Goal: Task Accomplishment & Management: Use online tool/utility

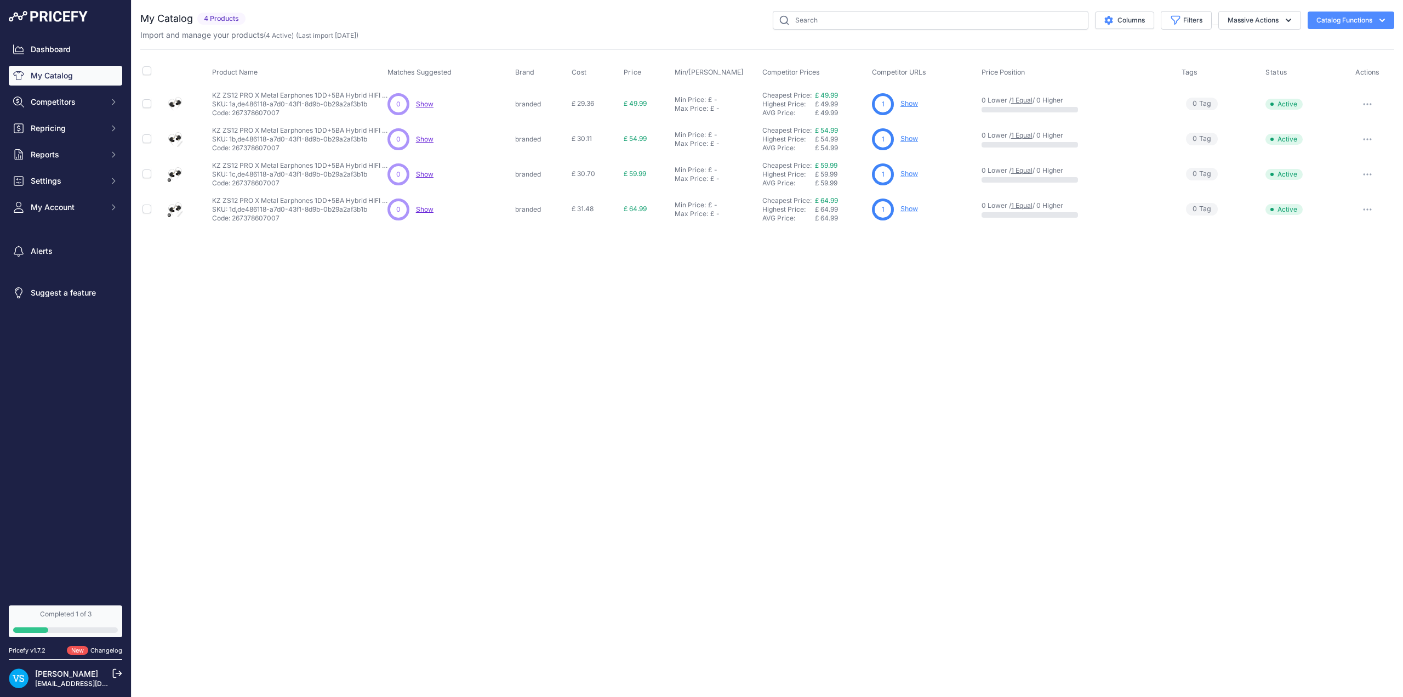
click at [572, 21] on button "Catalog Functions" at bounding box center [1351, 21] width 87 height 18
click at [572, 80] on link "Batch Upload" at bounding box center [1331, 83] width 123 height 20
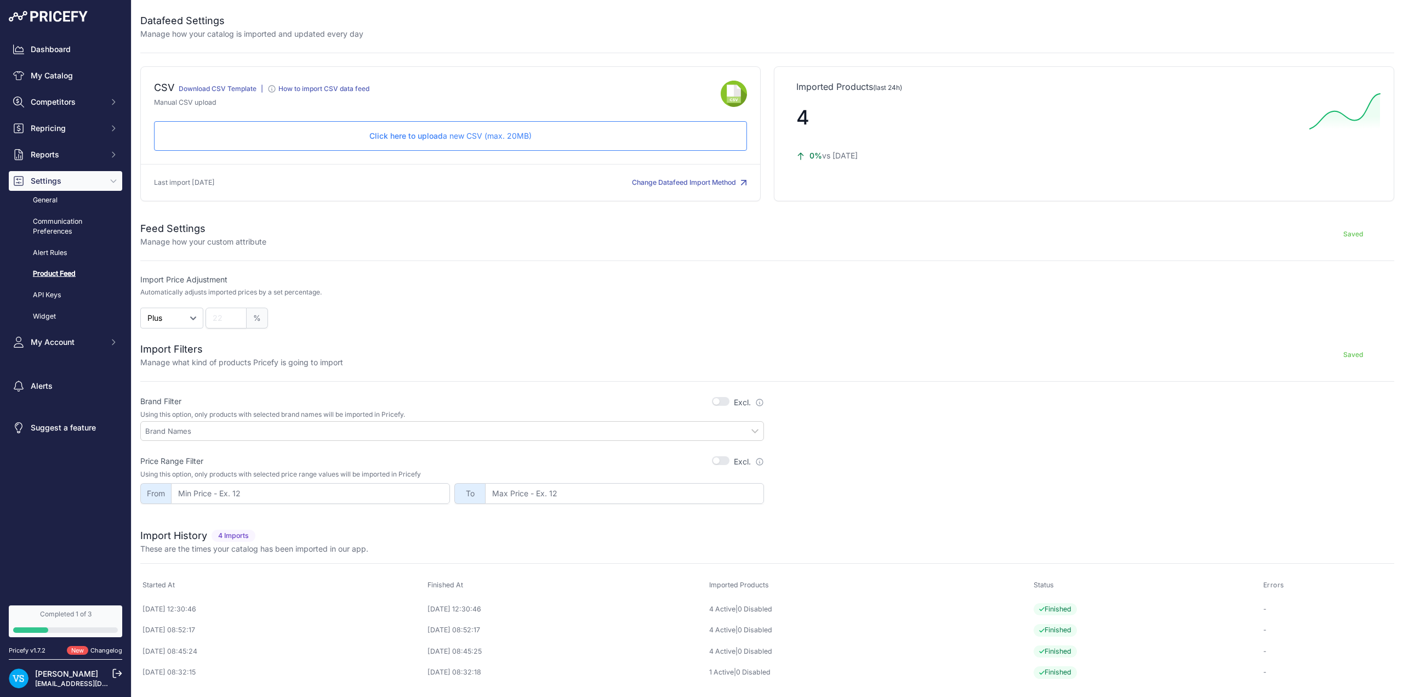
click at [449, 136] on p "Click here to upload a new CSV (max. 20MB)" at bounding box center [450, 135] width 574 height 11
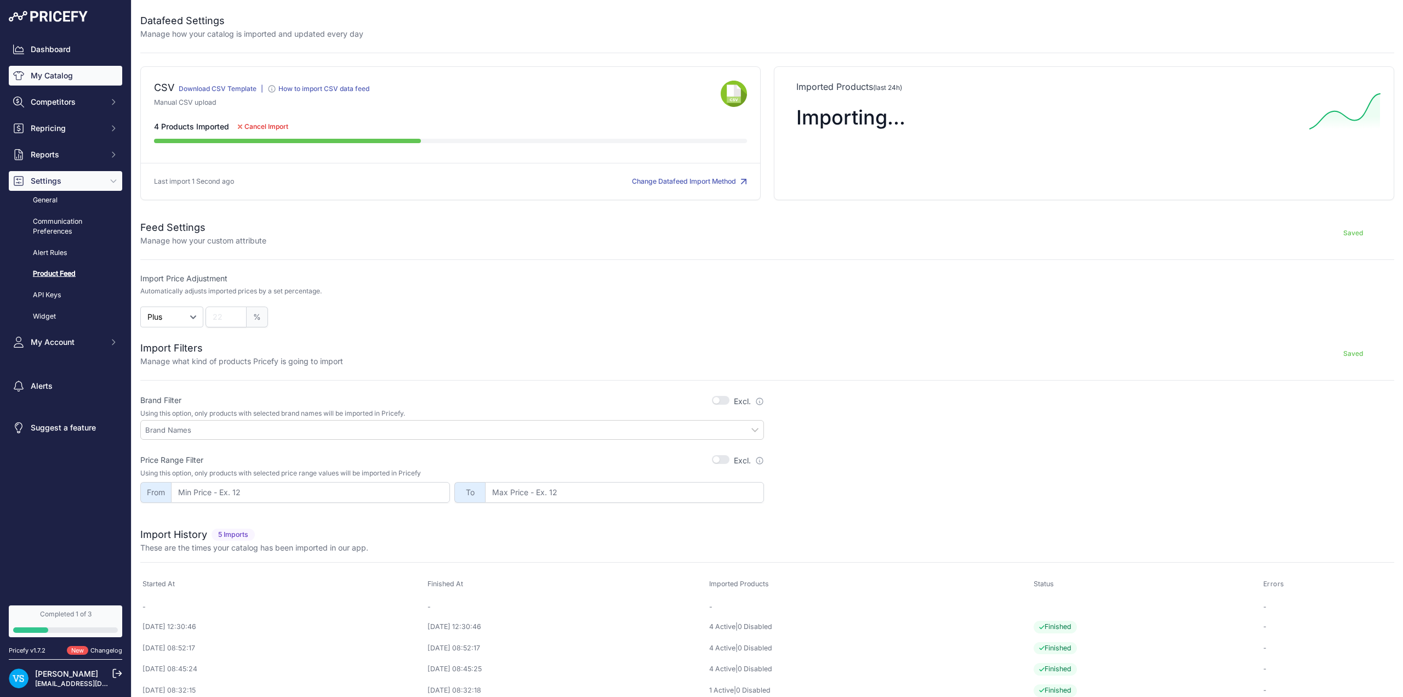
click at [49, 74] on link "My Catalog" at bounding box center [65, 76] width 113 height 20
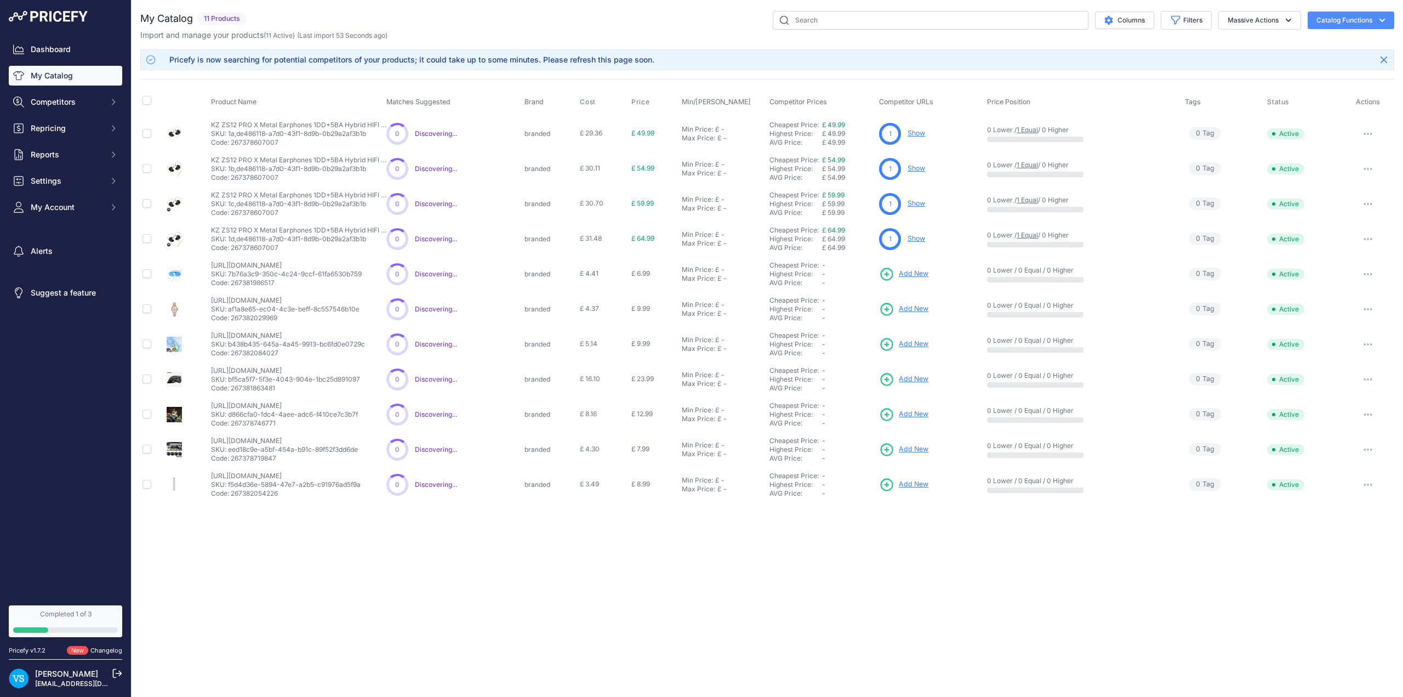
click at [1337, 21] on button "Catalog Functions" at bounding box center [1351, 21] width 87 height 18
click at [1316, 79] on link "Batch Upload" at bounding box center [1331, 83] width 123 height 20
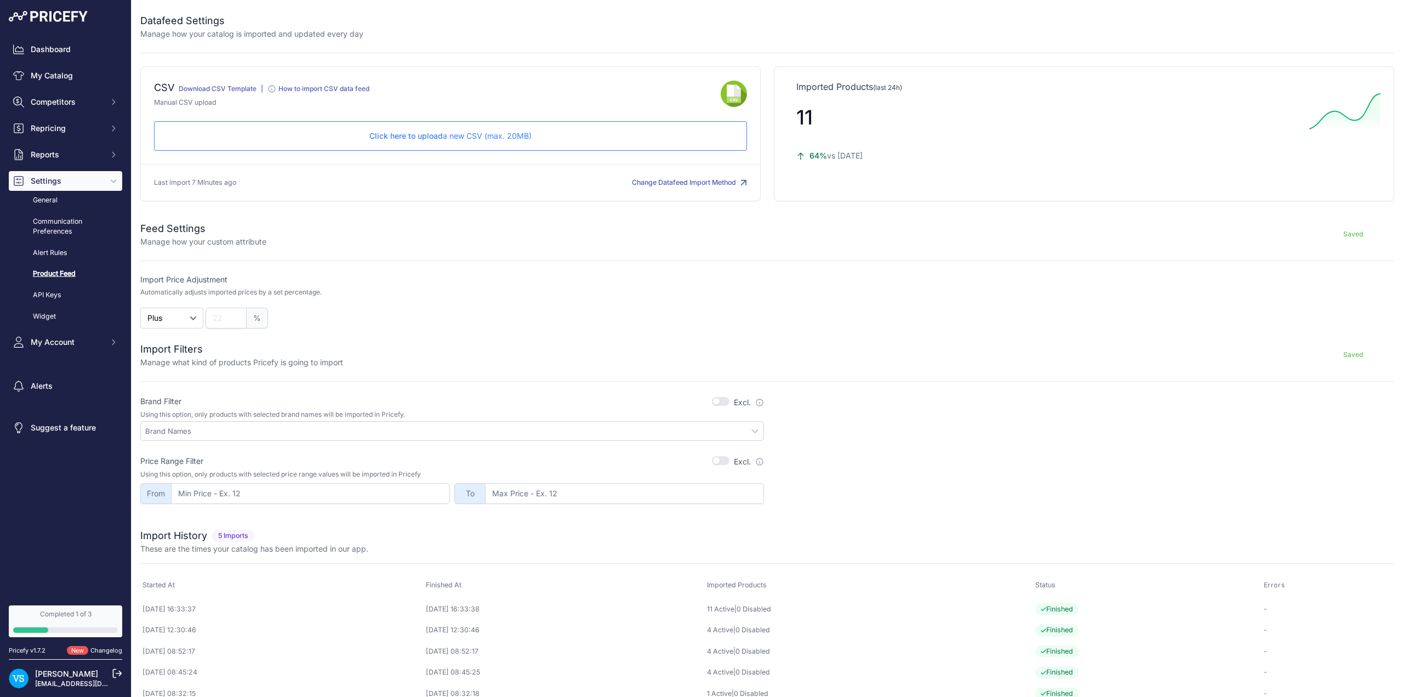
click at [447, 137] on p "Click here to upload a new CSV (max. 20MB)" at bounding box center [450, 135] width 574 height 11
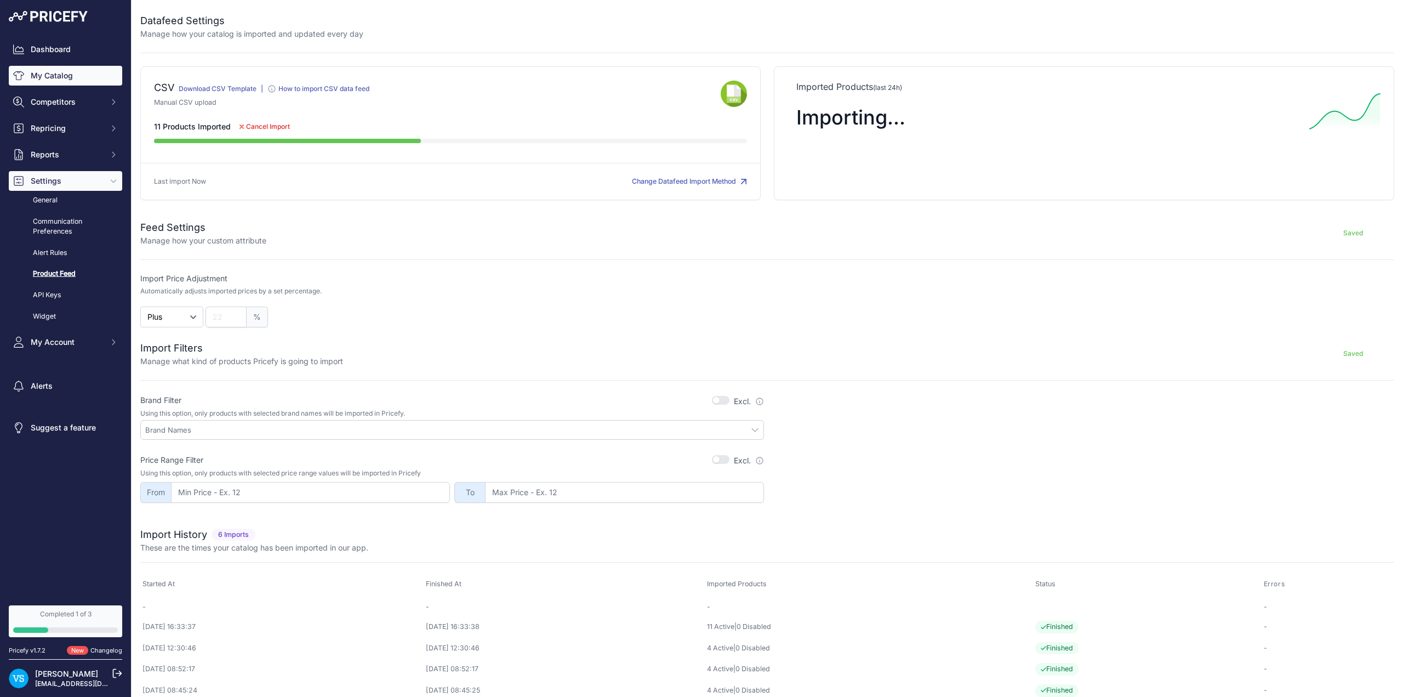
click at [66, 79] on link "My Catalog" at bounding box center [65, 76] width 113 height 20
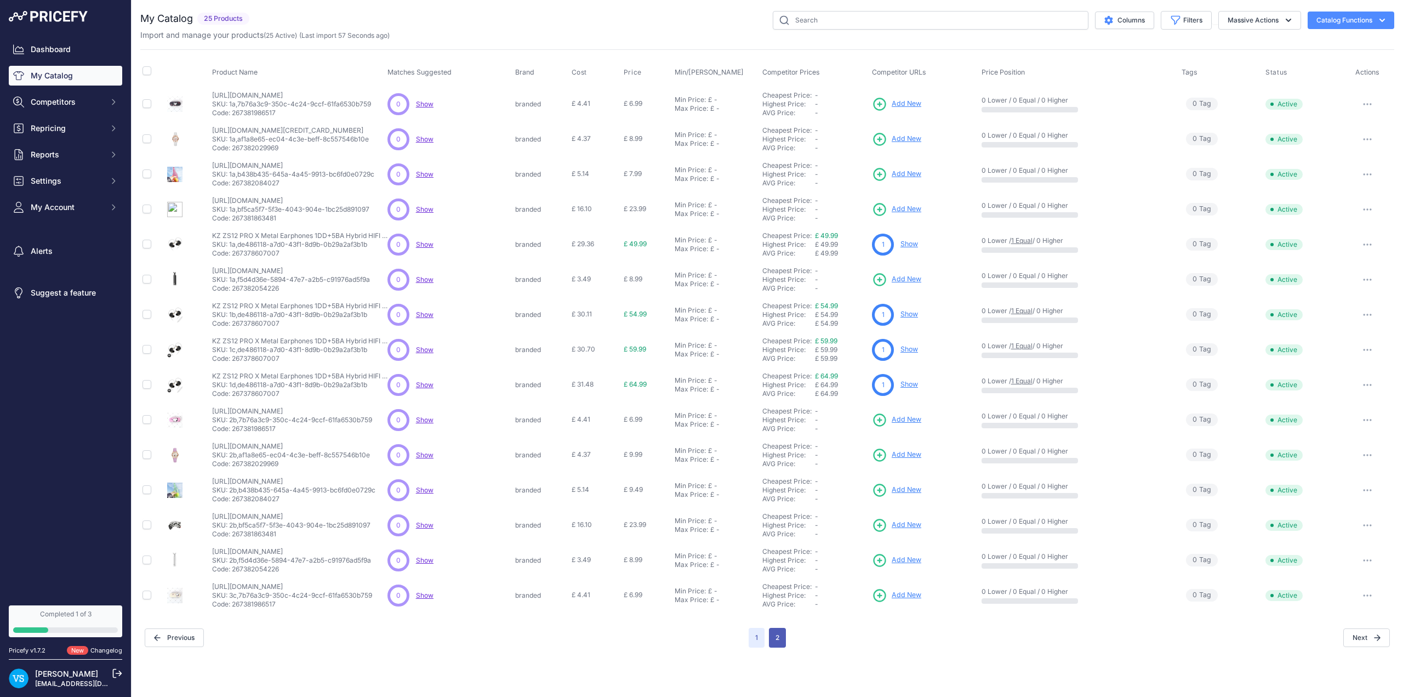
click at [780, 636] on button "2" at bounding box center [777, 637] width 17 height 20
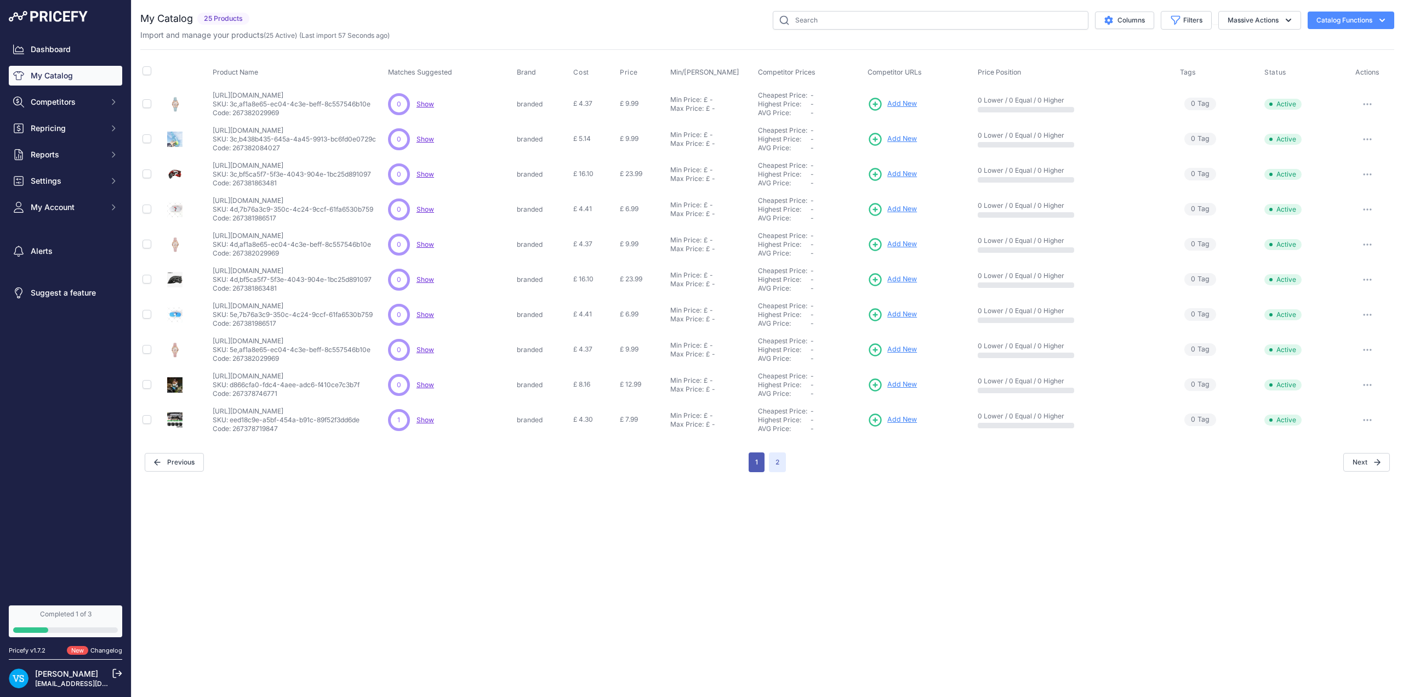
click at [757, 467] on button "1" at bounding box center [757, 462] width 16 height 20
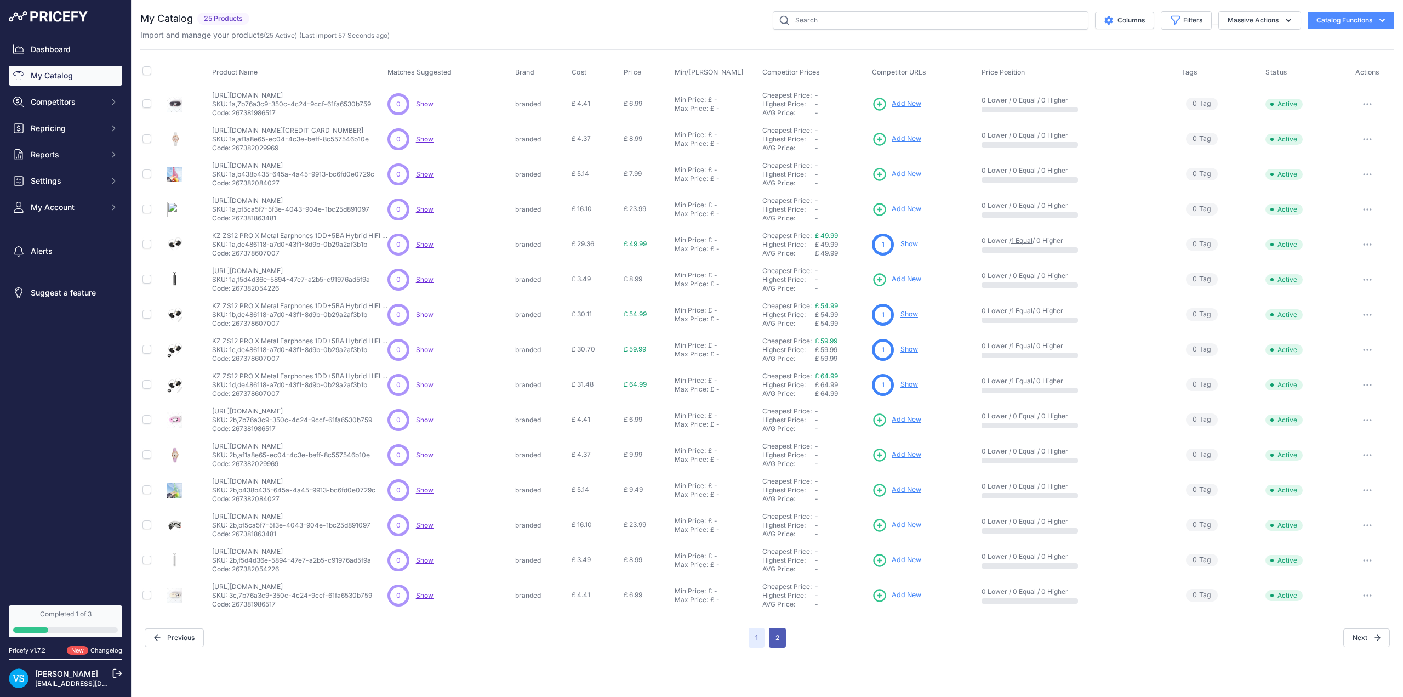
click at [783, 637] on button "2" at bounding box center [777, 637] width 17 height 20
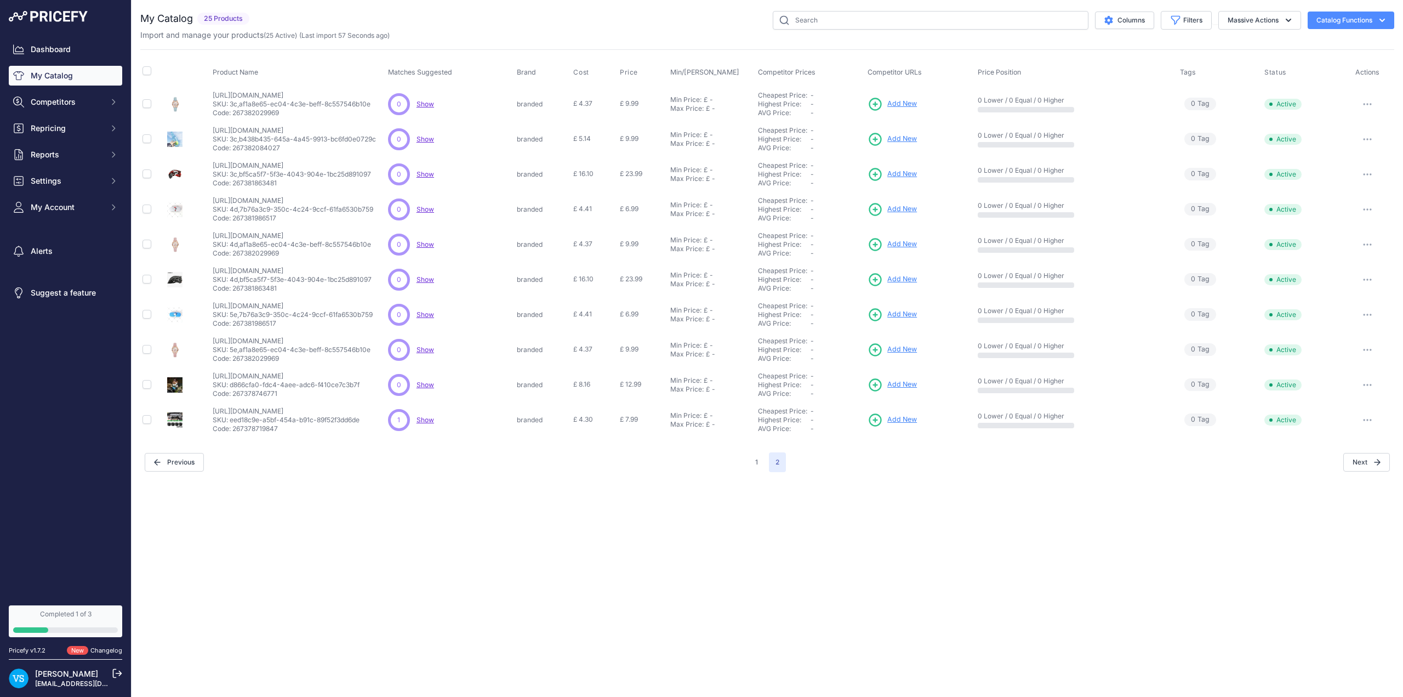
click at [904, 420] on span "Add New" at bounding box center [902, 419] width 30 height 10
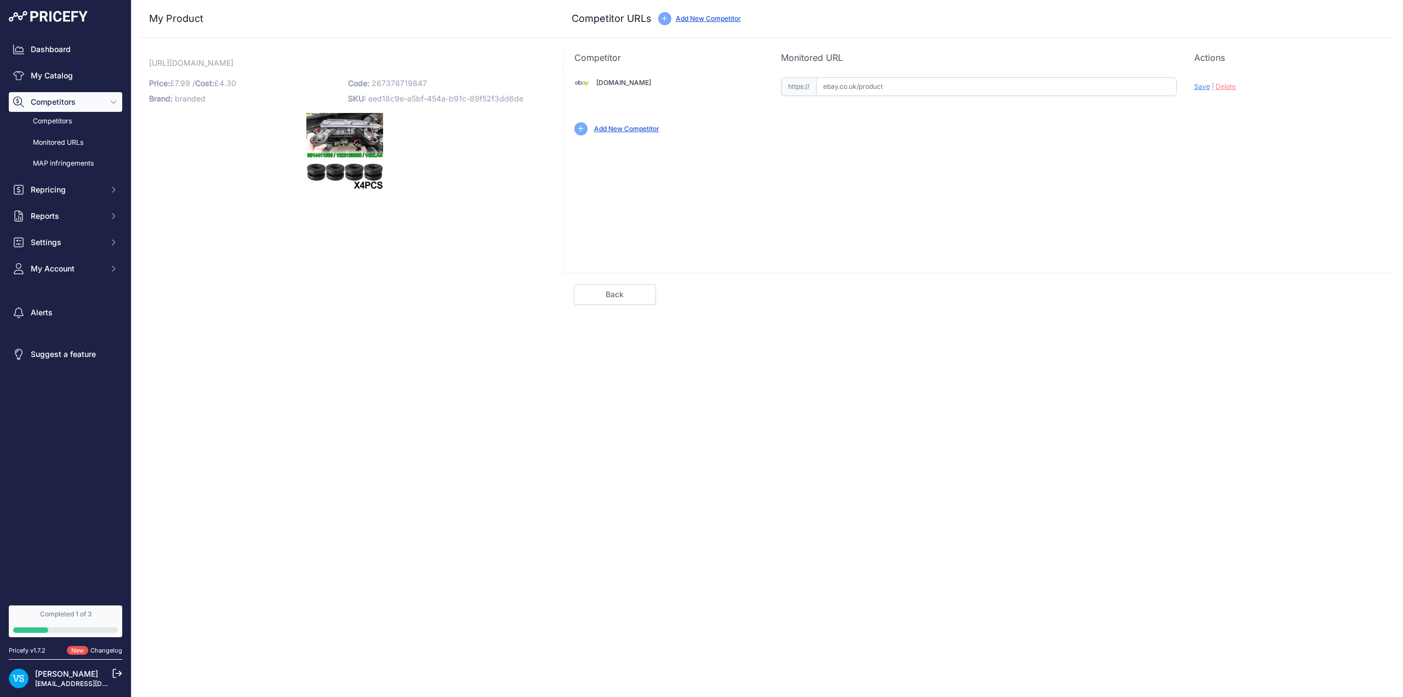
click at [894, 82] on input "text" at bounding box center [996, 86] width 361 height 19
paste input "https://www.ebay.co.uk/itm/226808566767"
click at [1200, 87] on span "Save" at bounding box center [1202, 86] width 16 height 8
type input "[URL][DOMAIN_NAME]"
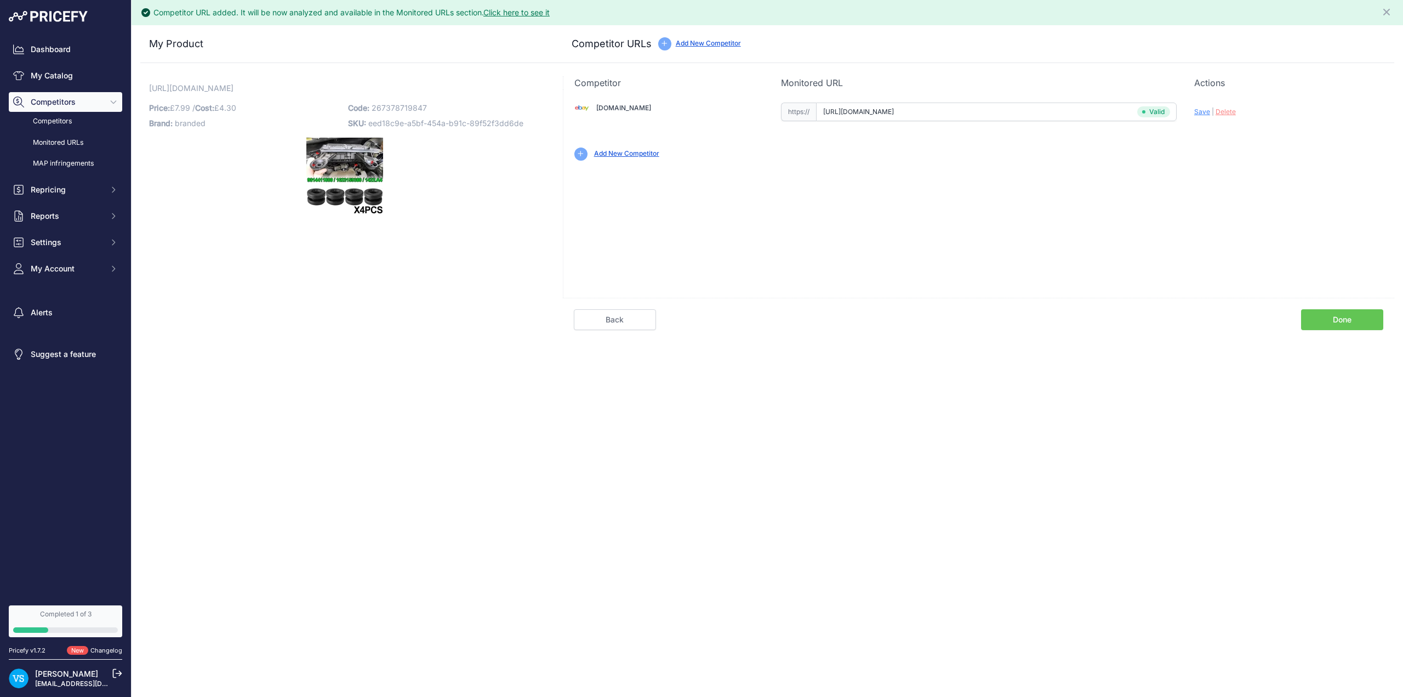
click at [1349, 323] on link "Done" at bounding box center [1342, 319] width 82 height 21
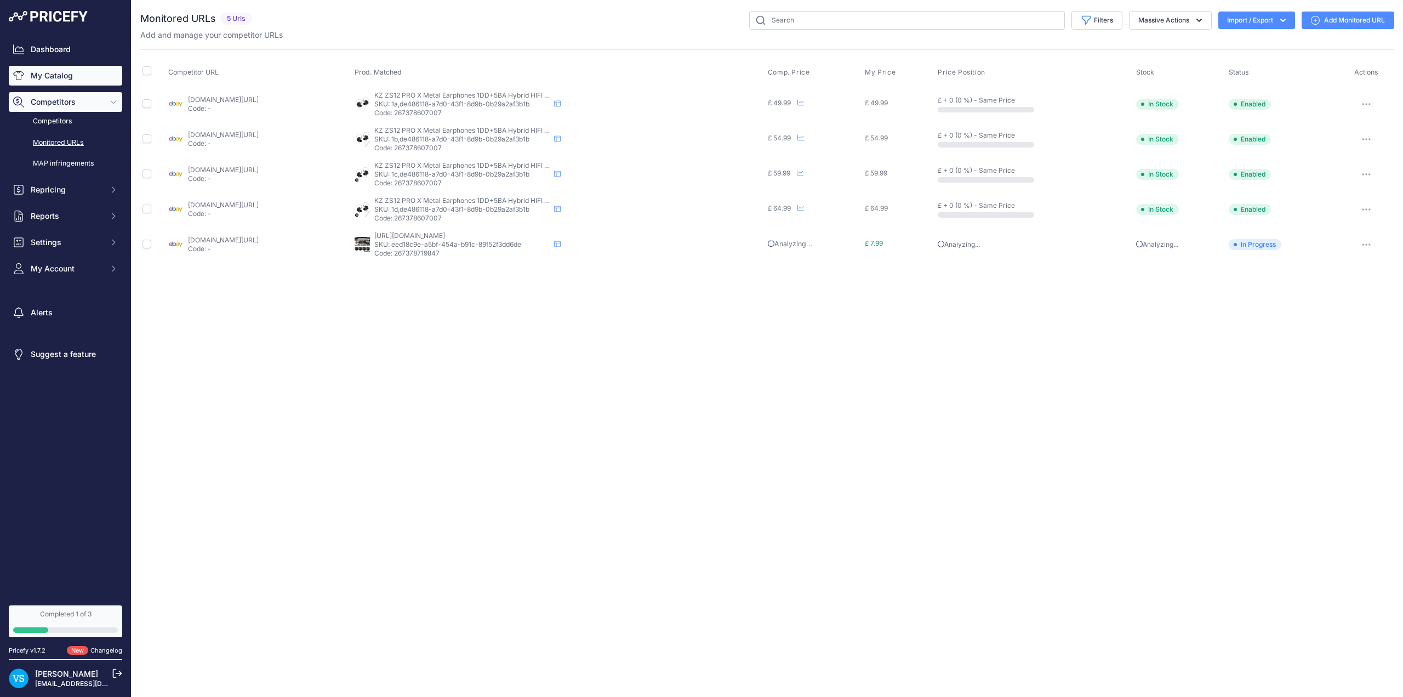
click at [60, 80] on link "My Catalog" at bounding box center [65, 76] width 113 height 20
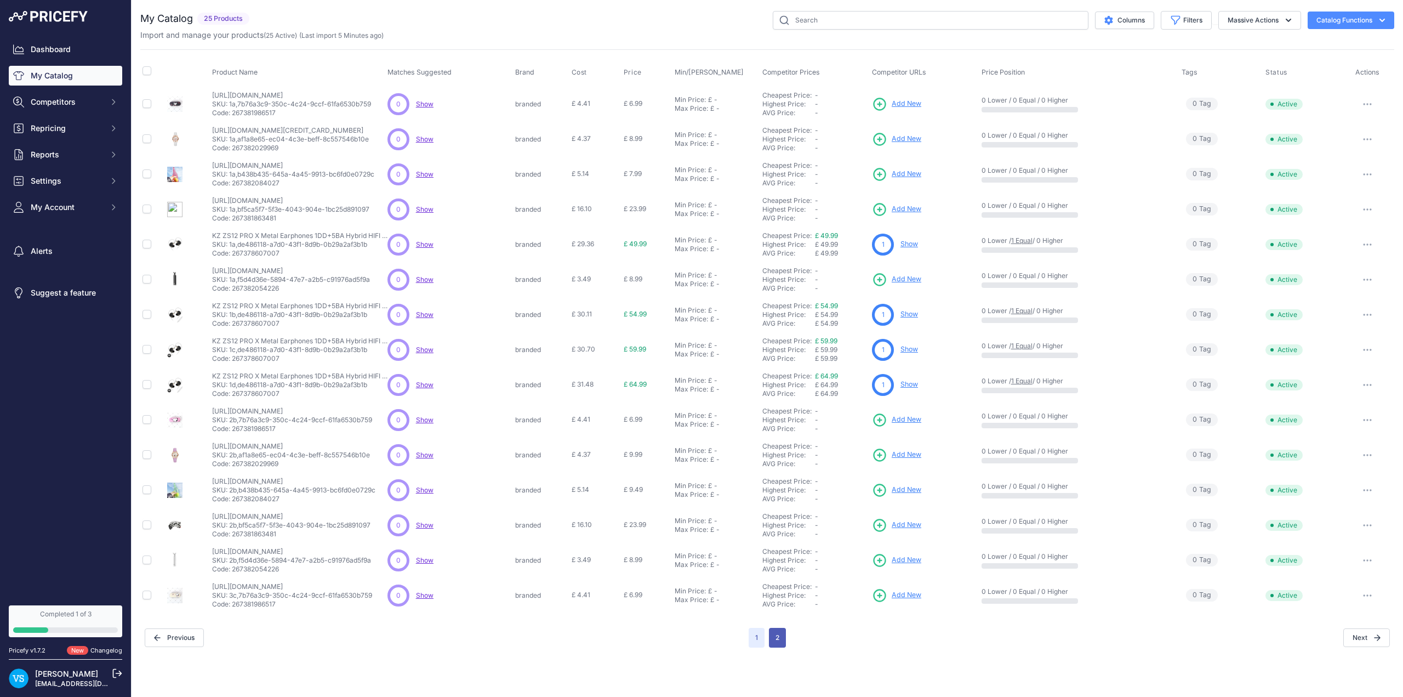
click at [779, 639] on button "2" at bounding box center [777, 637] width 17 height 20
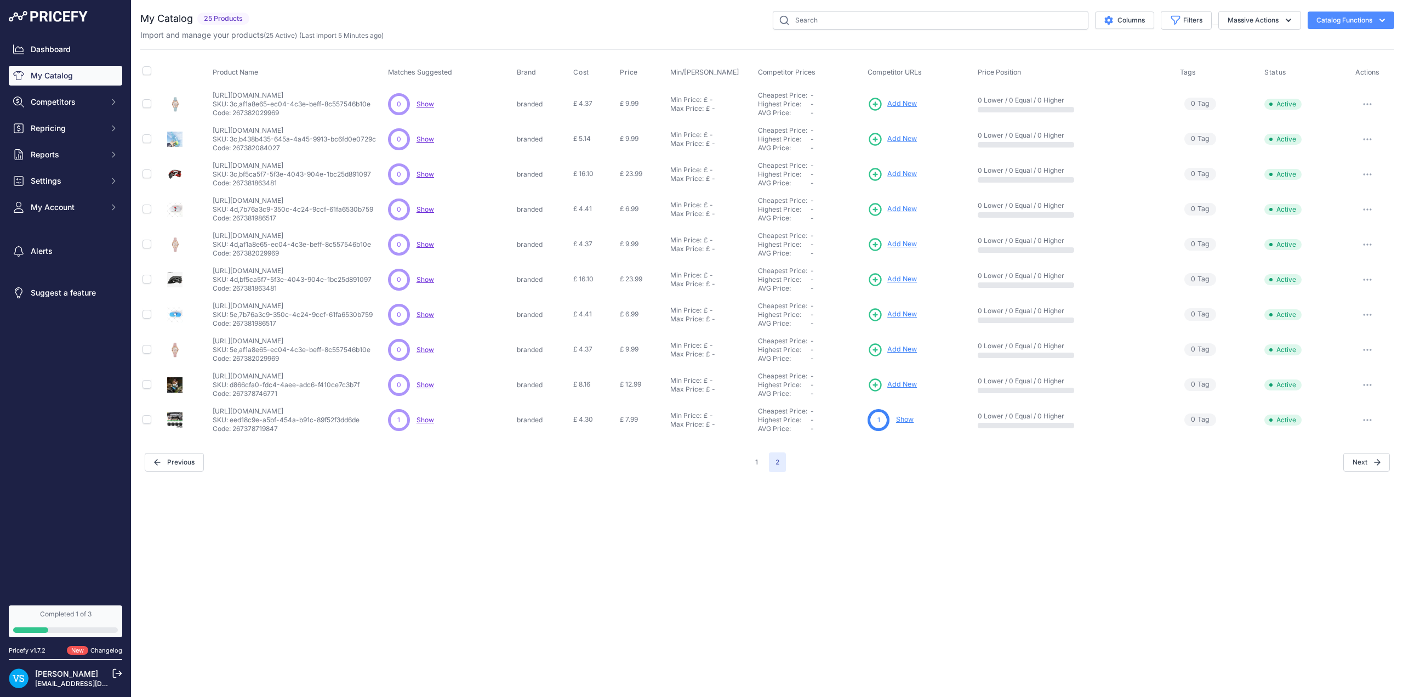
click at [905, 383] on span "Add New" at bounding box center [902, 384] width 30 height 10
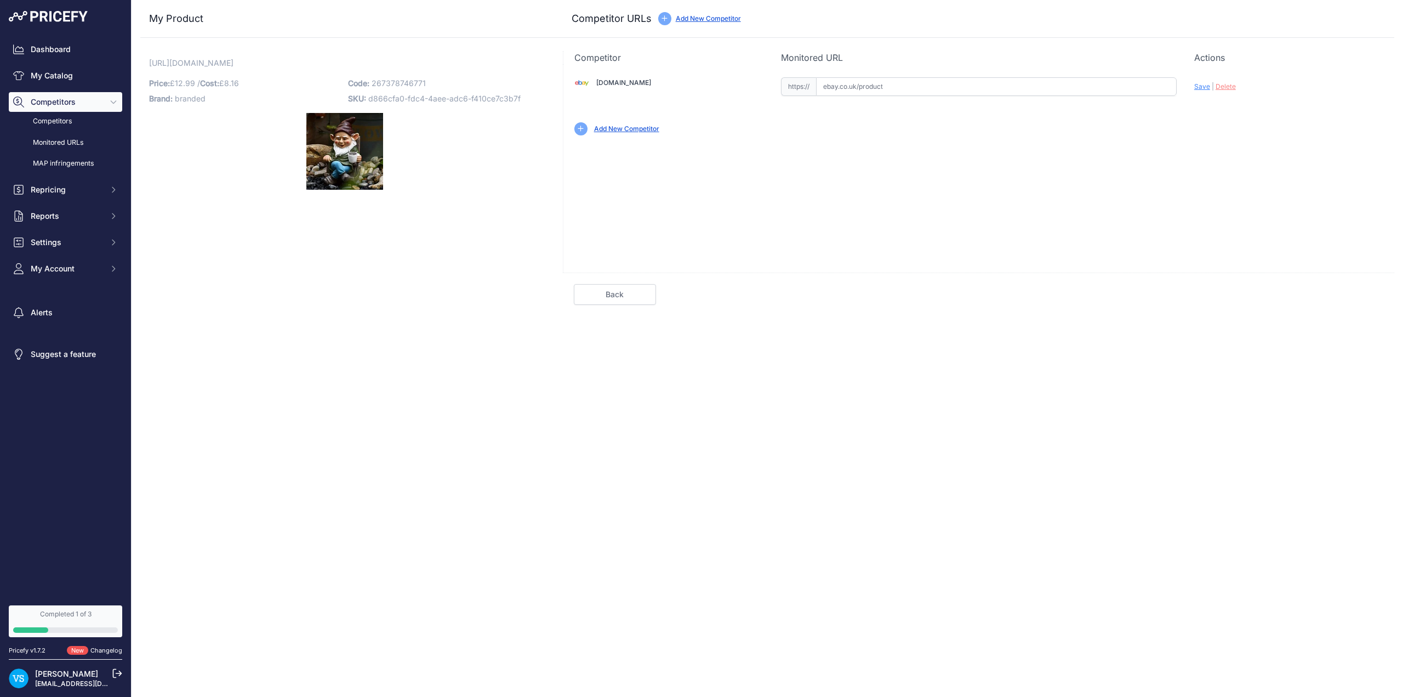
click at [882, 82] on input "text" at bounding box center [996, 86] width 361 height 19
paste input "https://www.ebay.co.uk/itm/226775122907"
click at [1202, 90] on span "Save" at bounding box center [1202, 86] width 16 height 8
type input "[URL][DOMAIN_NAME]"
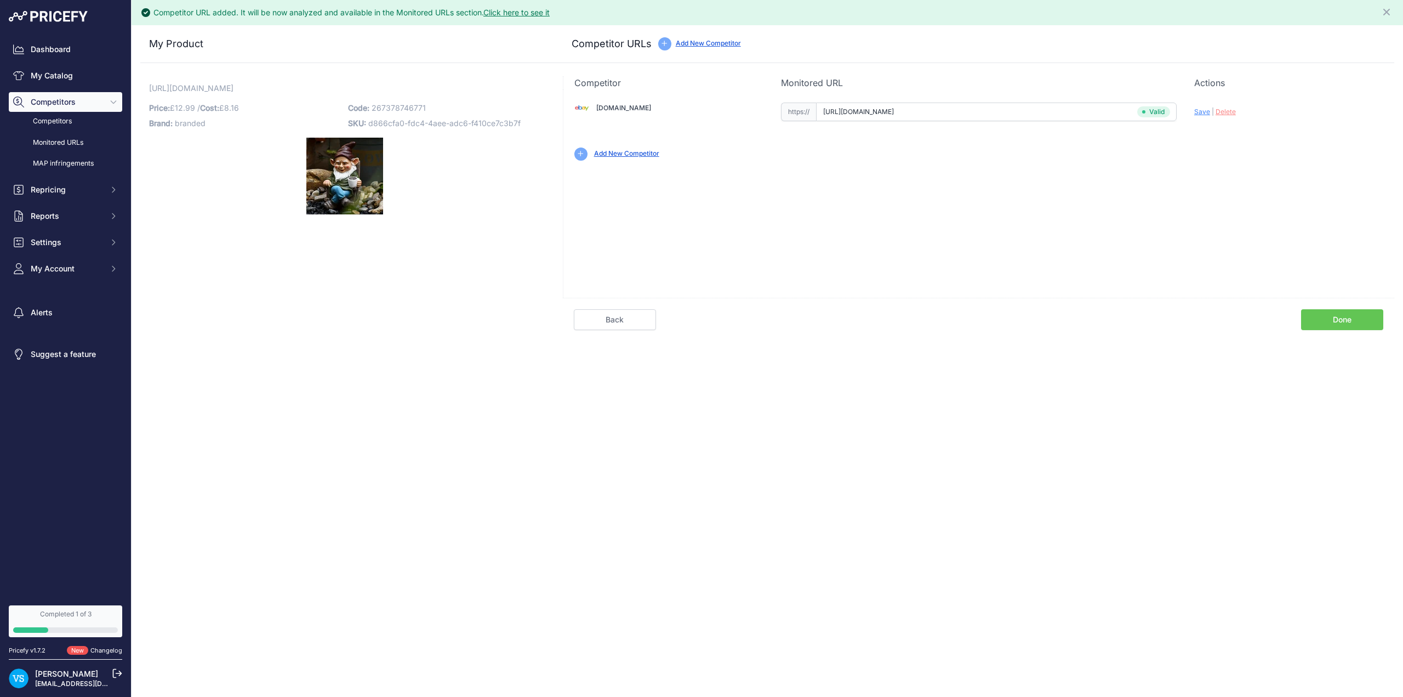
click at [1339, 319] on link "Done" at bounding box center [1342, 319] width 82 height 21
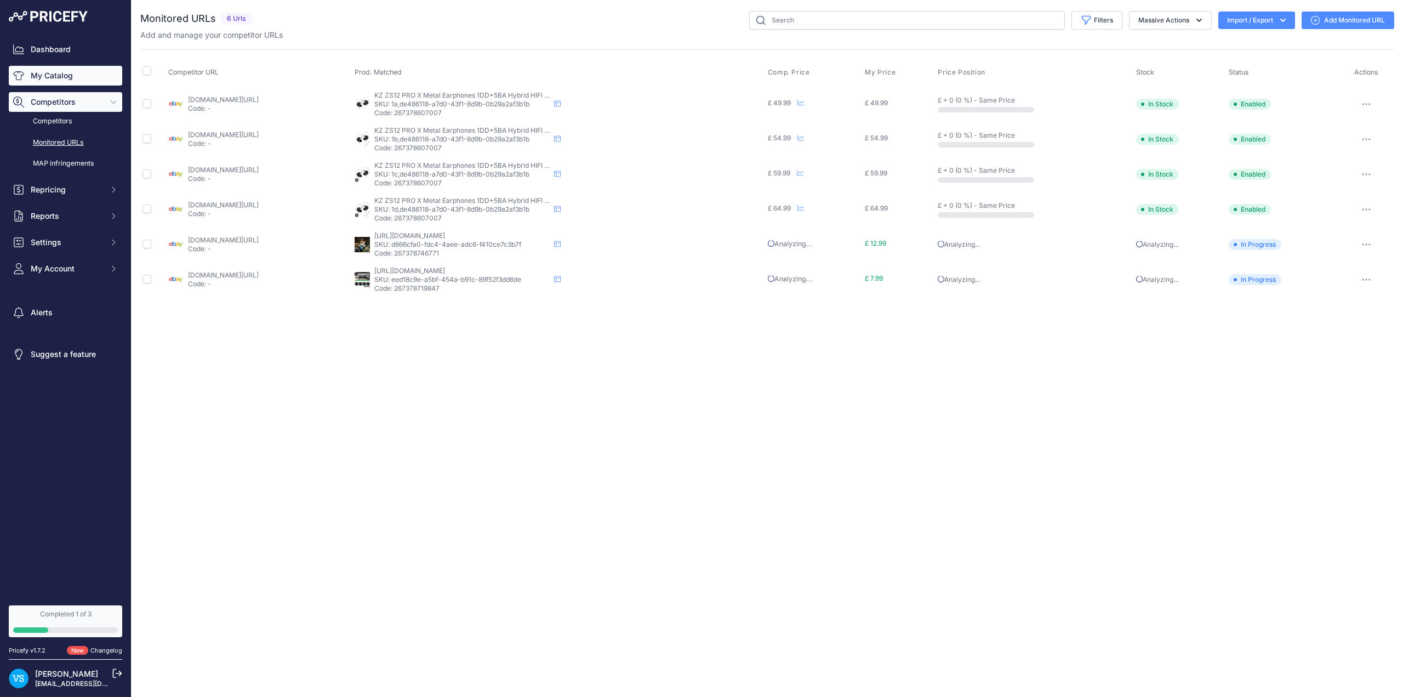
click at [49, 75] on link "My Catalog" at bounding box center [65, 76] width 113 height 20
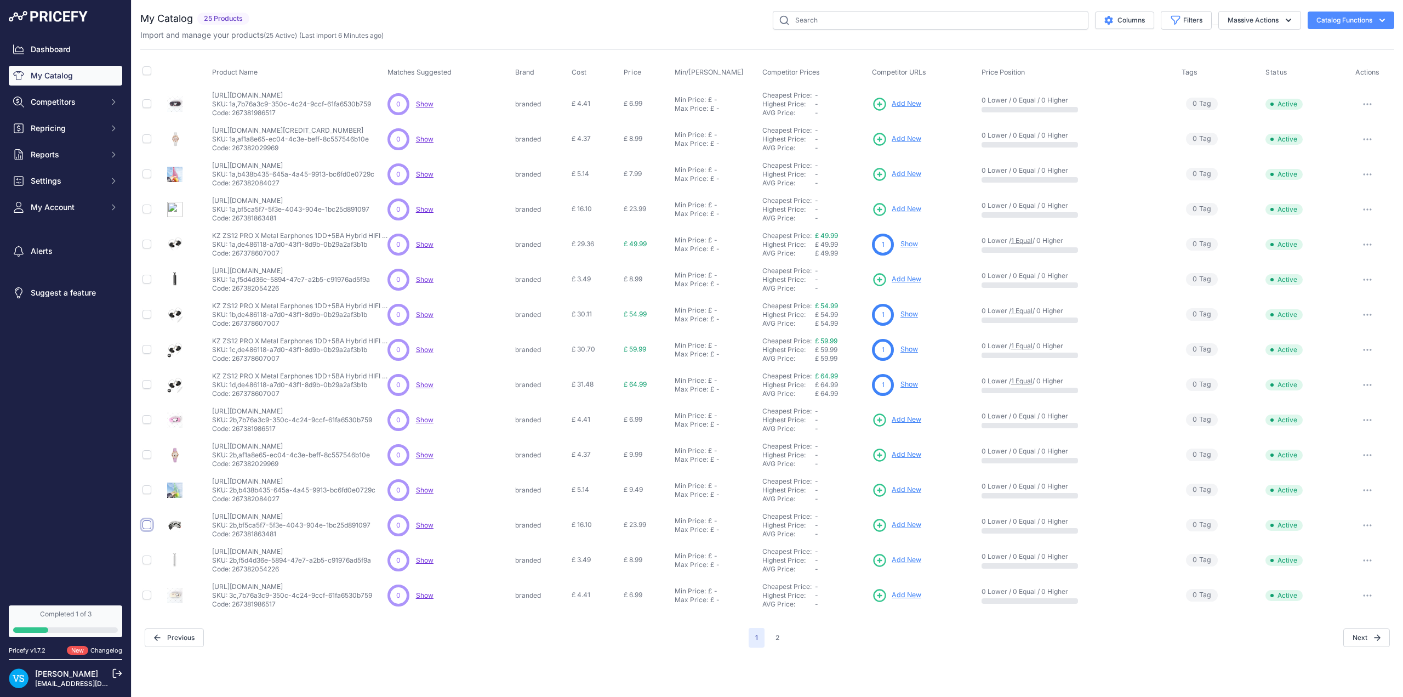
click at [144, 466] on input "checkbox" at bounding box center [146, 524] width 9 height 9
checkbox input "true"
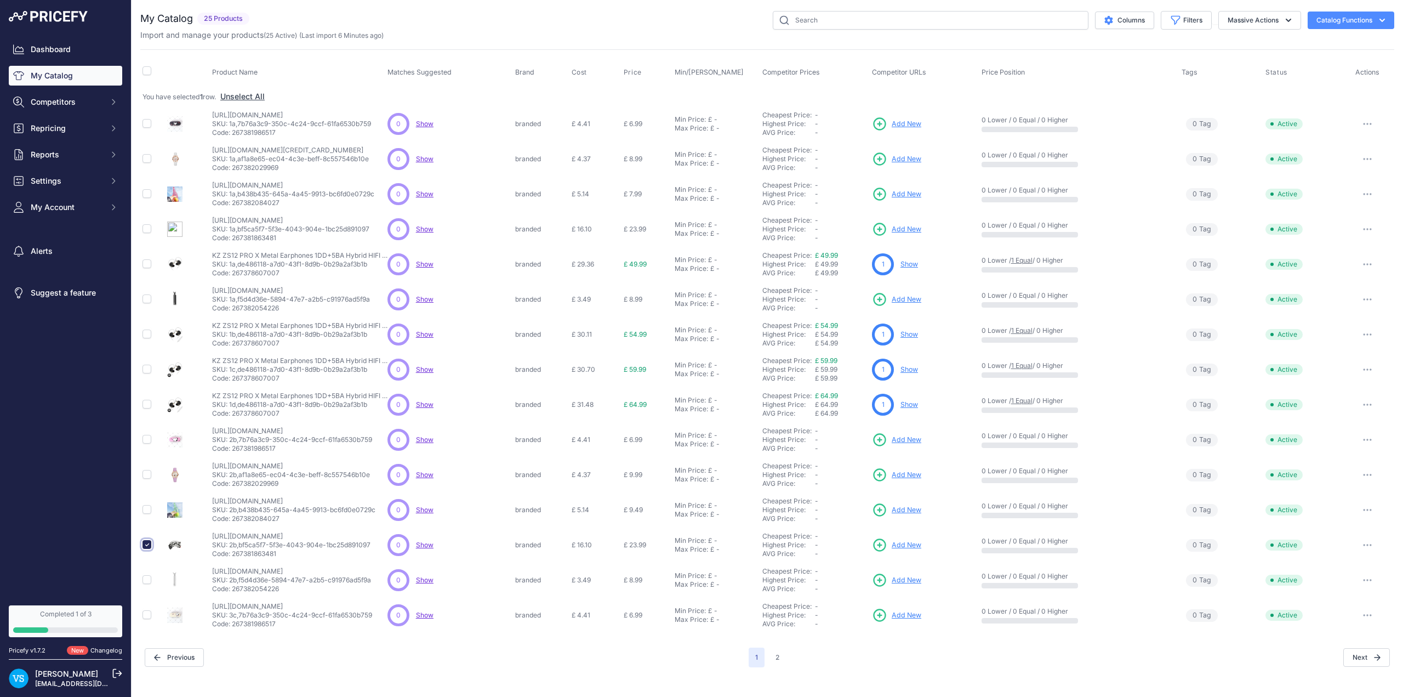
click at [147, 466] on input "checkbox" at bounding box center [146, 544] width 9 height 9
checkbox input "false"
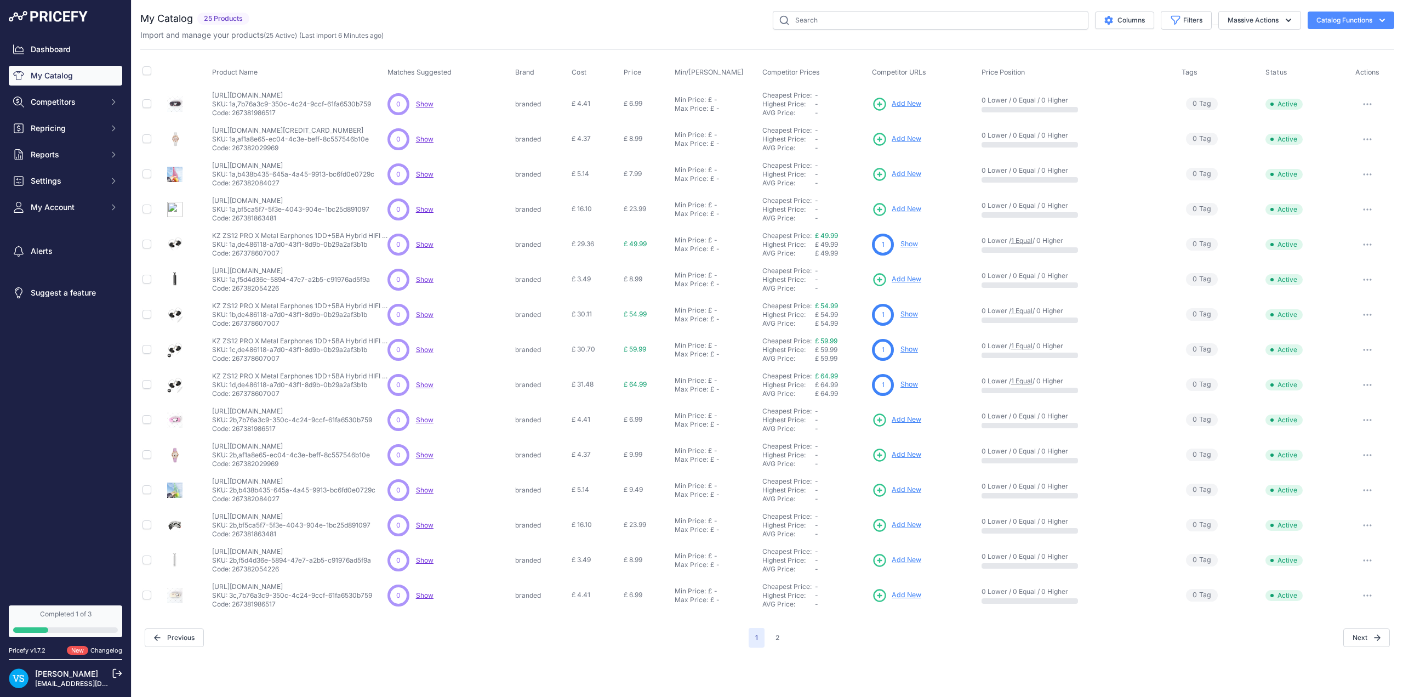
click at [572, 466] on span "Add New" at bounding box center [907, 525] width 30 height 10
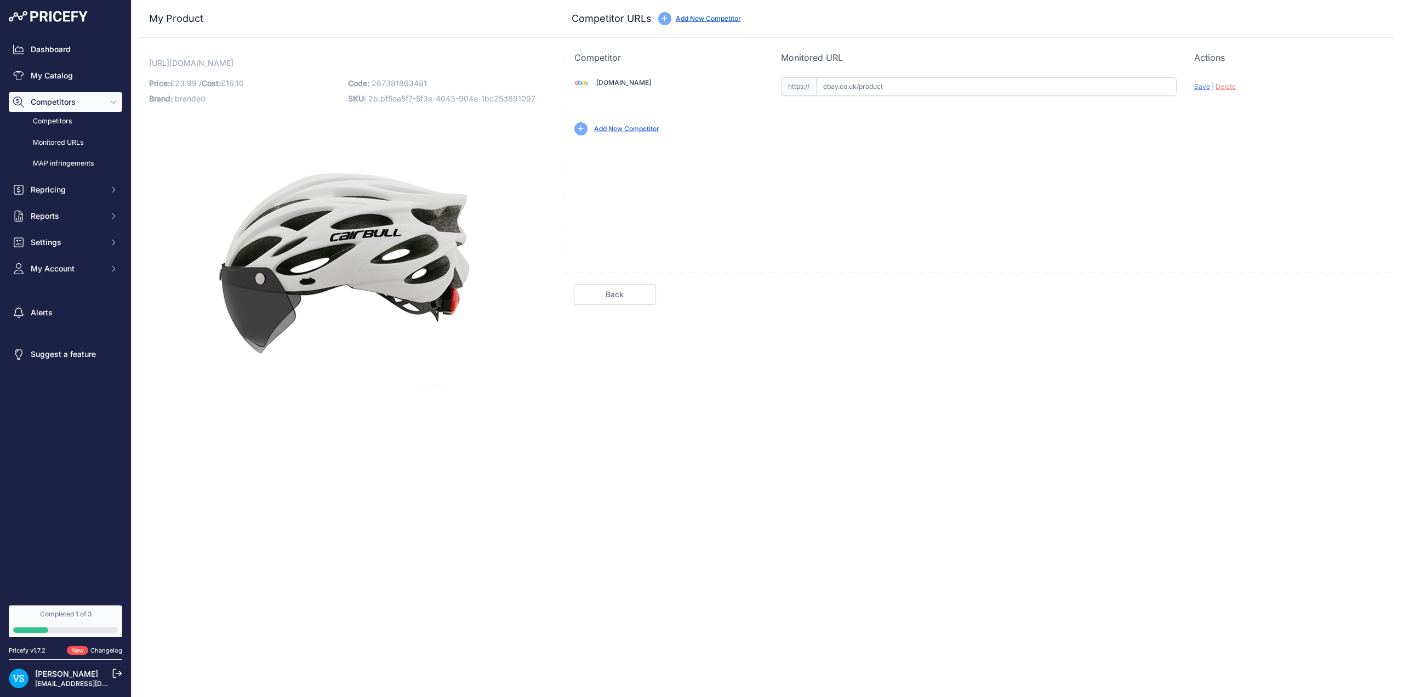
click at [897, 87] on input "text" at bounding box center [996, 86] width 361 height 19
paste input "https://www.ebay.co.uk/itm/226689709979?var=525865528394"
click at [1202, 85] on span "Save" at bounding box center [1202, 86] width 16 height 8
type input "https://www.ebay.co.uk/itm/226689709979?var=525865528394&prirule_jdsnikfkfjsd=9…"
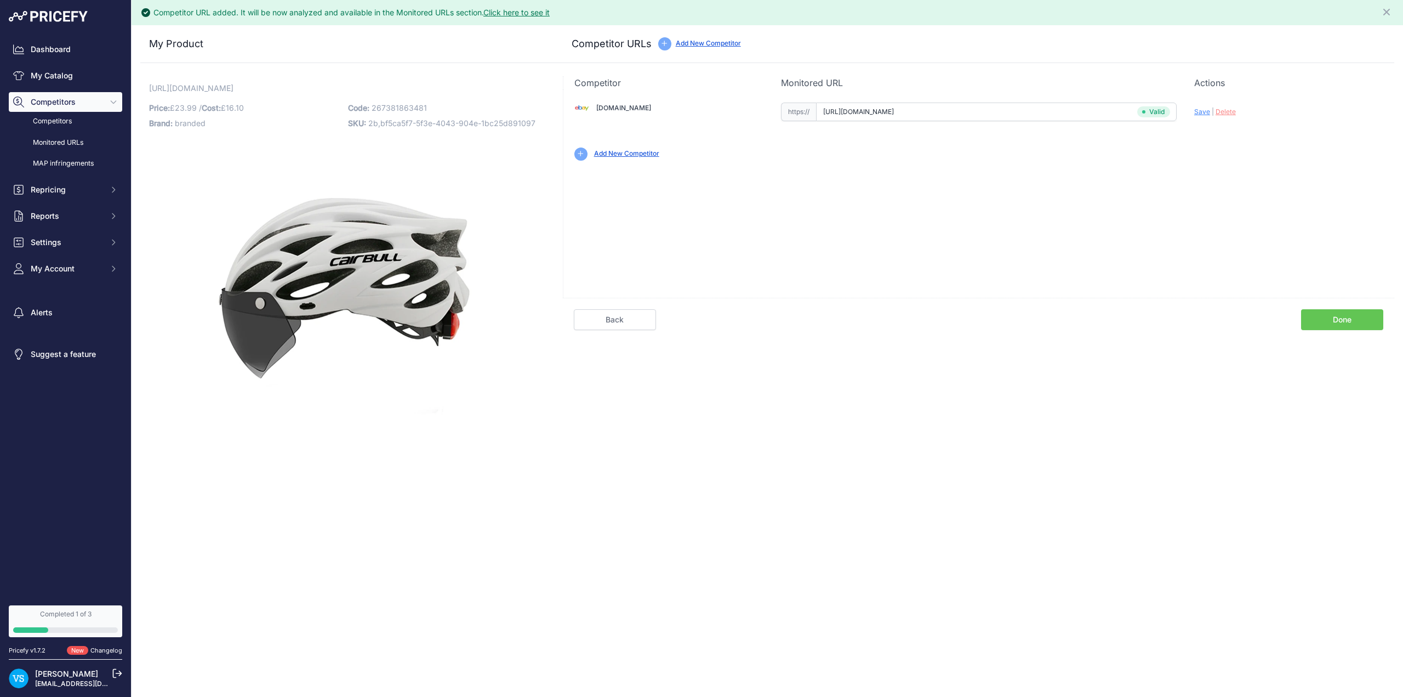
click at [1331, 322] on link "Done" at bounding box center [1342, 319] width 82 height 21
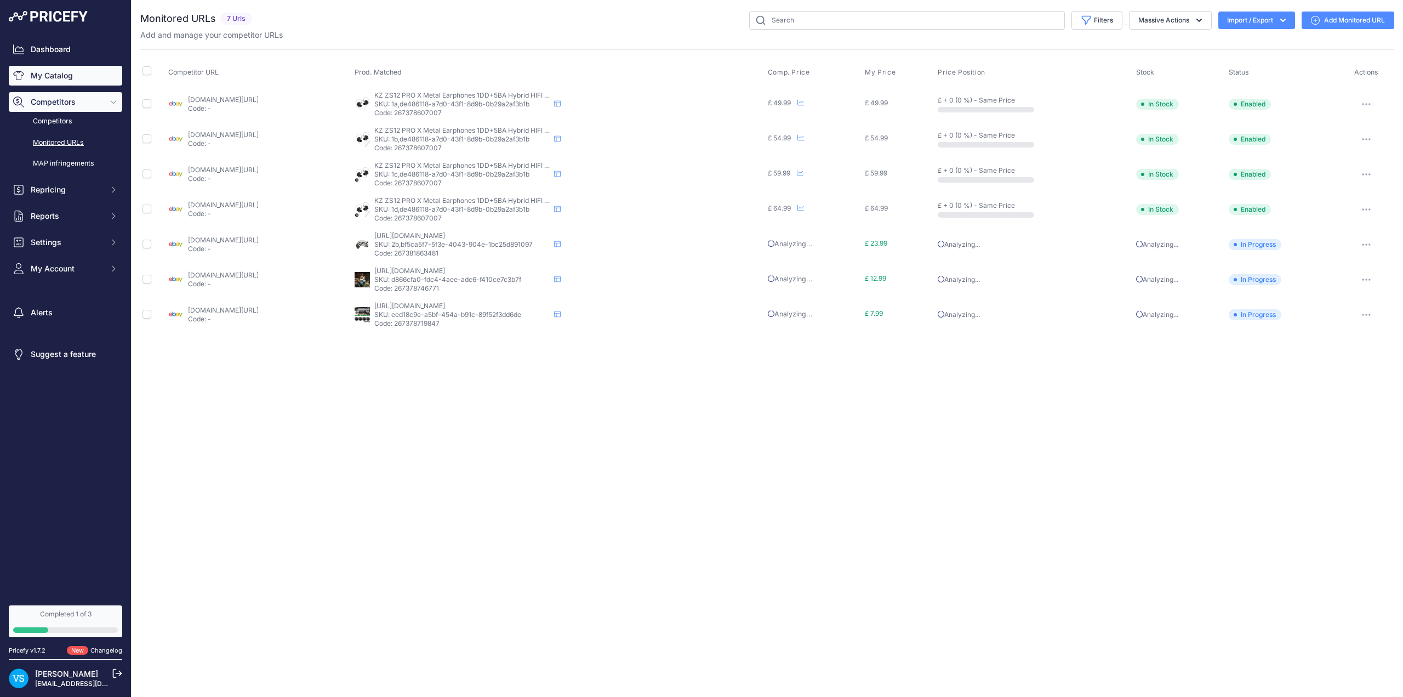
click at [52, 78] on link "My Catalog" at bounding box center [65, 76] width 113 height 20
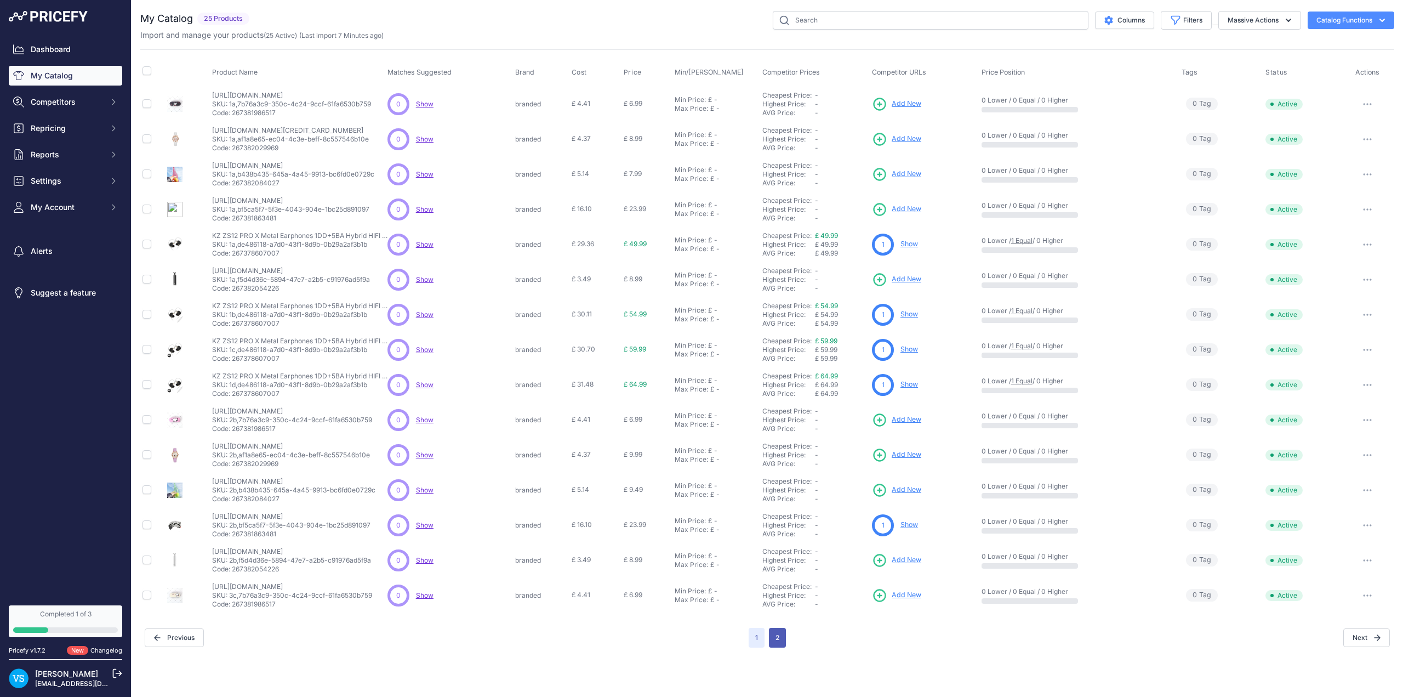
click at [572, 466] on button "2" at bounding box center [777, 637] width 17 height 20
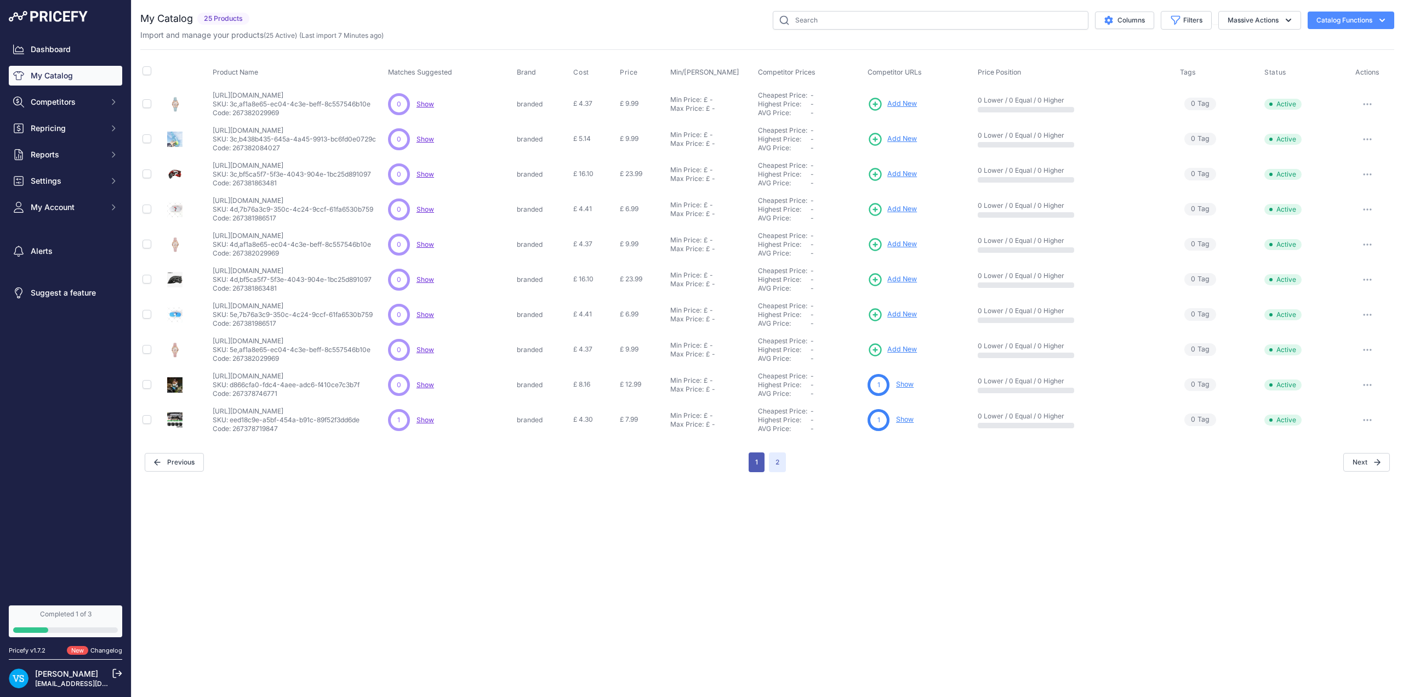
click at [572, 463] on button "1" at bounding box center [757, 462] width 16 height 20
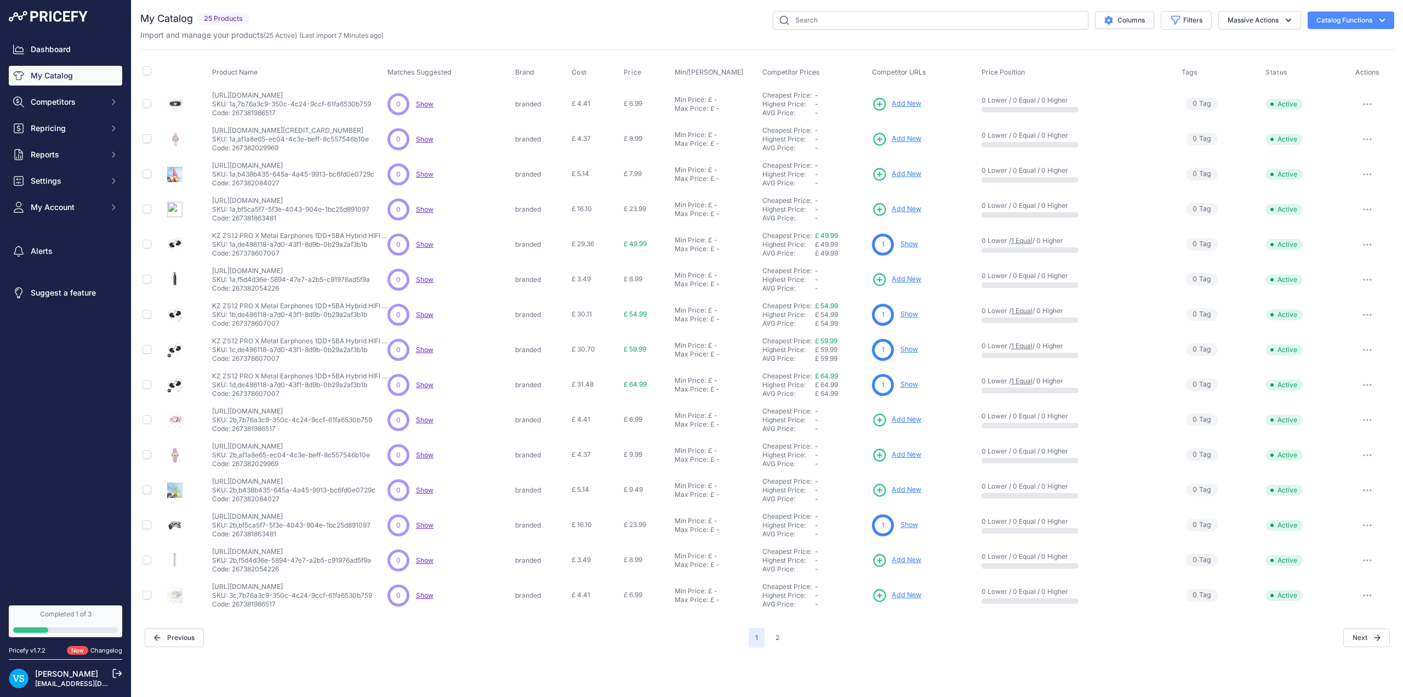
click at [429, 209] on span "Show" at bounding box center [425, 209] width 18 height 8
click at [249, 208] on p "SKU: 1a,bf5ca5f7-5f3e-4043-904e-1bc25d891097" at bounding box center [290, 209] width 157 height 9
drag, startPoint x: 281, startPoint y: 217, endPoint x: 208, endPoint y: 206, distance: 73.2
click at [208, 206] on tr "[URL][DOMAIN_NAME]" at bounding box center [767, 209] width 1254 height 35
copy tr "https://www.ebay.co.uk/itm/267381863481?var=567164934099 https://www.ebay.co.uk…"
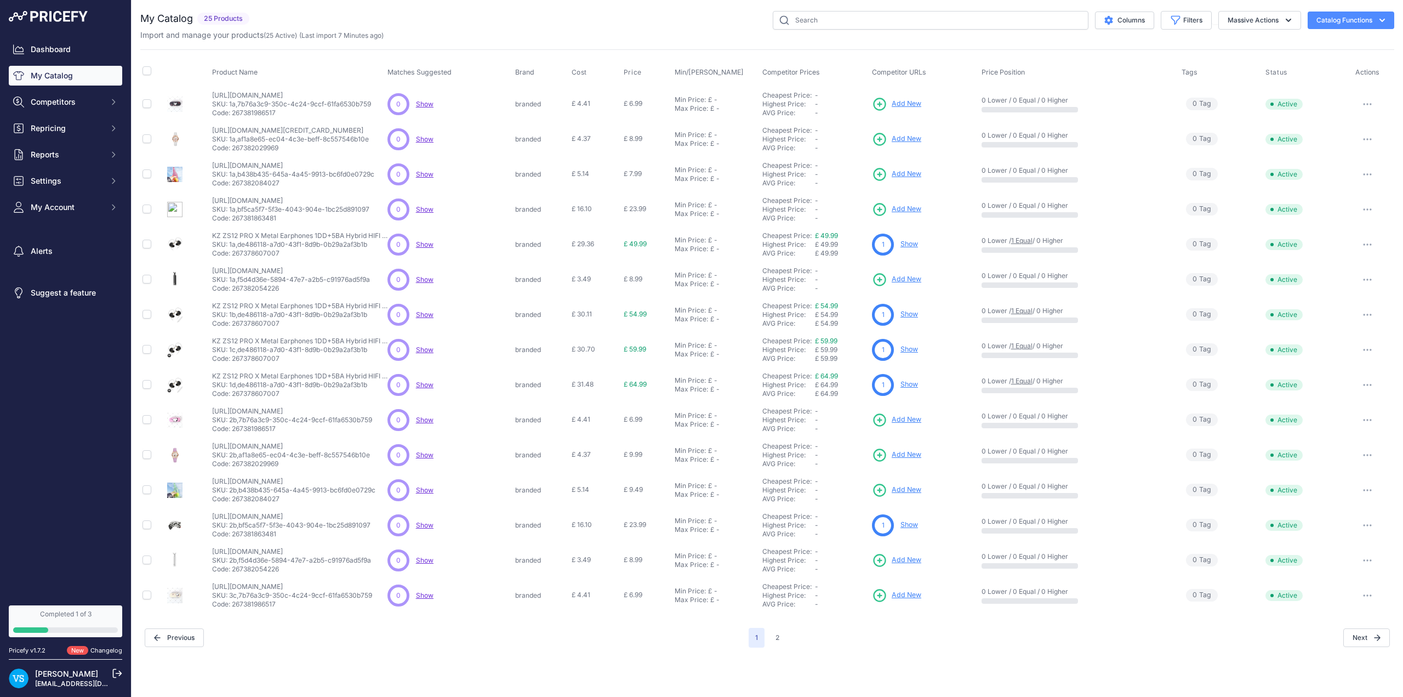
click at [572, 209] on span "Add New" at bounding box center [907, 209] width 30 height 10
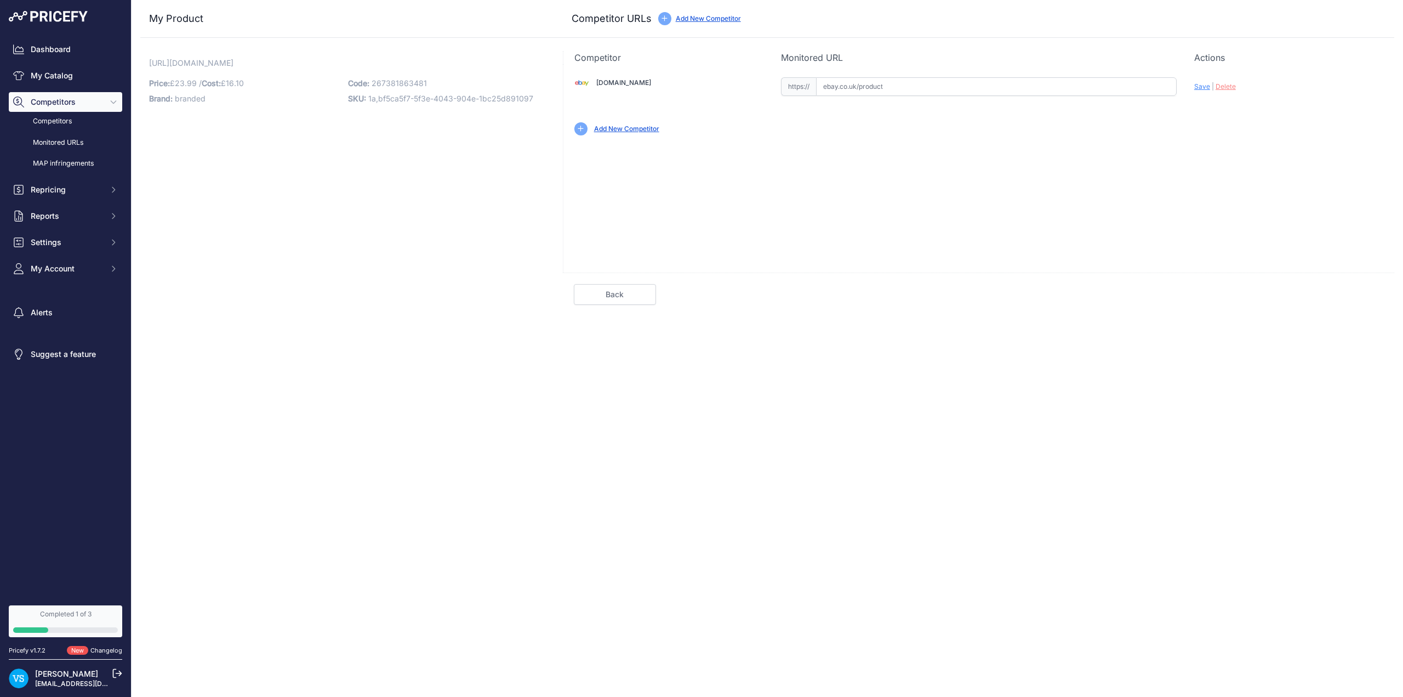
click at [865, 83] on input "text" at bounding box center [996, 86] width 361 height 19
paste input "https://www.ebay.co.uk/itm/226689709979?var=525865528395"
click at [1203, 86] on span "Save" at bounding box center [1202, 86] width 16 height 8
type input "[URL][DOMAIN_NAME]"
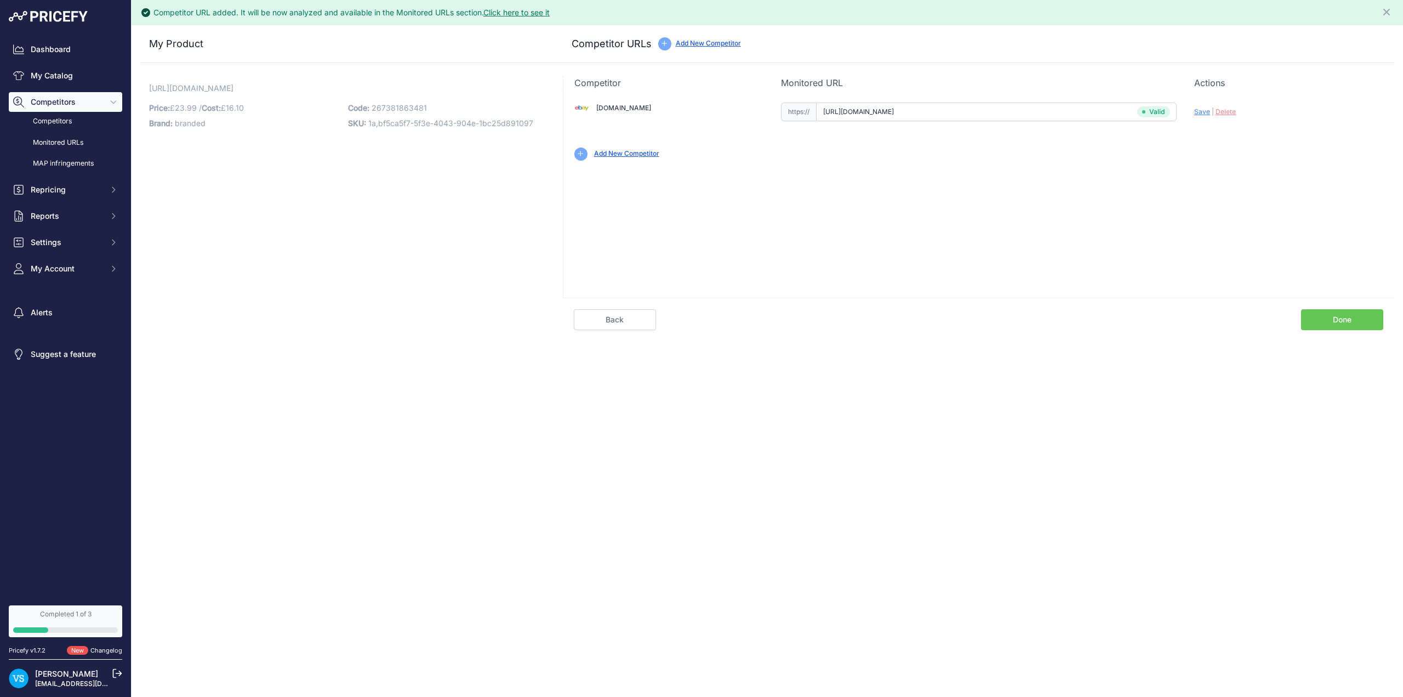
click at [1329, 321] on link "Done" at bounding box center [1342, 319] width 82 height 21
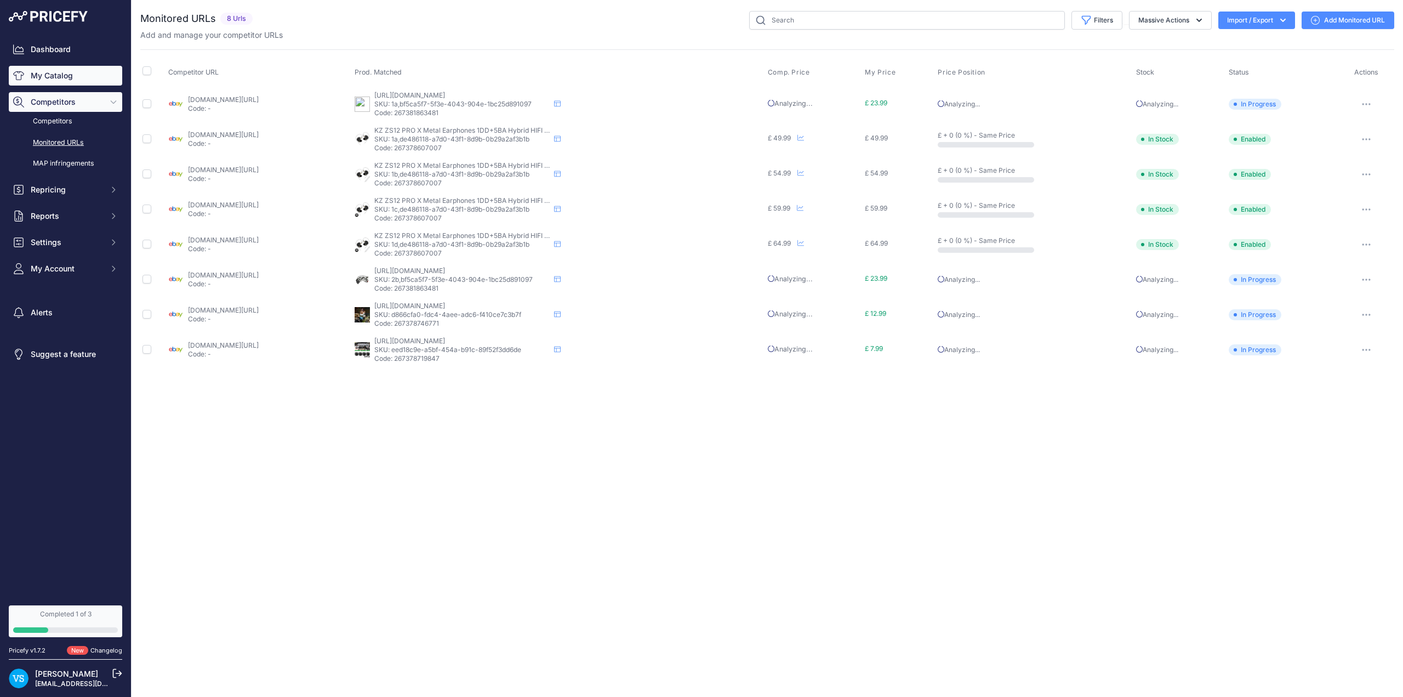
click at [63, 73] on link "My Catalog" at bounding box center [65, 76] width 113 height 20
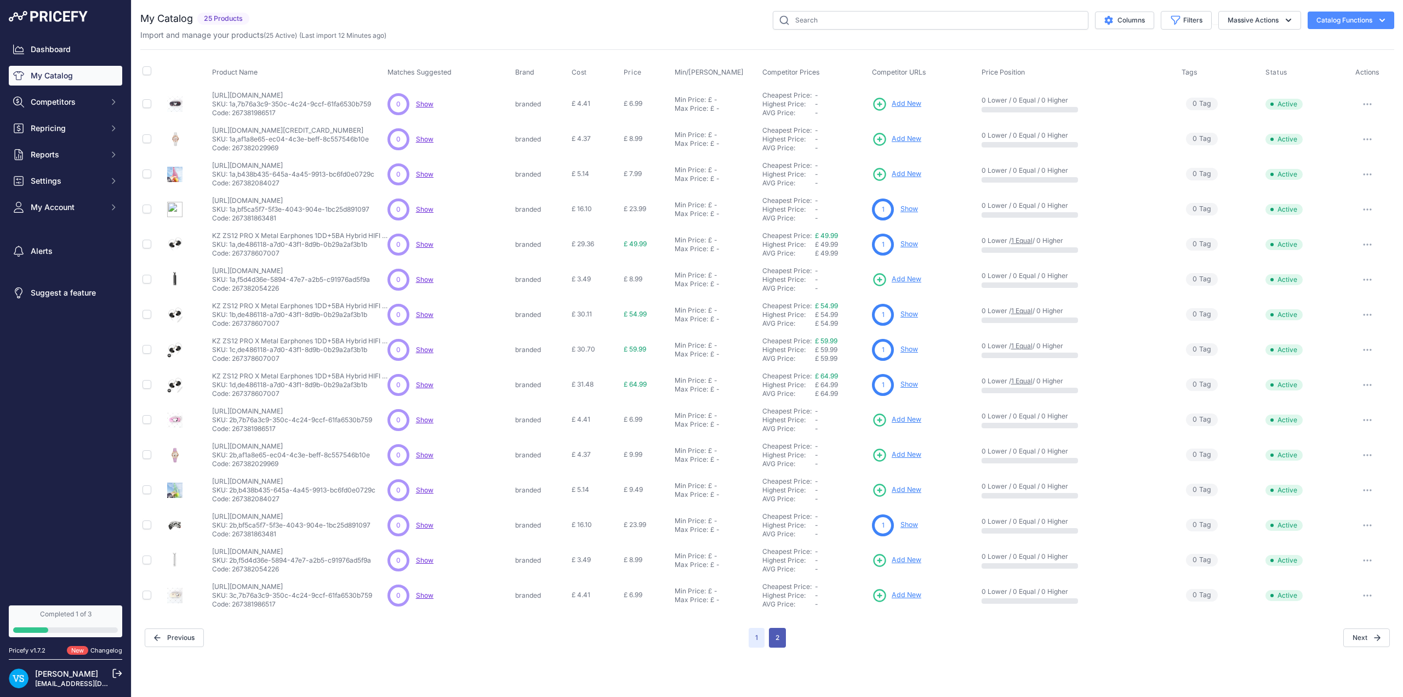
click at [572, 466] on button "2" at bounding box center [777, 637] width 17 height 20
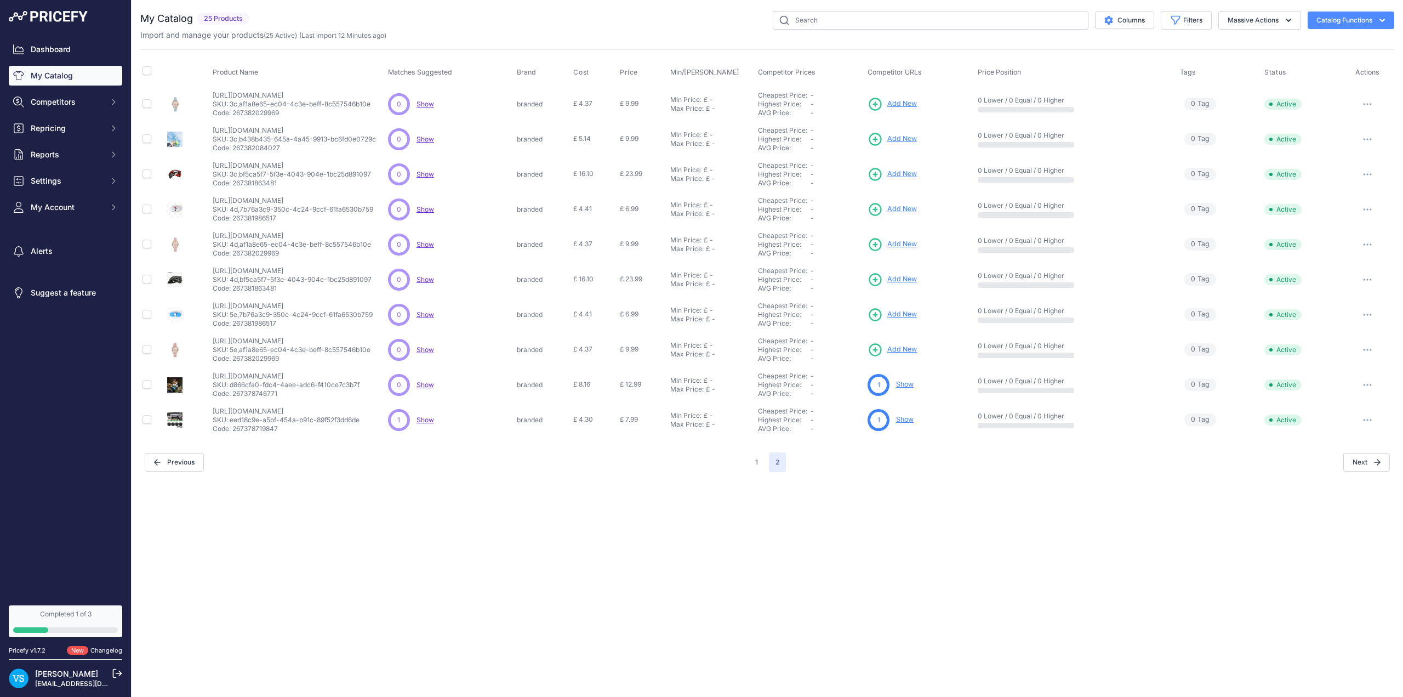
click at [572, 281] on span "Add New" at bounding box center [902, 279] width 30 height 10
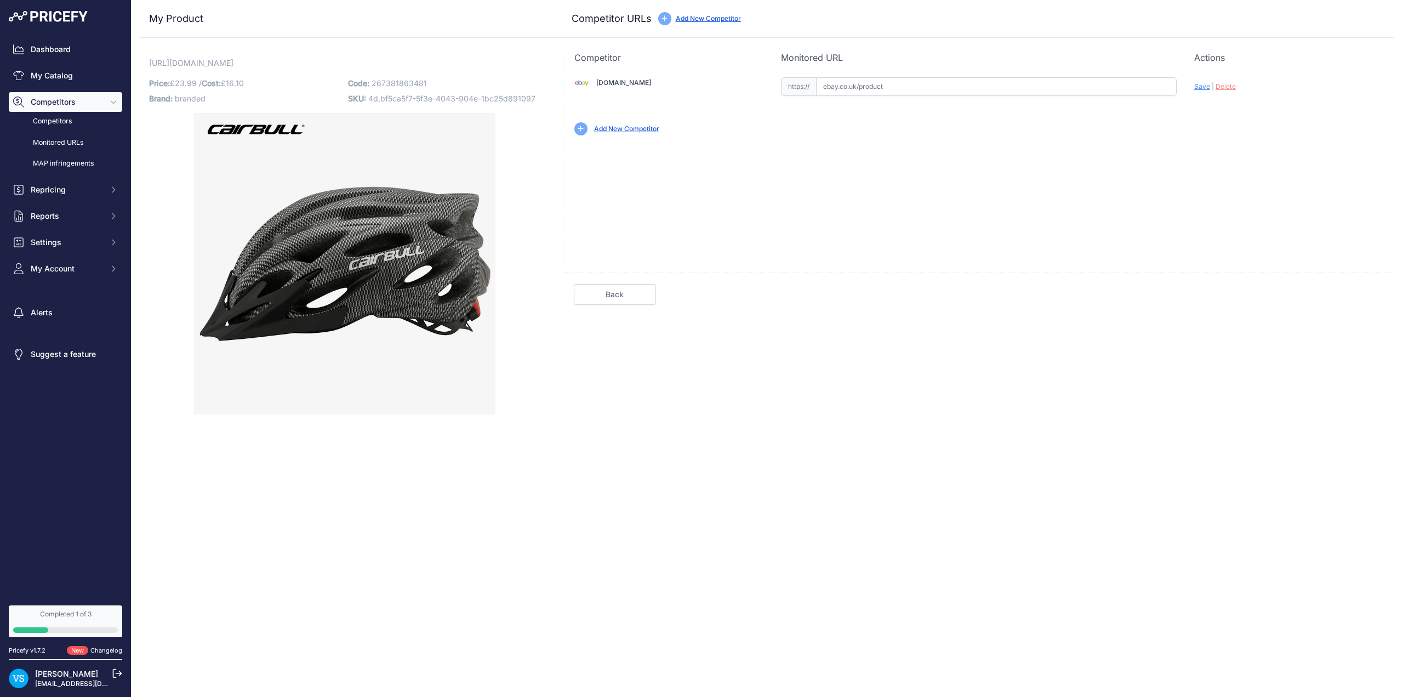
click at [894, 85] on input "text" at bounding box center [996, 86] width 361 height 19
paste input "https://www.ebay.co.uk/itm/226689709979?var=525865528396"
click at [1033, 181] on div "Ebay.co.uk Valid Invalid Save | Delete" at bounding box center [978, 168] width 831 height 208
click at [1206, 87] on span "Save" at bounding box center [1202, 86] width 16 height 8
type input "[URL][DOMAIN_NAME]"
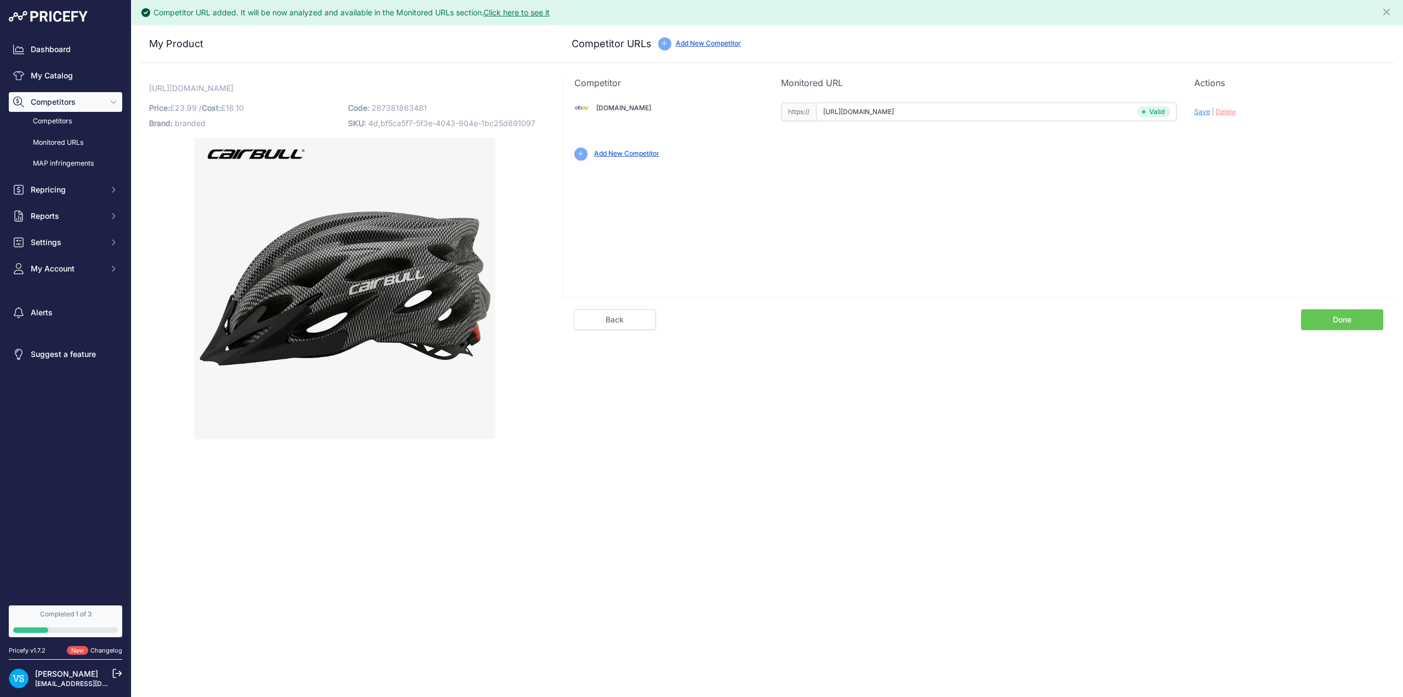
click at [1325, 322] on link "Done" at bounding box center [1342, 319] width 82 height 21
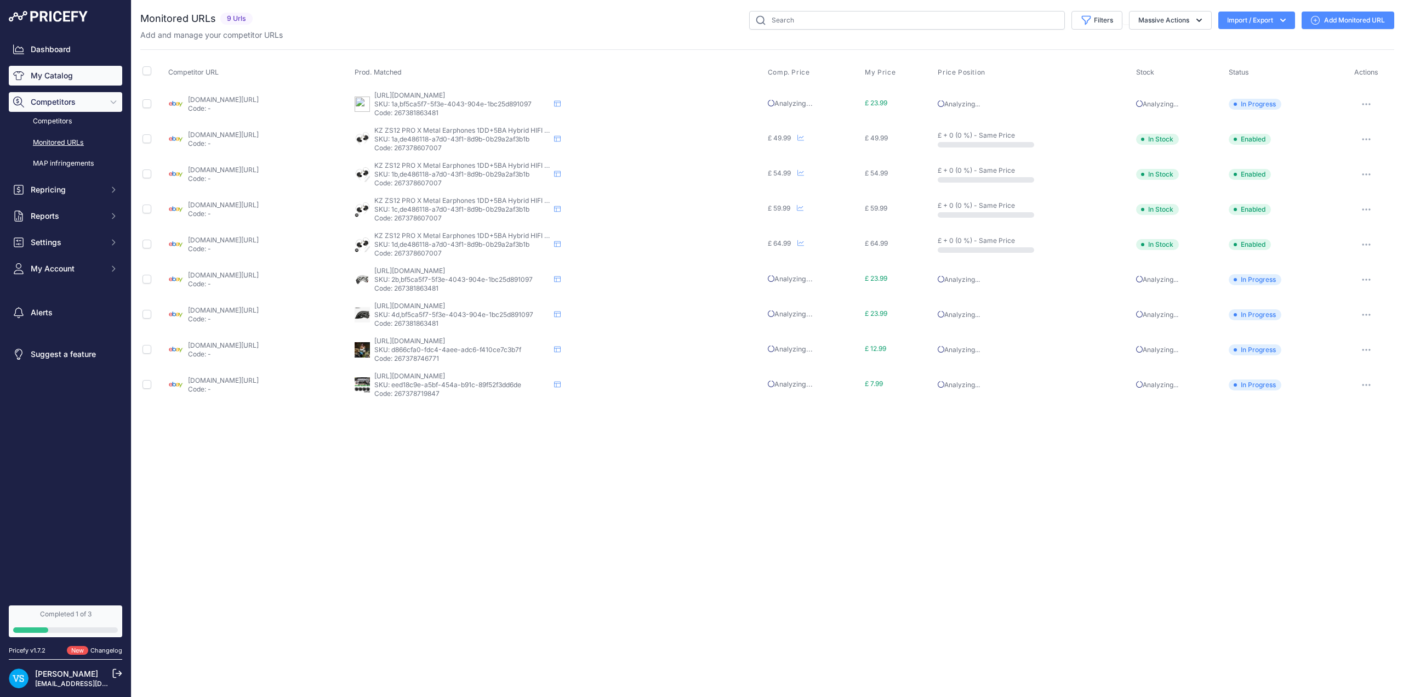
click at [43, 78] on link "My Catalog" at bounding box center [65, 76] width 113 height 20
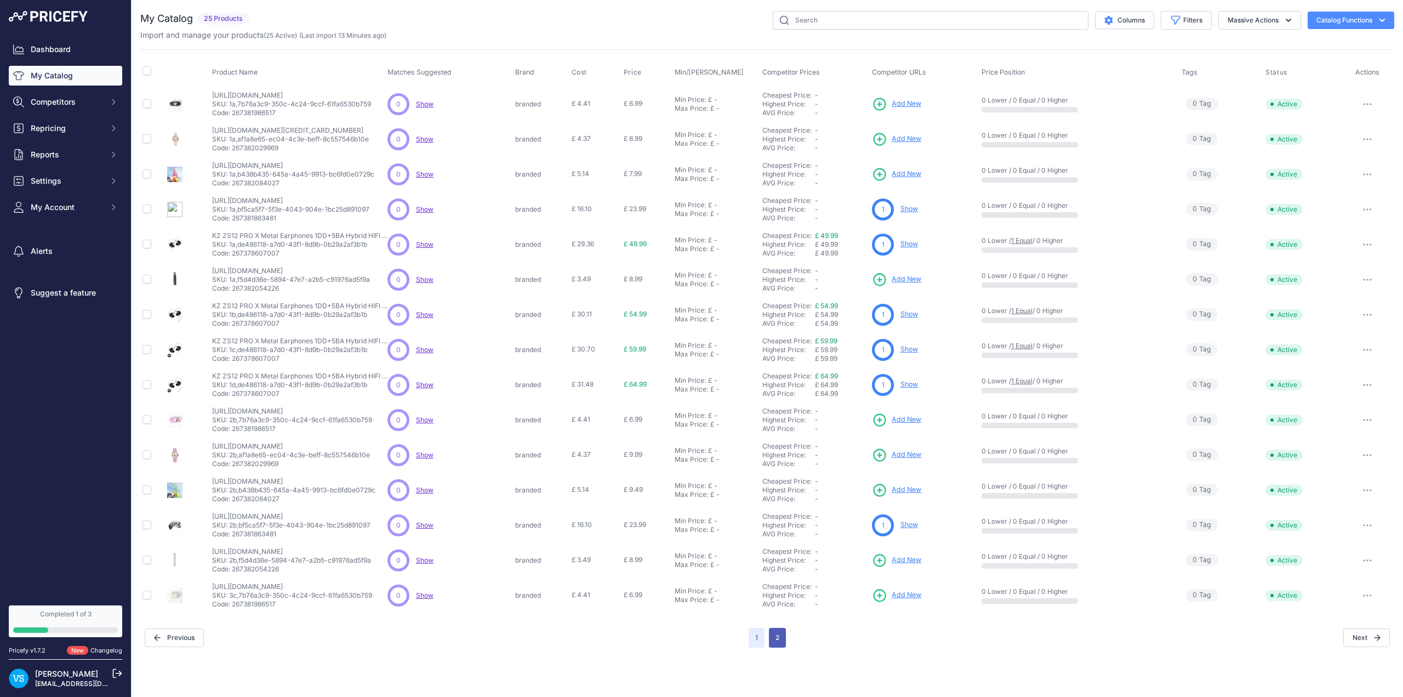
click at [775, 637] on button "2" at bounding box center [777, 637] width 17 height 20
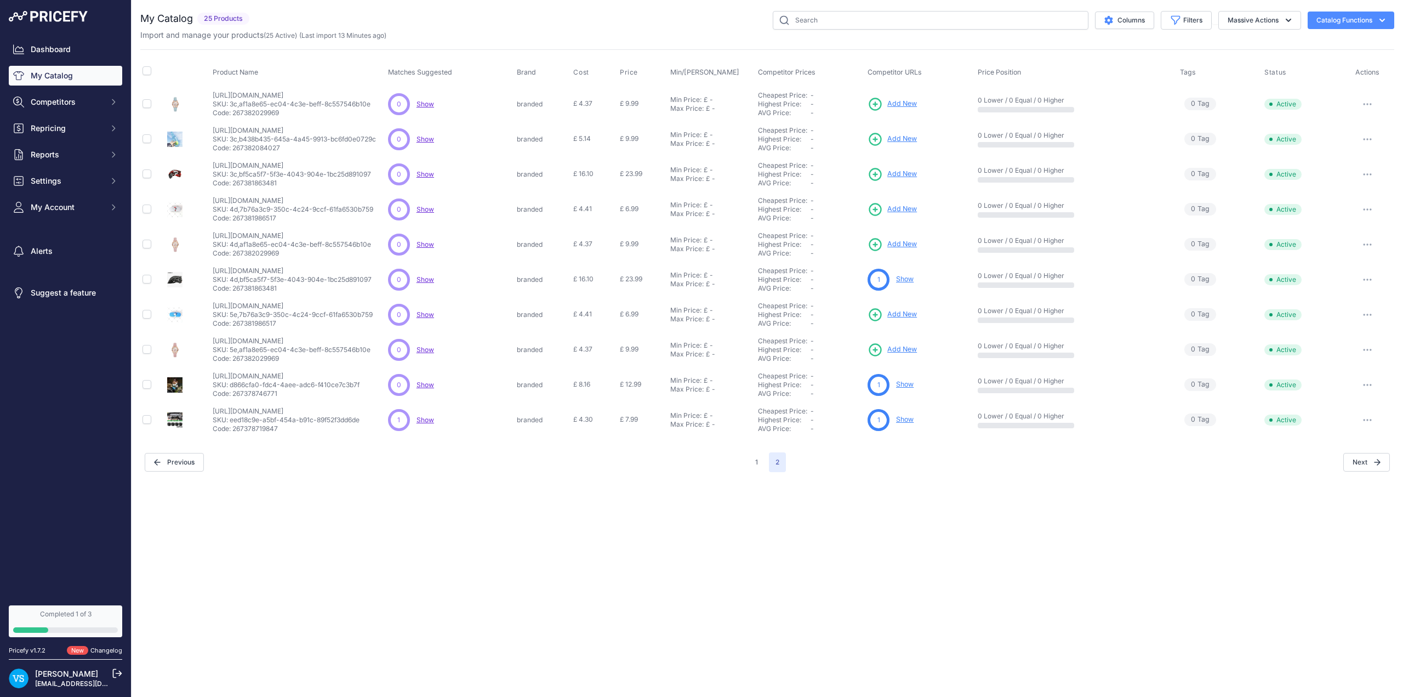
click at [906, 175] on span "Add New" at bounding box center [902, 174] width 30 height 10
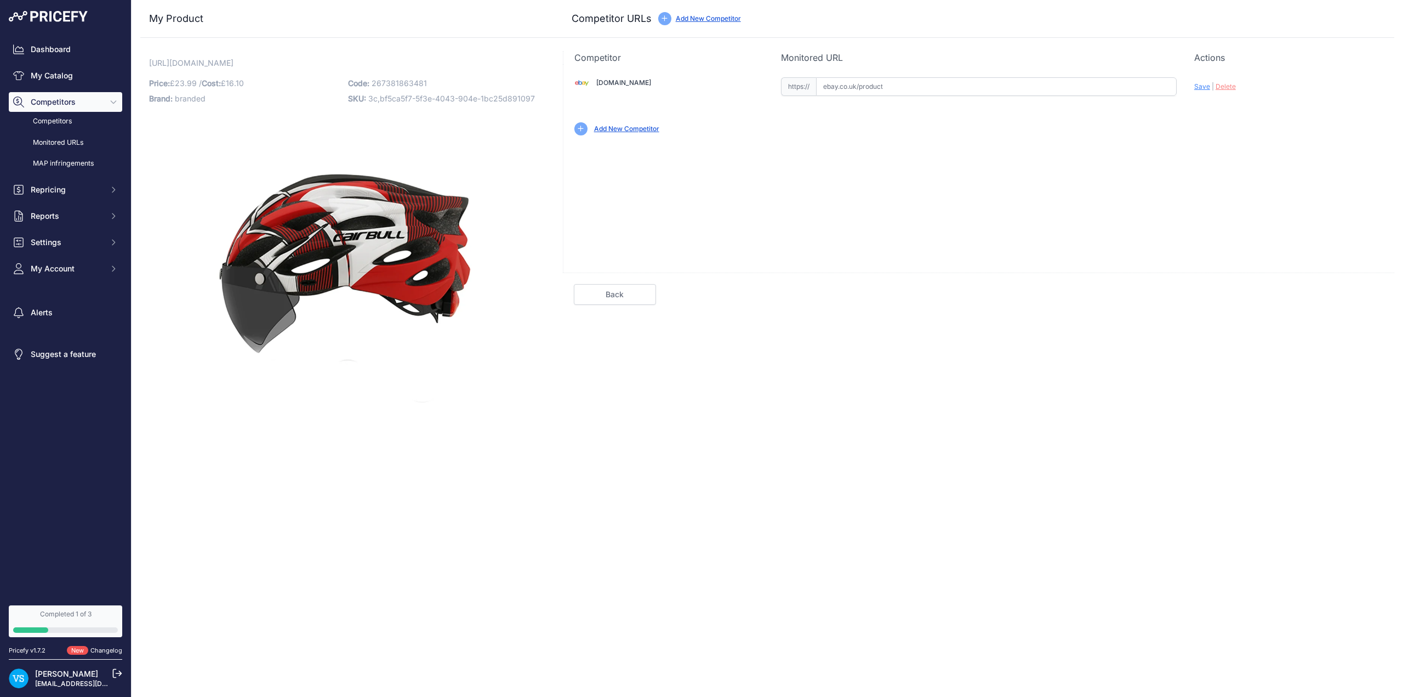
click at [876, 87] on input "text" at bounding box center [996, 86] width 361 height 19
paste input "https://www.ebay.co.uk/itm/226689709979?var=525865528397"
click at [889, 205] on div "Ebay.co.uk Valid Invalid Save | Delete" at bounding box center [978, 168] width 831 height 208
click at [1201, 88] on span "Save" at bounding box center [1202, 86] width 16 height 8
type input "https://www.ebay.co.uk/itm/226689709979?var=525865528397&prirule_jdsnikfkfjsd=9…"
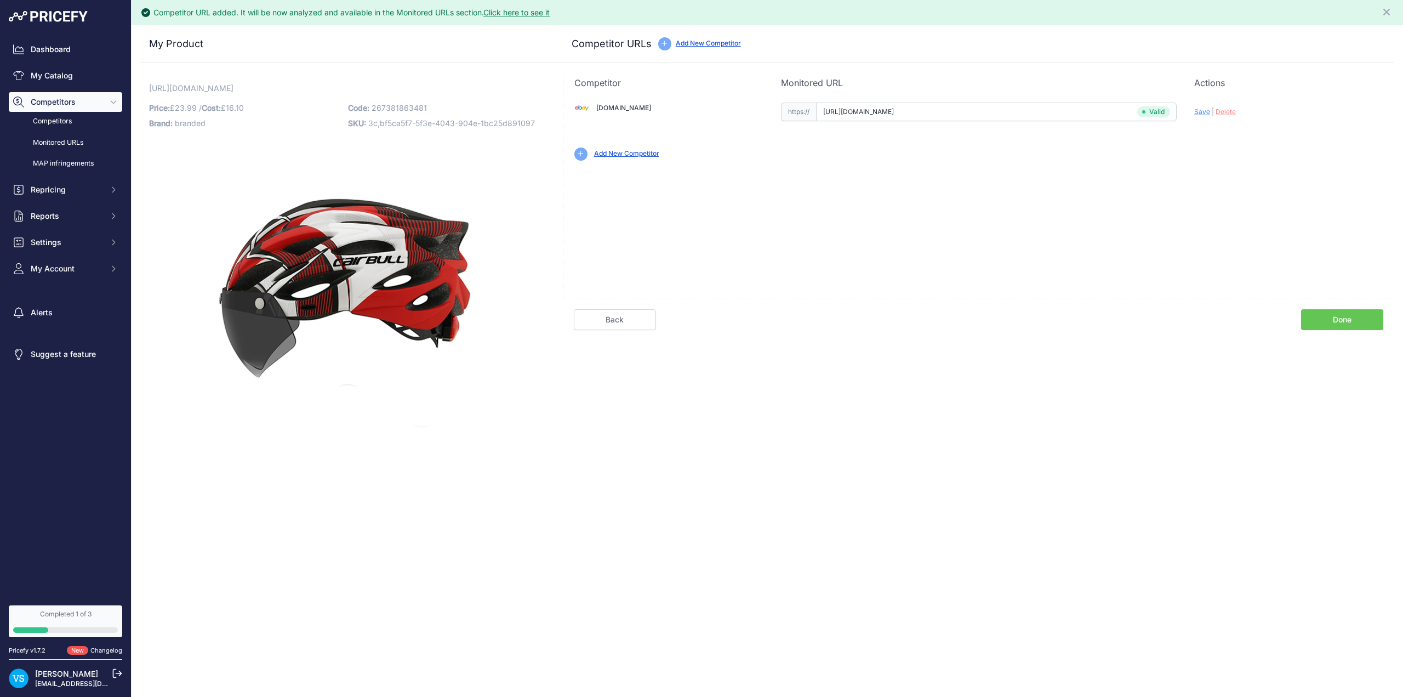
click at [1327, 324] on link "Done" at bounding box center [1342, 319] width 82 height 21
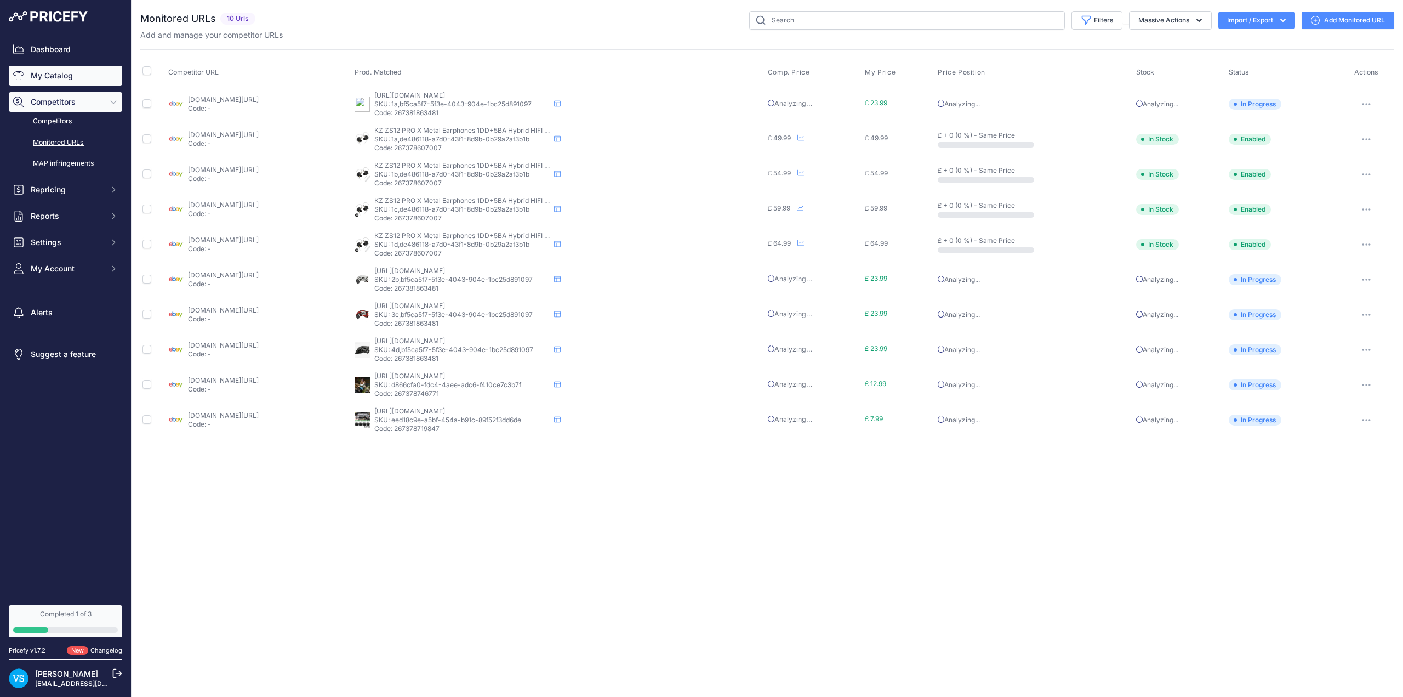
click at [62, 78] on link "My Catalog" at bounding box center [65, 76] width 113 height 20
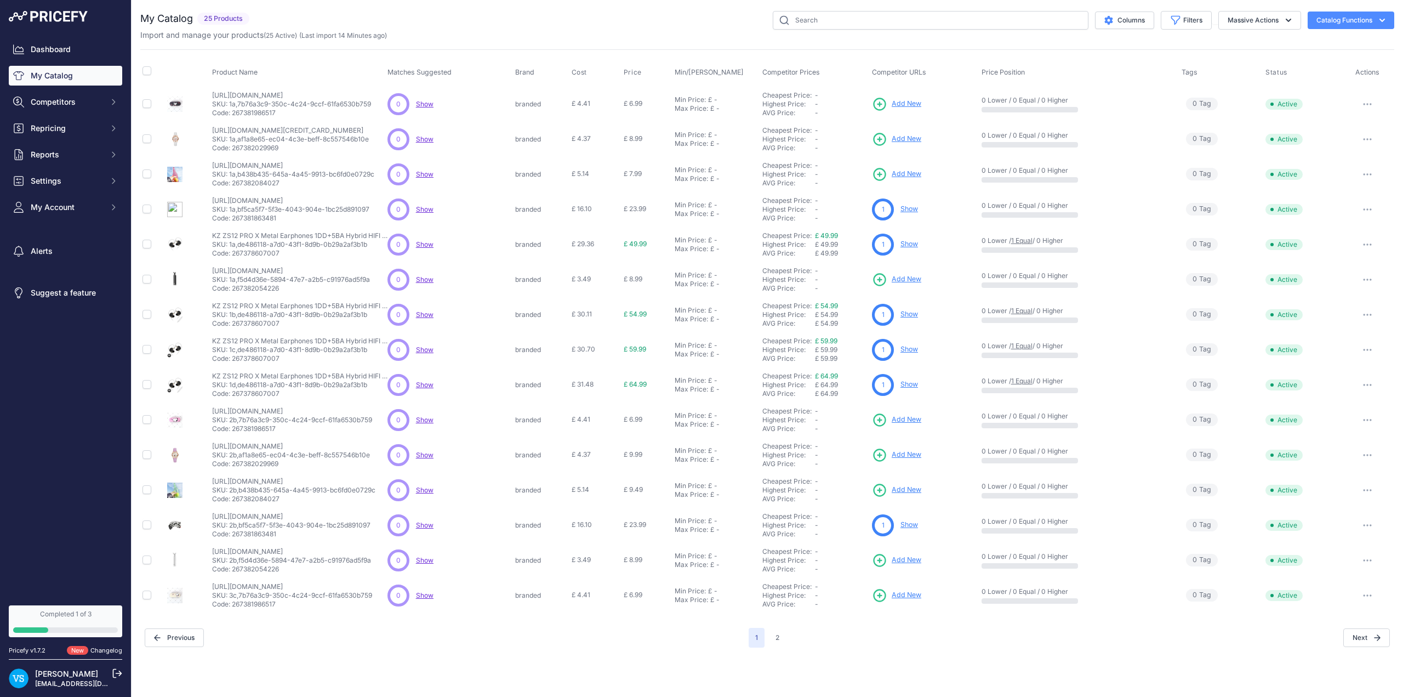
click at [905, 102] on span "Add New" at bounding box center [907, 104] width 30 height 10
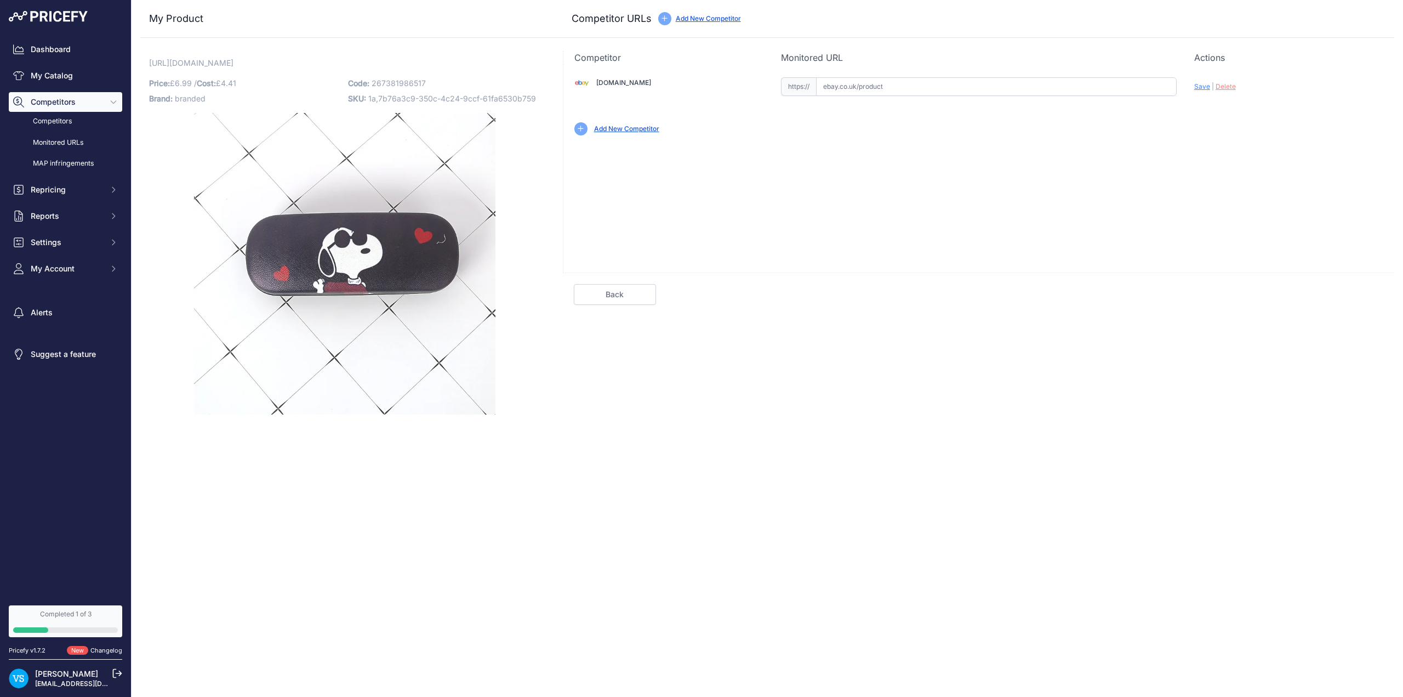
click at [860, 86] on input "text" at bounding box center [996, 86] width 361 height 19
paste input "[URL][DOMAIN_NAME]"
click at [1204, 85] on span "Save" at bounding box center [1202, 86] width 16 height 8
type input "https://www.ebay.co.uk/itm/226809354454?var=525960927142&prirule_jdsnikfkfjsd=9…"
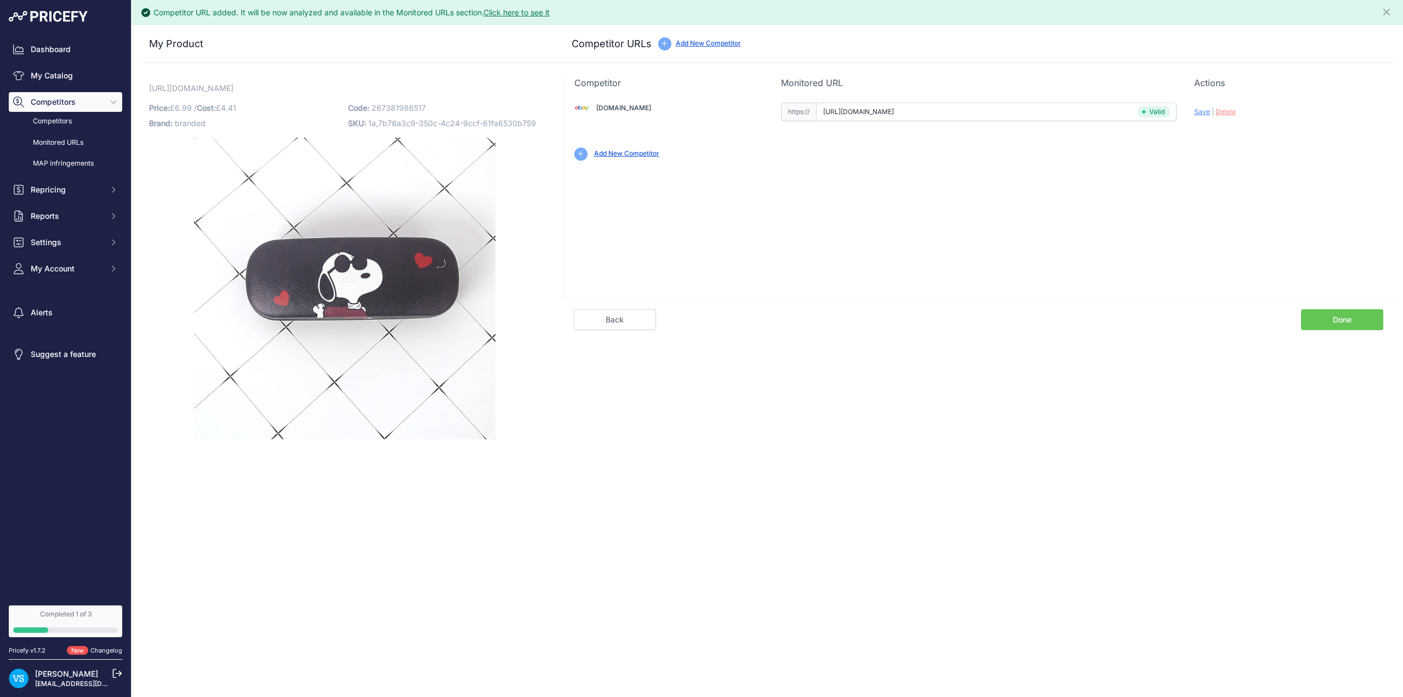
click at [1340, 320] on link "Done" at bounding box center [1342, 319] width 82 height 21
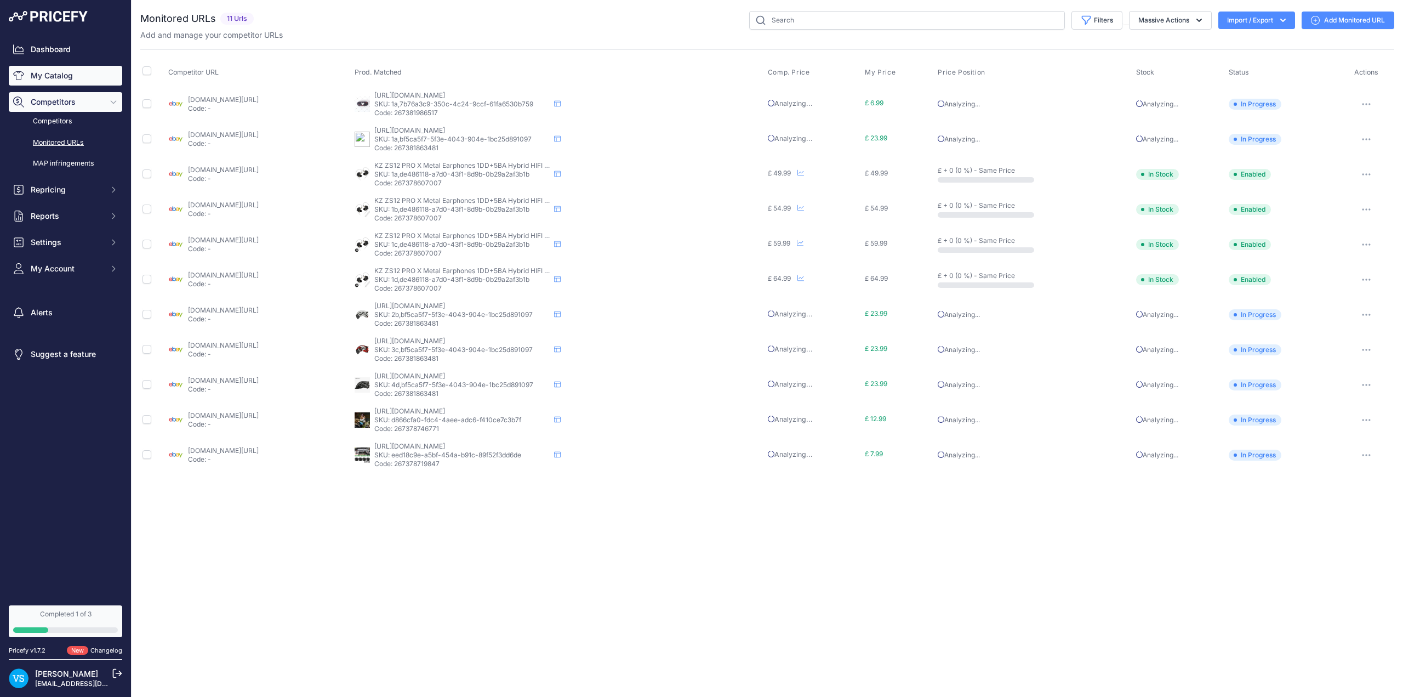
click at [50, 72] on link "My Catalog" at bounding box center [65, 76] width 113 height 20
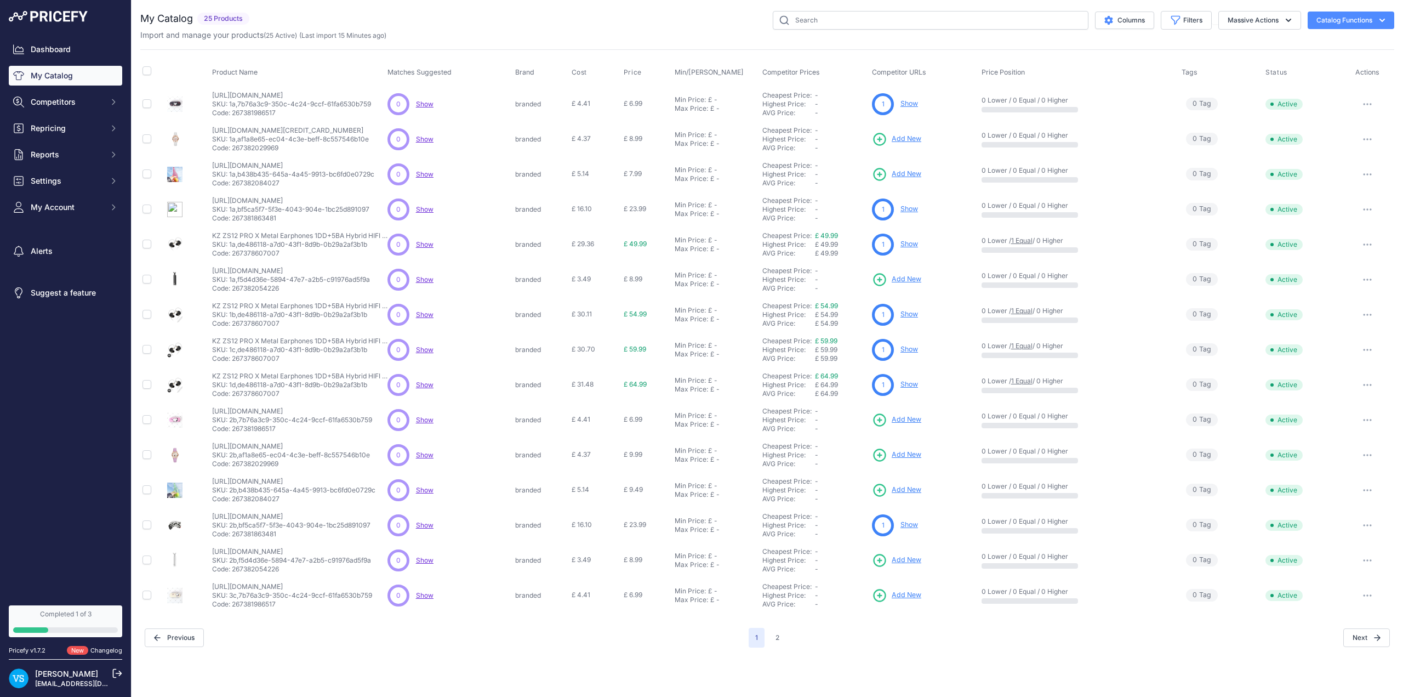
click at [572, 419] on span "Add New" at bounding box center [907, 419] width 30 height 10
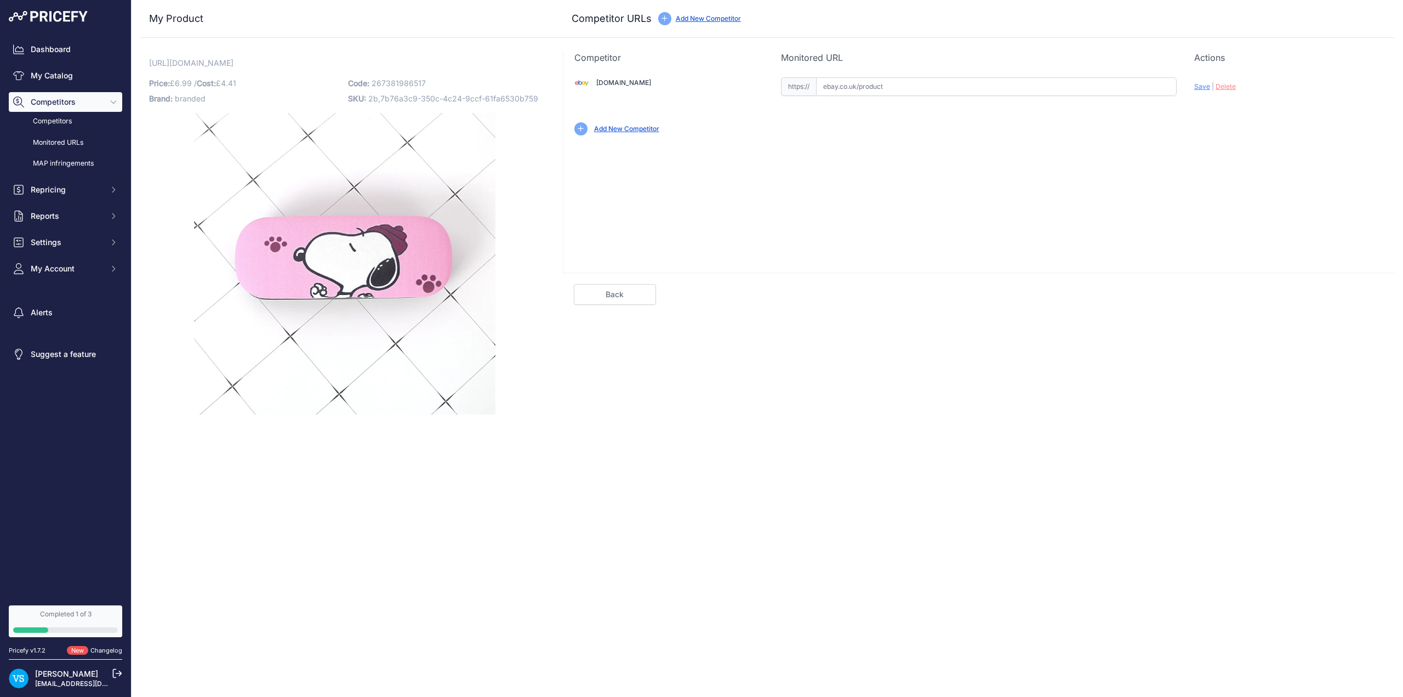
click at [876, 83] on input "text" at bounding box center [996, 86] width 361 height 19
paste input "https://www.ebay.co.uk/itm/226809354454?var=525960927143"
click at [939, 174] on div "Ebay.co.uk Valid Invalid Save | Delete" at bounding box center [978, 168] width 831 height 208
click at [1182, 145] on div "Ebay.co.uk Valid Invalid |" at bounding box center [978, 105] width 831 height 82
click at [1201, 88] on span "Save" at bounding box center [1202, 86] width 16 height 8
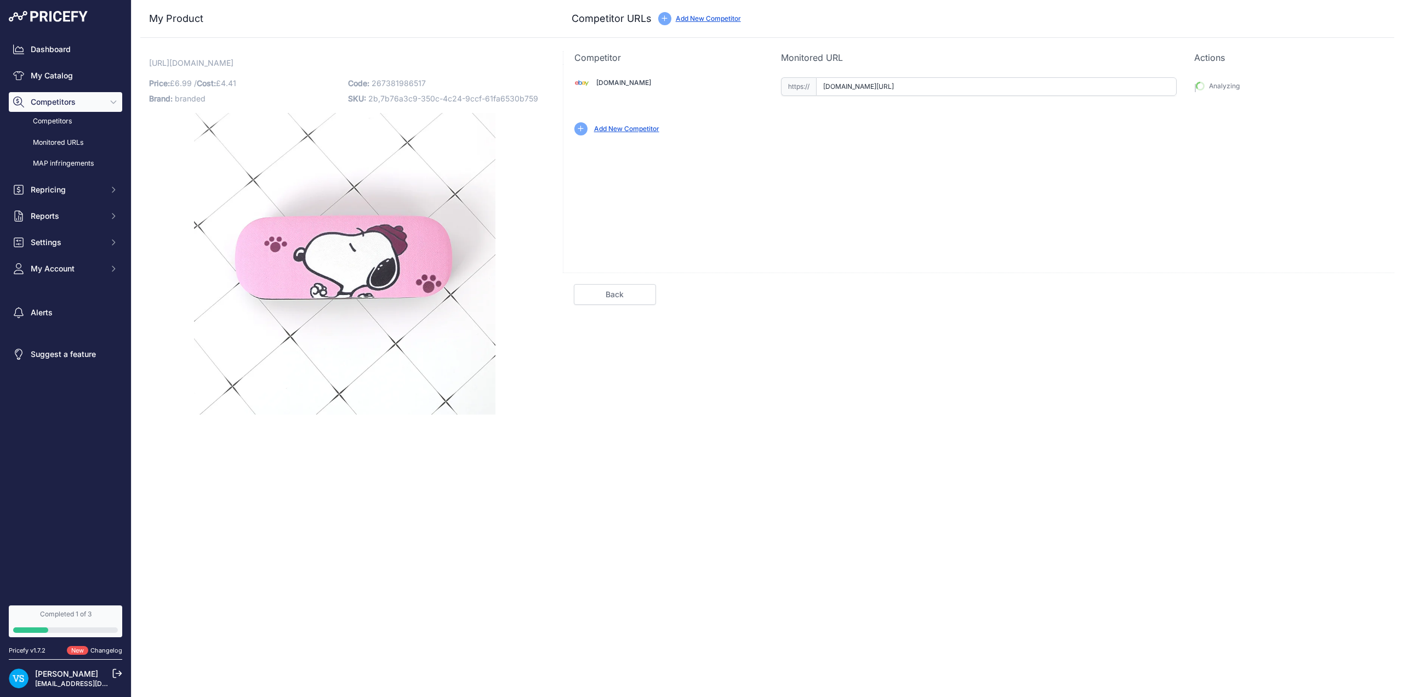
type input "[URL][DOMAIN_NAME]"
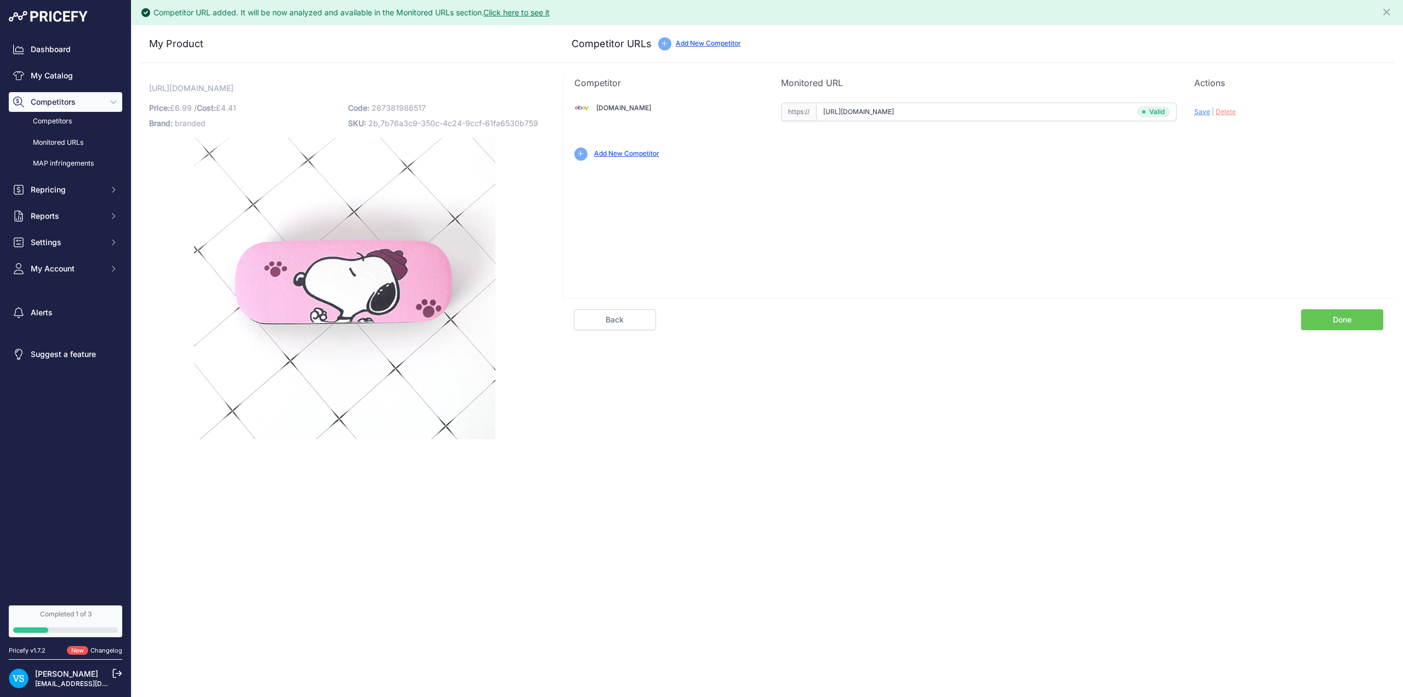
click at [1333, 317] on link "Done" at bounding box center [1342, 319] width 82 height 21
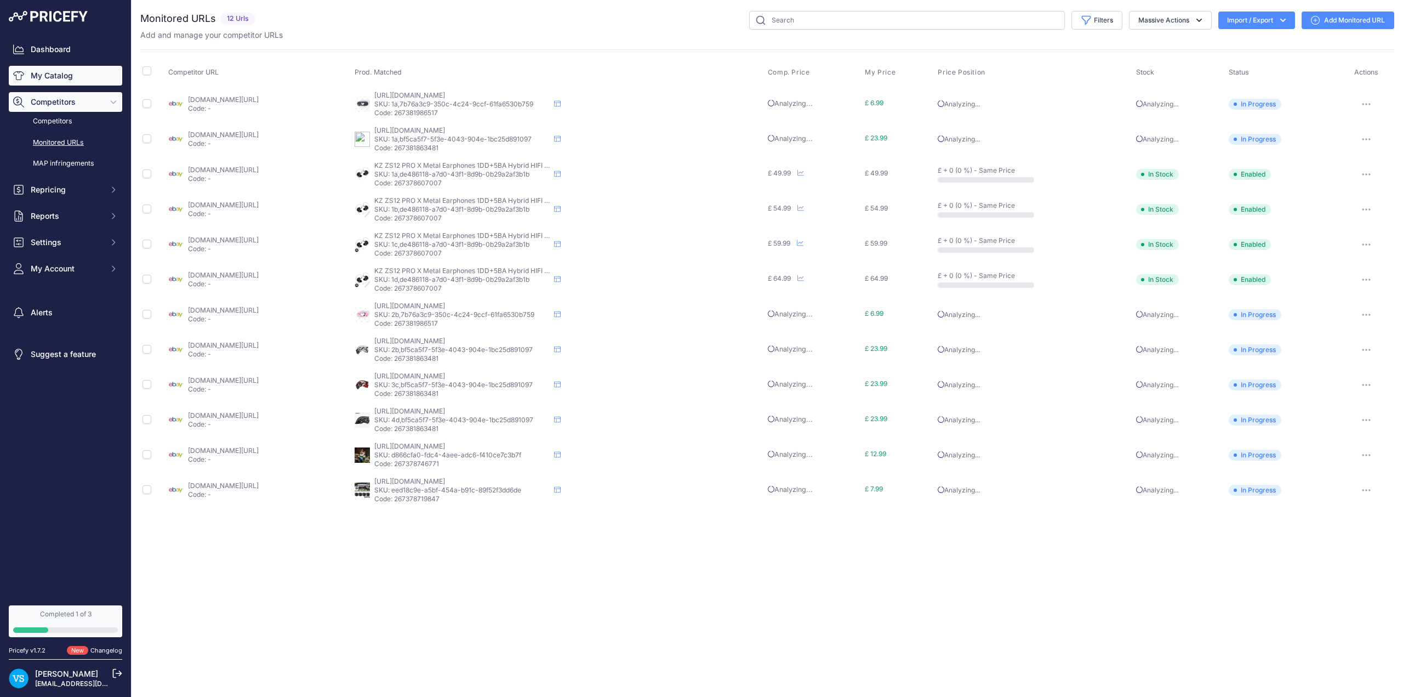
click at [54, 73] on link "My Catalog" at bounding box center [65, 76] width 113 height 20
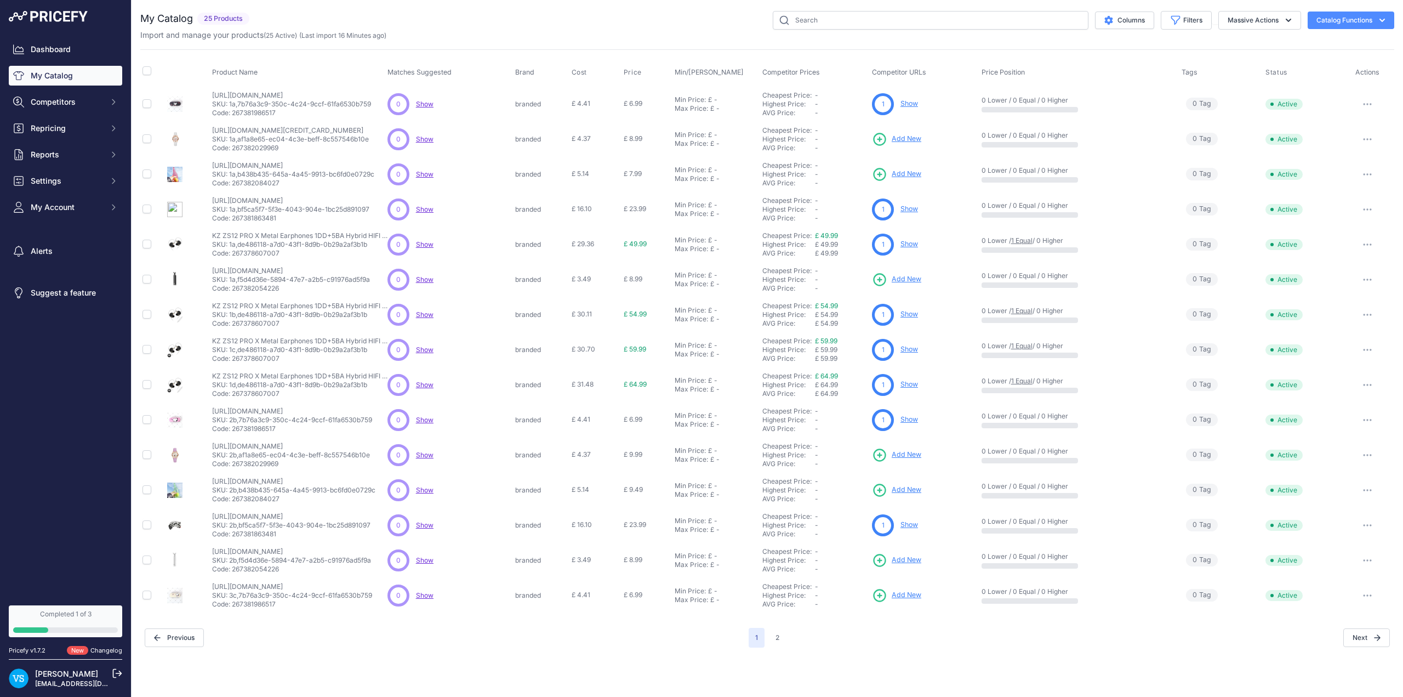
click at [572, 466] on span "Add New" at bounding box center [907, 595] width 30 height 10
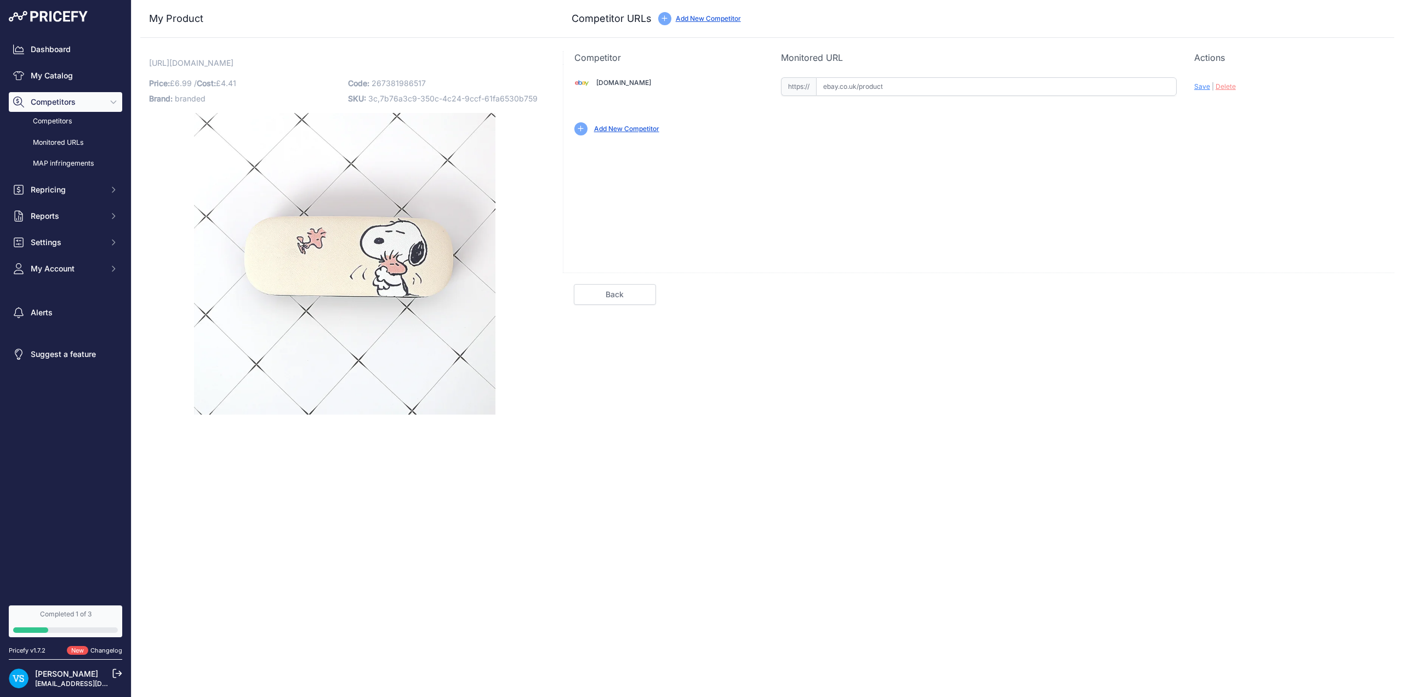
click at [864, 84] on input "text" at bounding box center [996, 86] width 361 height 19
paste input "https://www.ebay.co.uk/itm/226809354454?var=525960927144"
click at [1203, 87] on span "Save" at bounding box center [1202, 86] width 16 height 8
type input "[URL][DOMAIN_NAME]"
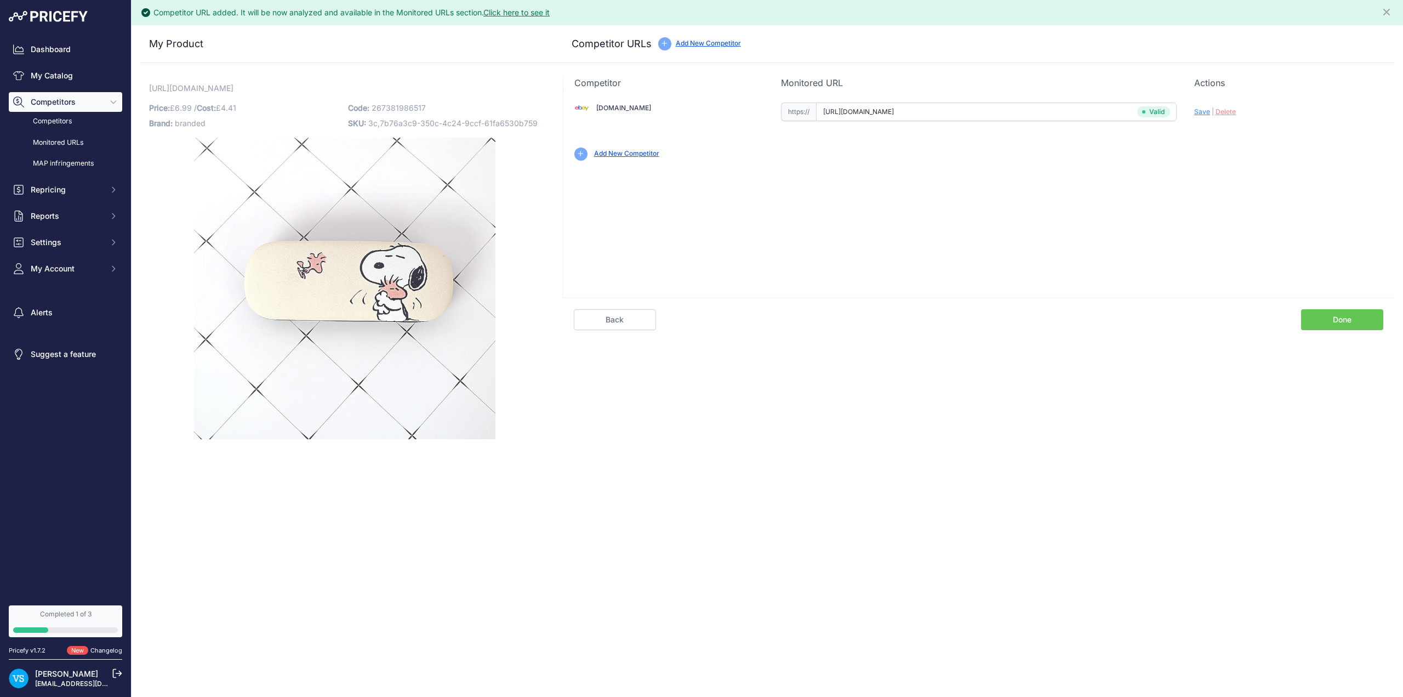
click at [1344, 318] on link "Done" at bounding box center [1342, 319] width 82 height 21
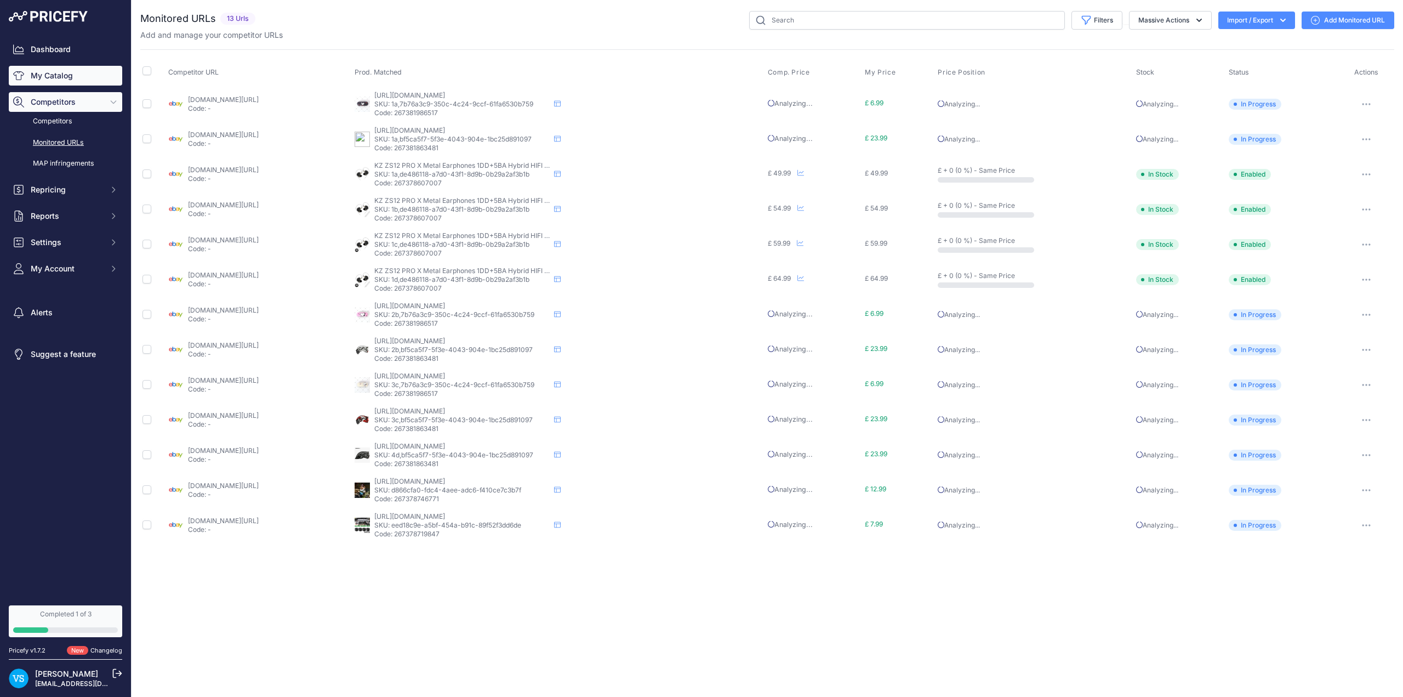
click at [51, 76] on link "My Catalog" at bounding box center [65, 76] width 113 height 20
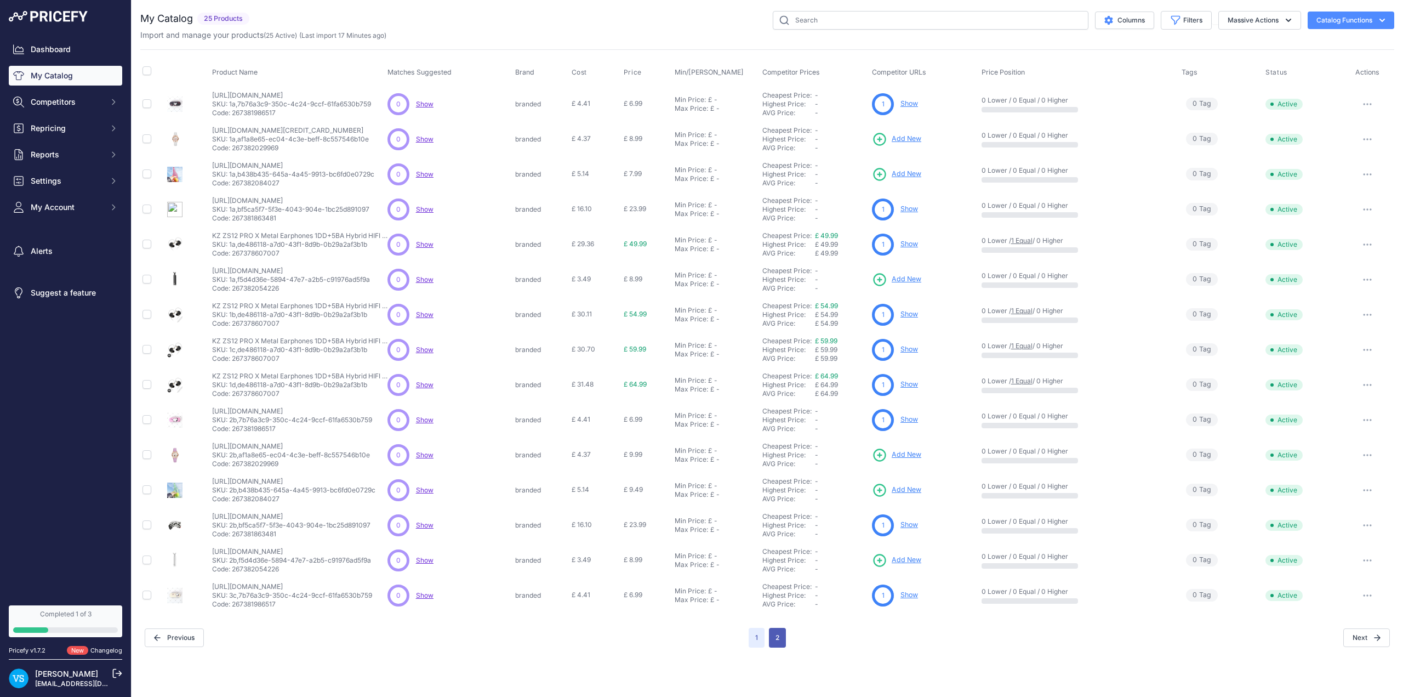
click at [572, 466] on button "2" at bounding box center [777, 637] width 17 height 20
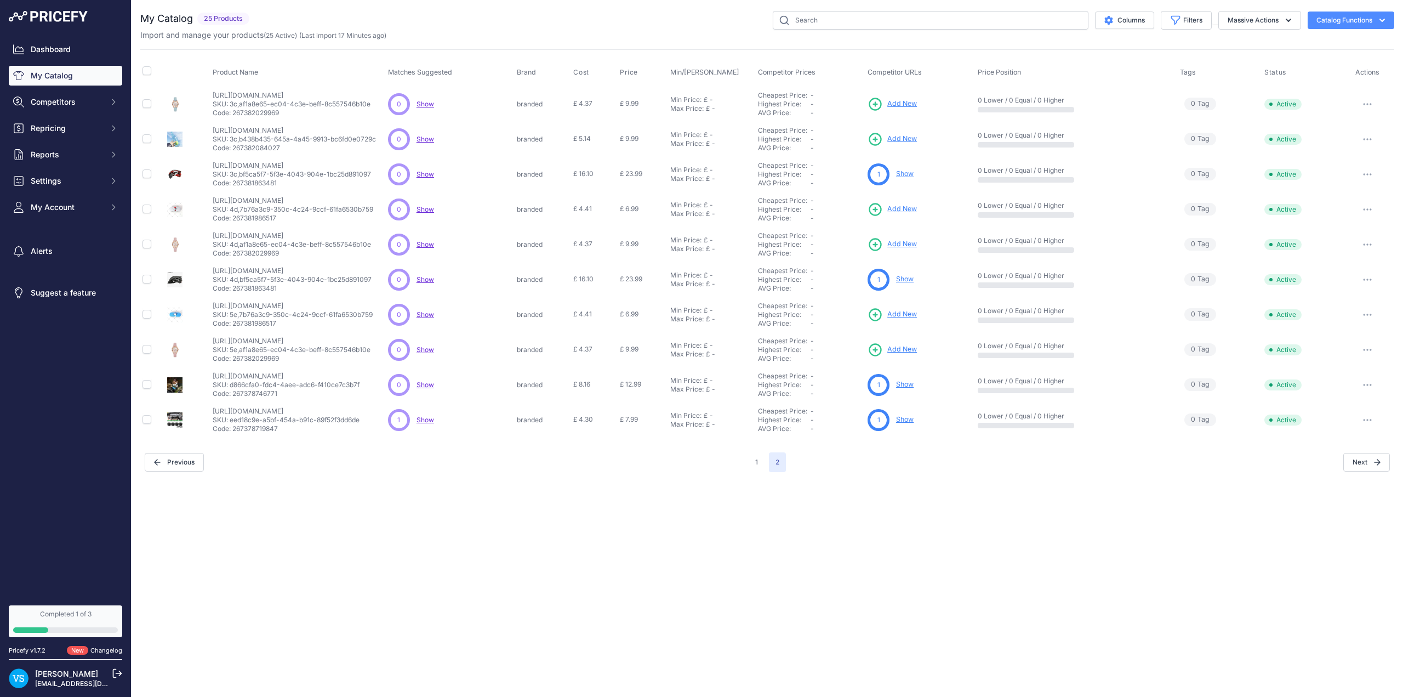
click at [572, 208] on span "Add New" at bounding box center [902, 209] width 30 height 10
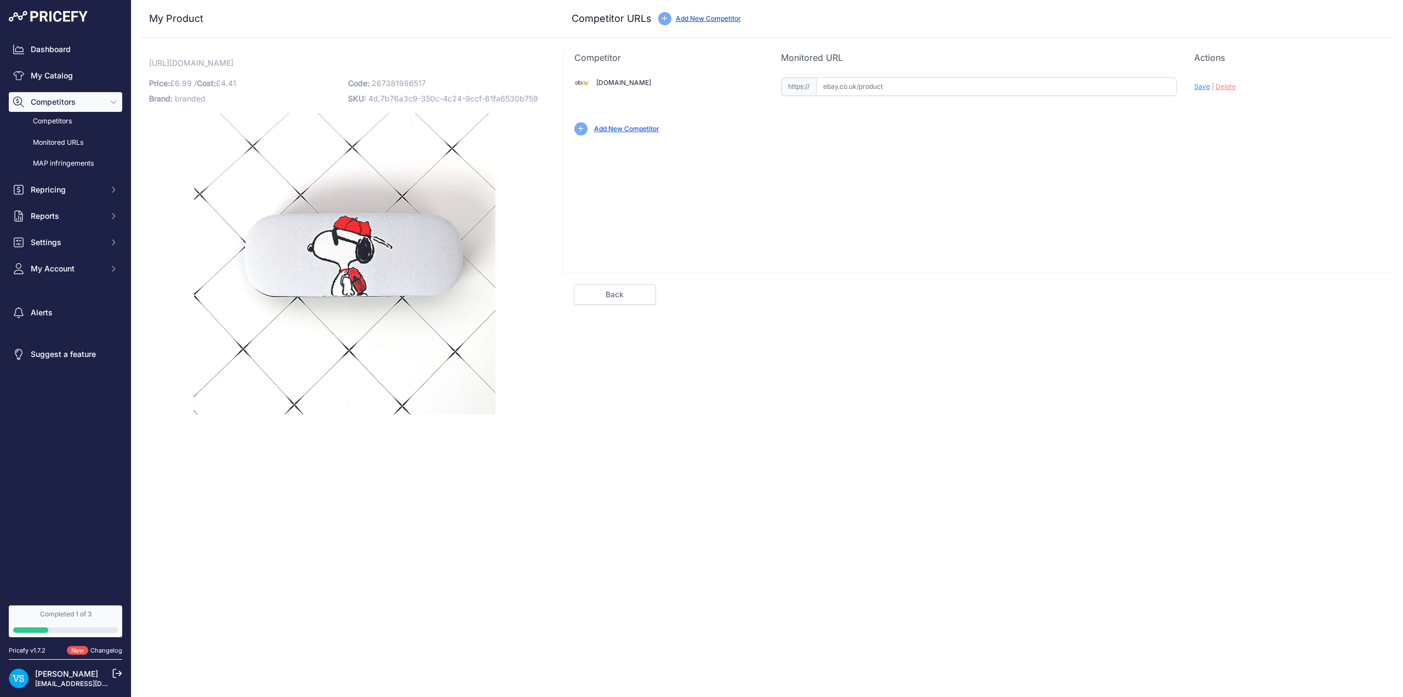
click at [905, 83] on input "text" at bounding box center [996, 86] width 361 height 19
paste input "https://www.ebay.co.uk/itm/226809354454?var=525960927145"
click at [1200, 88] on span "Save" at bounding box center [1202, 86] width 16 height 8
type input "[URL][DOMAIN_NAME]"
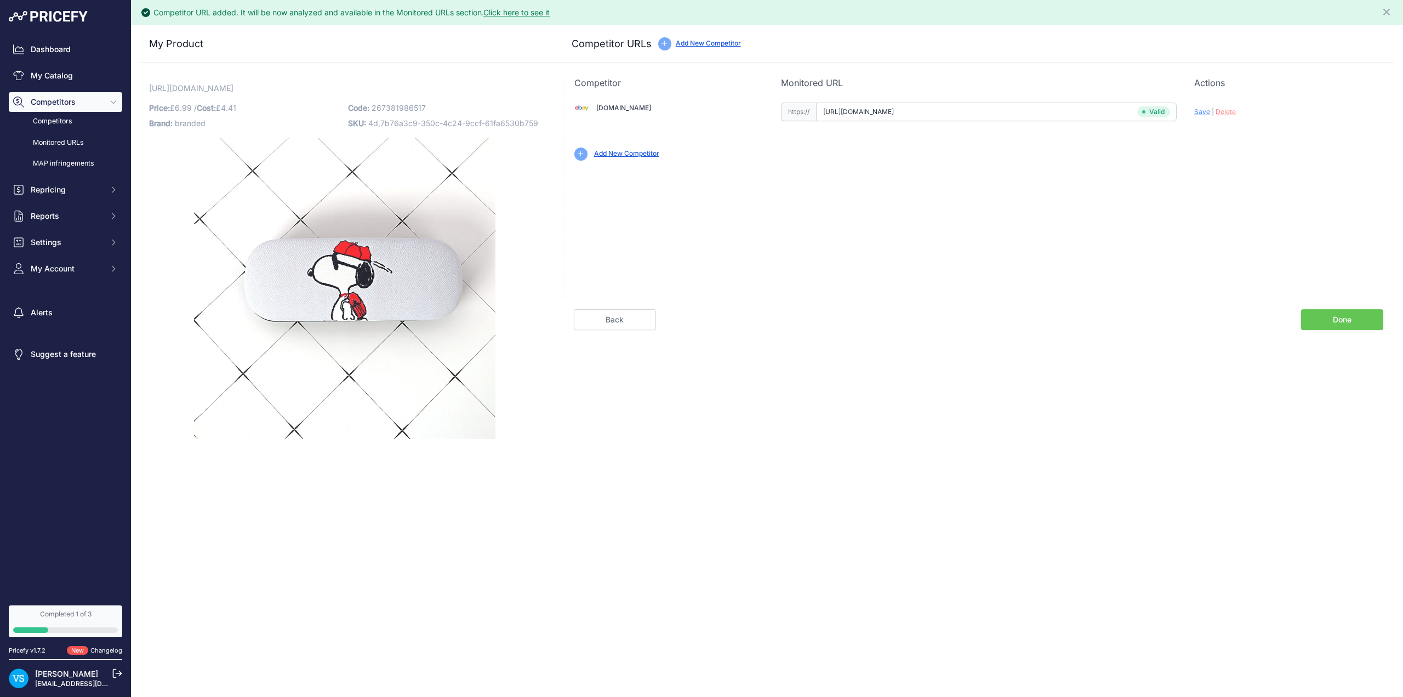
click at [1344, 321] on link "Done" at bounding box center [1342, 319] width 82 height 21
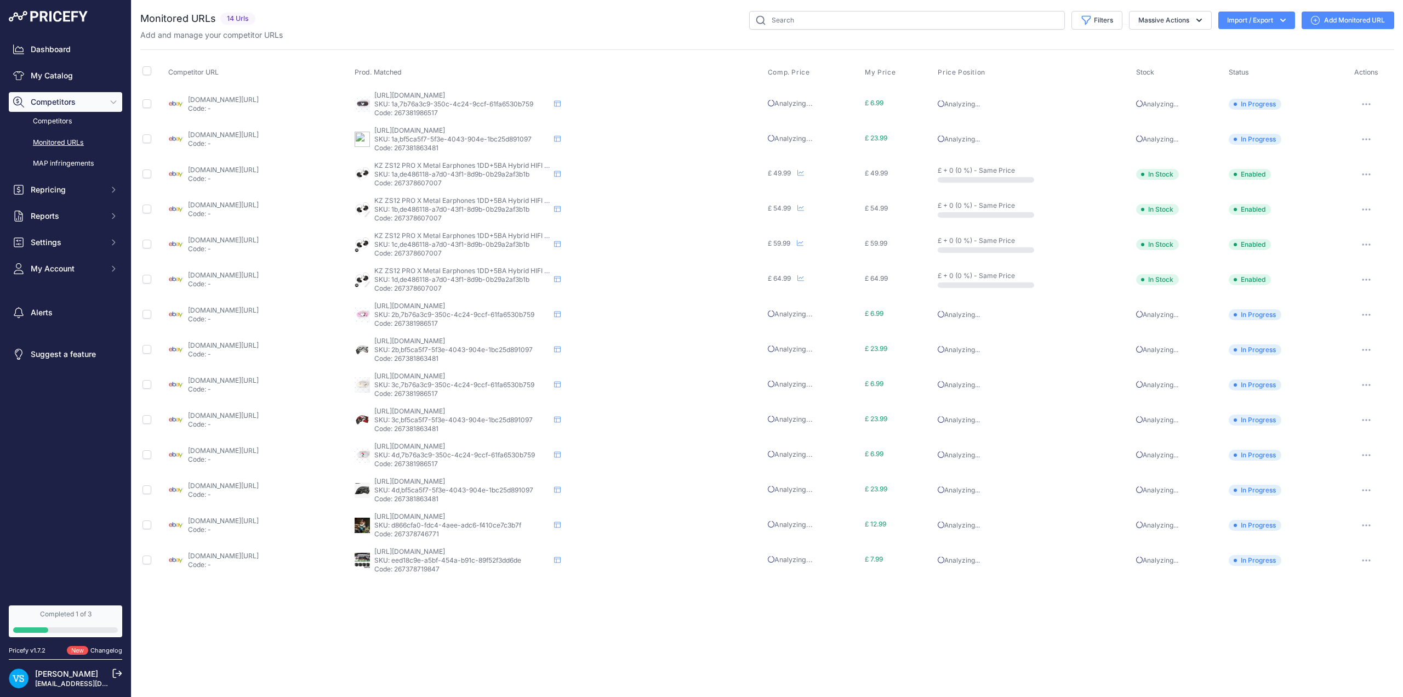
click at [50, 75] on link "My Catalog" at bounding box center [65, 76] width 113 height 20
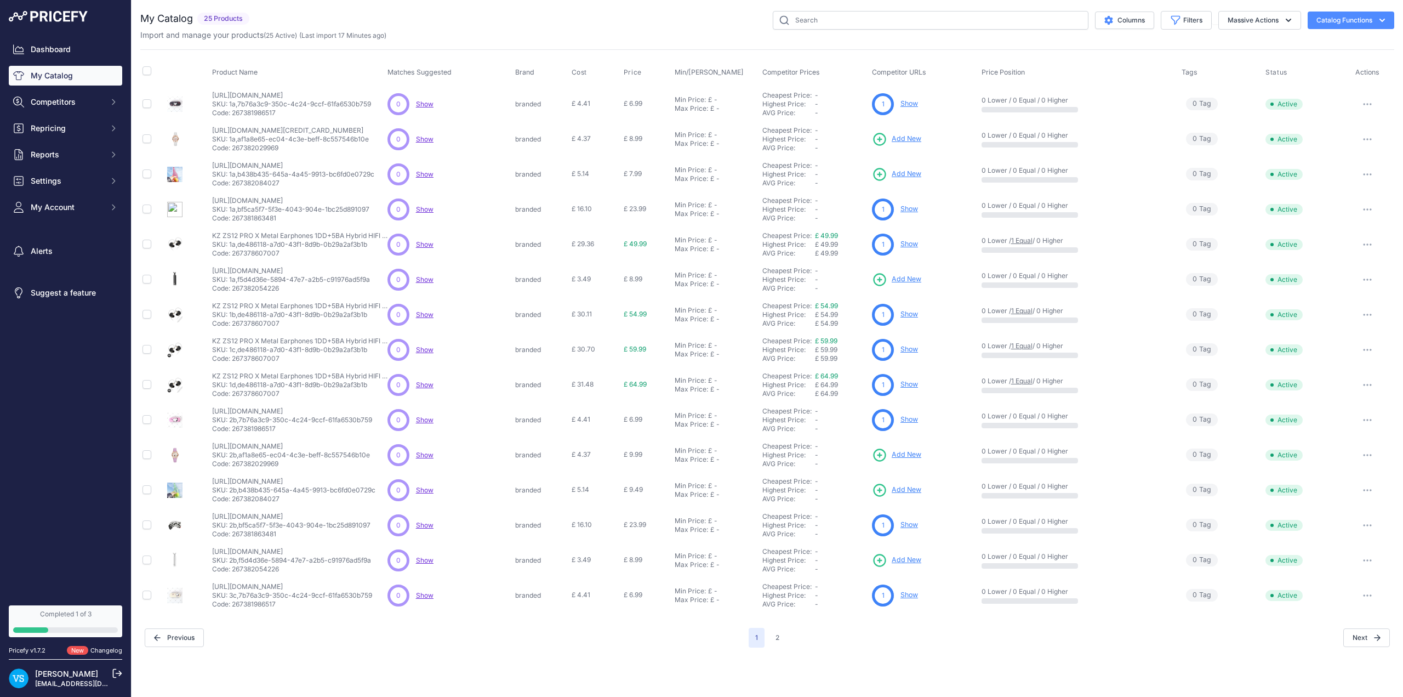
click at [908, 140] on span "Add New" at bounding box center [907, 139] width 30 height 10
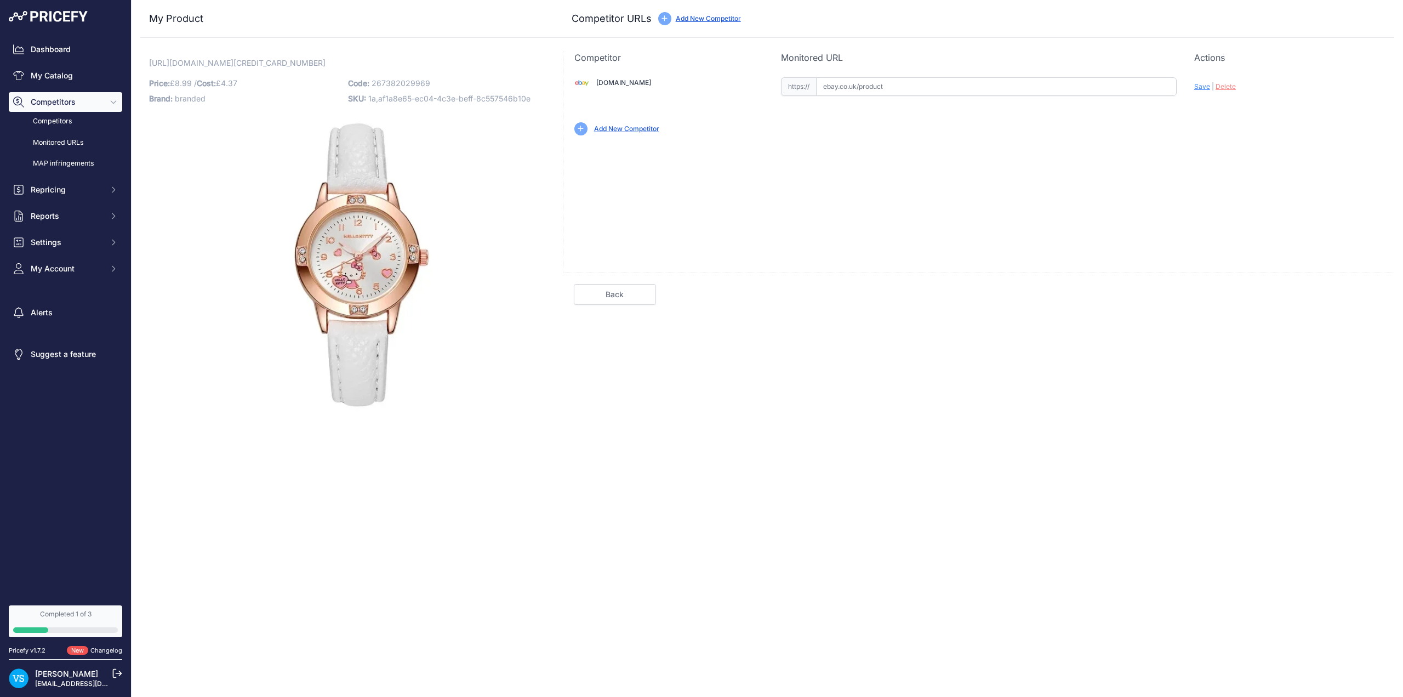
click at [856, 85] on input "text" at bounding box center [996, 86] width 361 height 19
paste input "[URL][DOMAIN_NAME]"
click at [1200, 86] on span "Save" at bounding box center [1202, 86] width 16 height 8
type input "[URL][DOMAIN_NAME]"
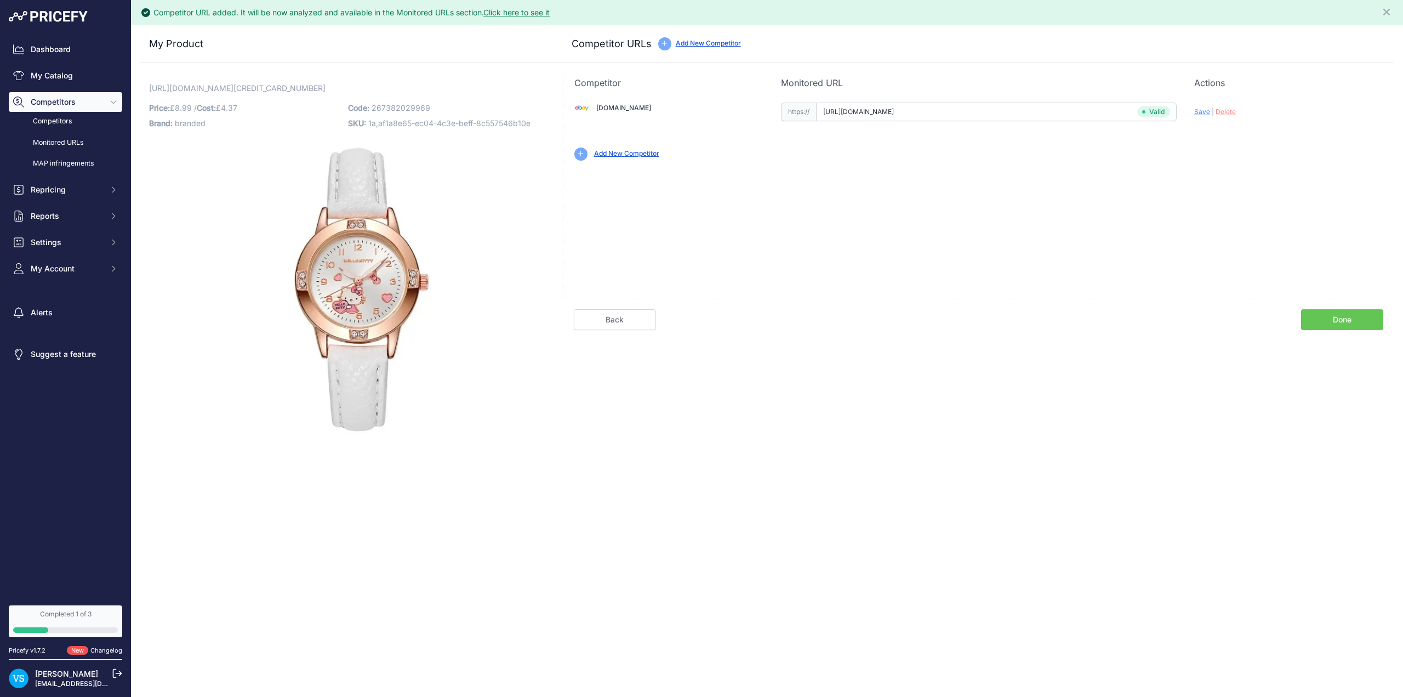
click at [1349, 316] on link "Done" at bounding box center [1342, 319] width 82 height 21
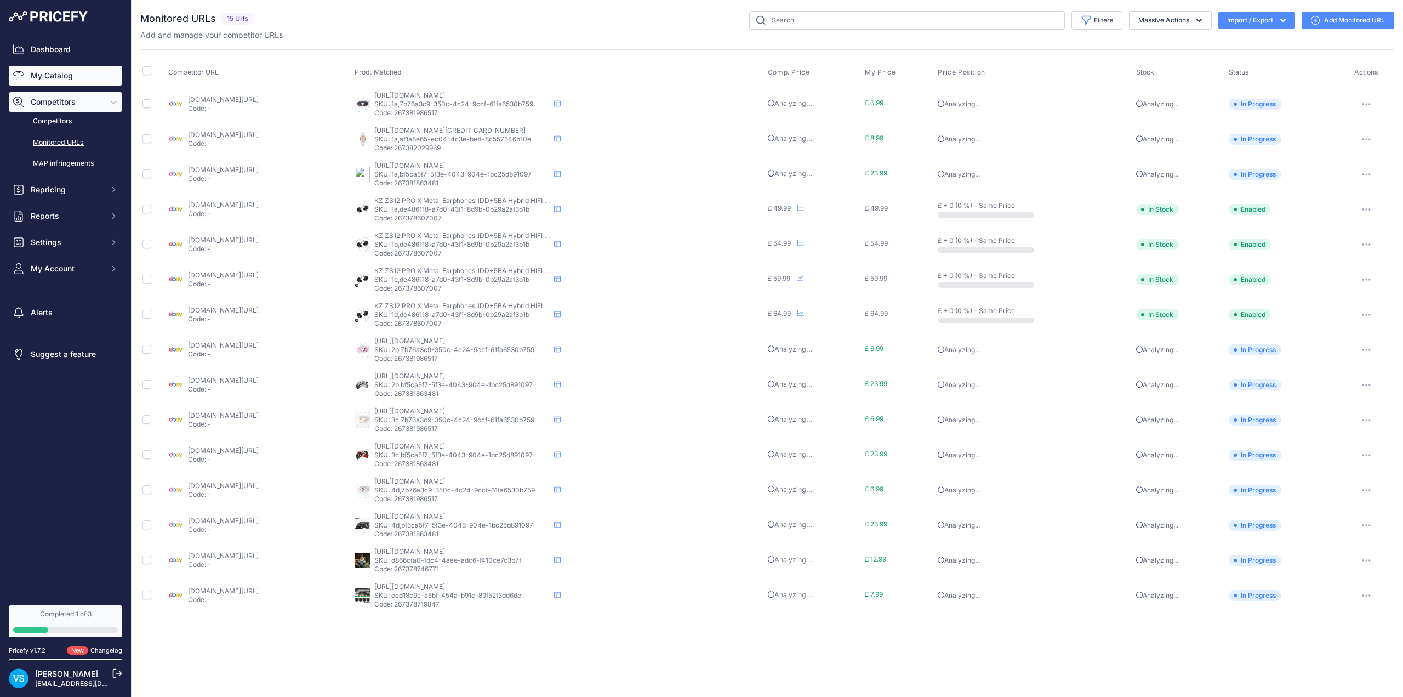
click at [62, 80] on link "My Catalog" at bounding box center [65, 76] width 113 height 20
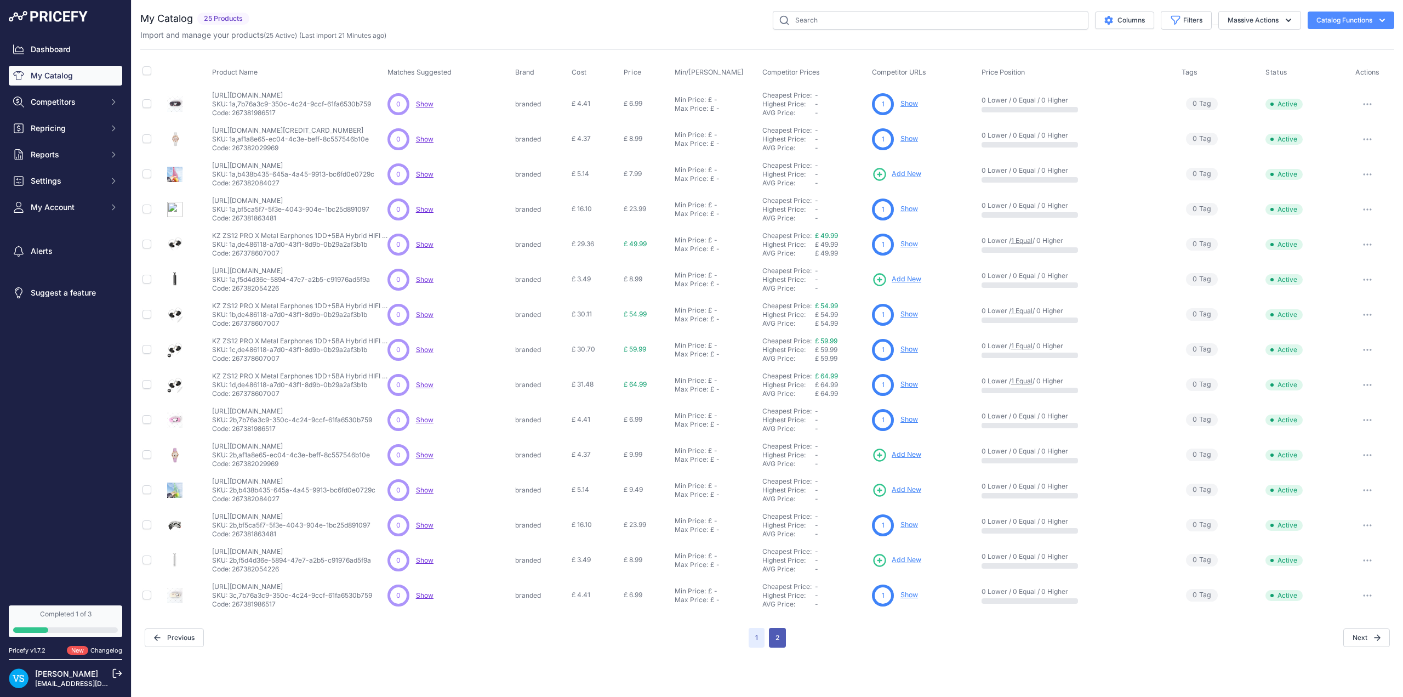
click at [572, 466] on button "2" at bounding box center [777, 637] width 17 height 20
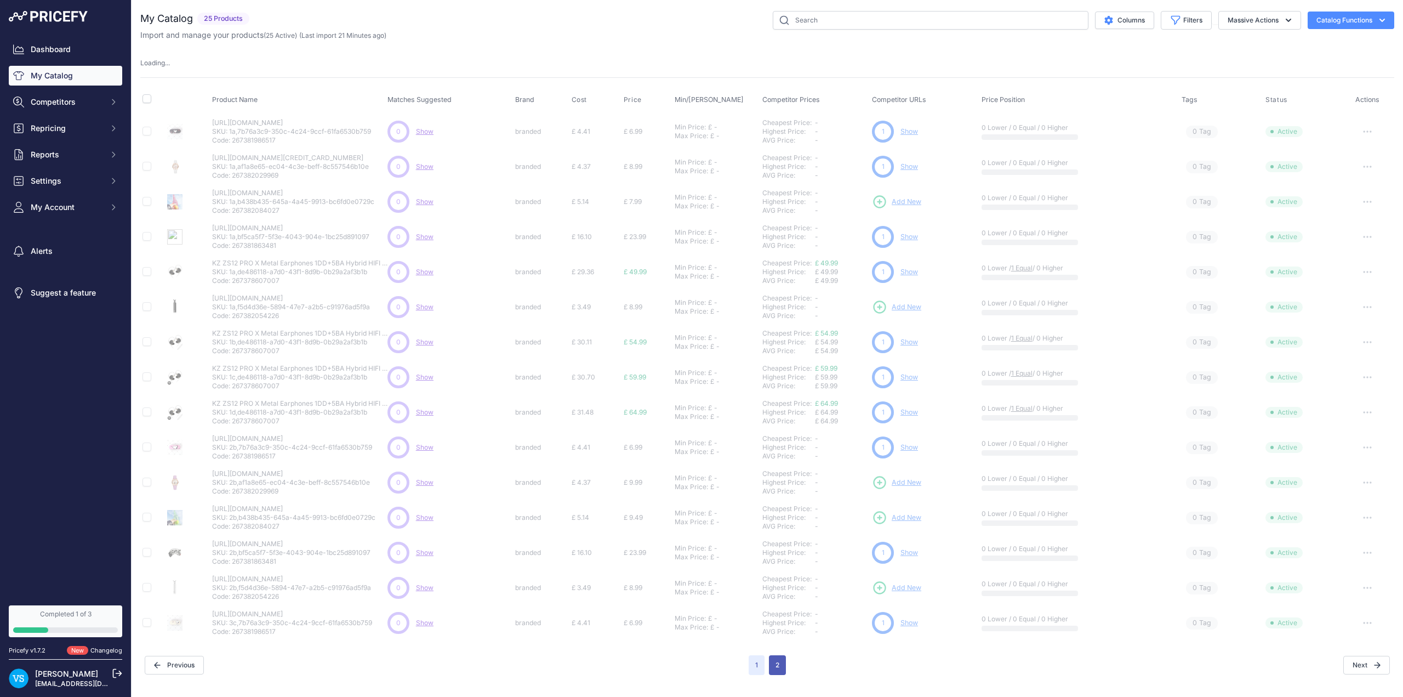
click at [572, 466] on button "2" at bounding box center [777, 665] width 17 height 20
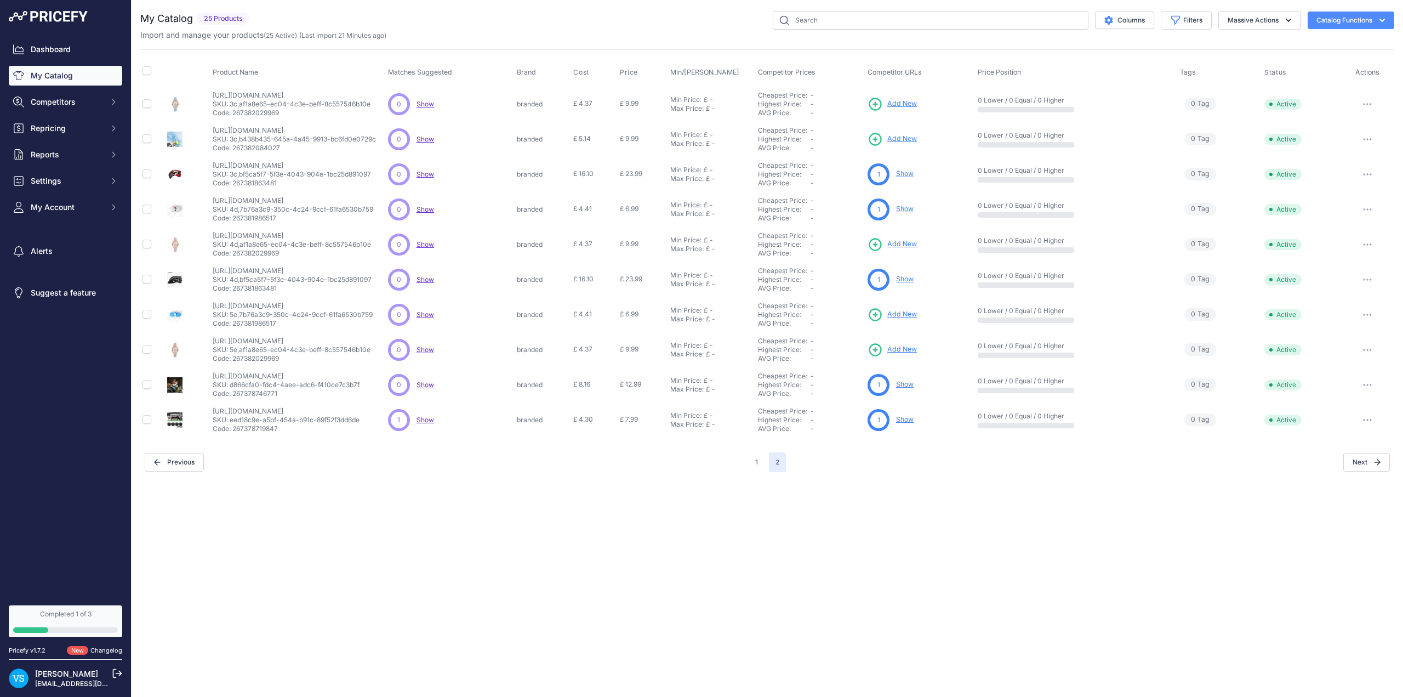
click at [572, 351] on span "Add New" at bounding box center [902, 349] width 30 height 10
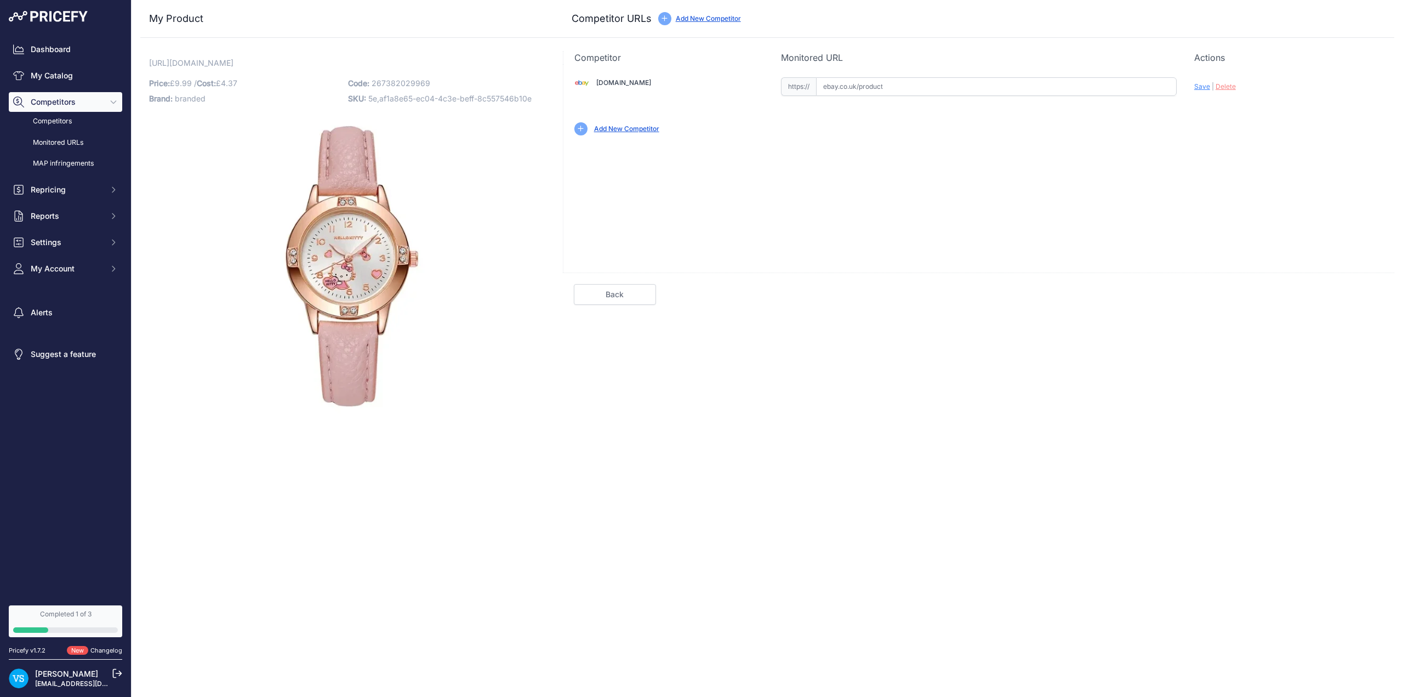
click at [842, 84] on input "text" at bounding box center [996, 86] width 361 height 19
paste input "https://www.ebay.co.uk/itm/226792733832?var=525945676822"
click at [1200, 87] on span "Save" at bounding box center [1202, 86] width 16 height 8
type input "https://www.ebay.co.uk/itm/226792733832?var=525945676822&prirule_jdsnikfkfjsd=9…"
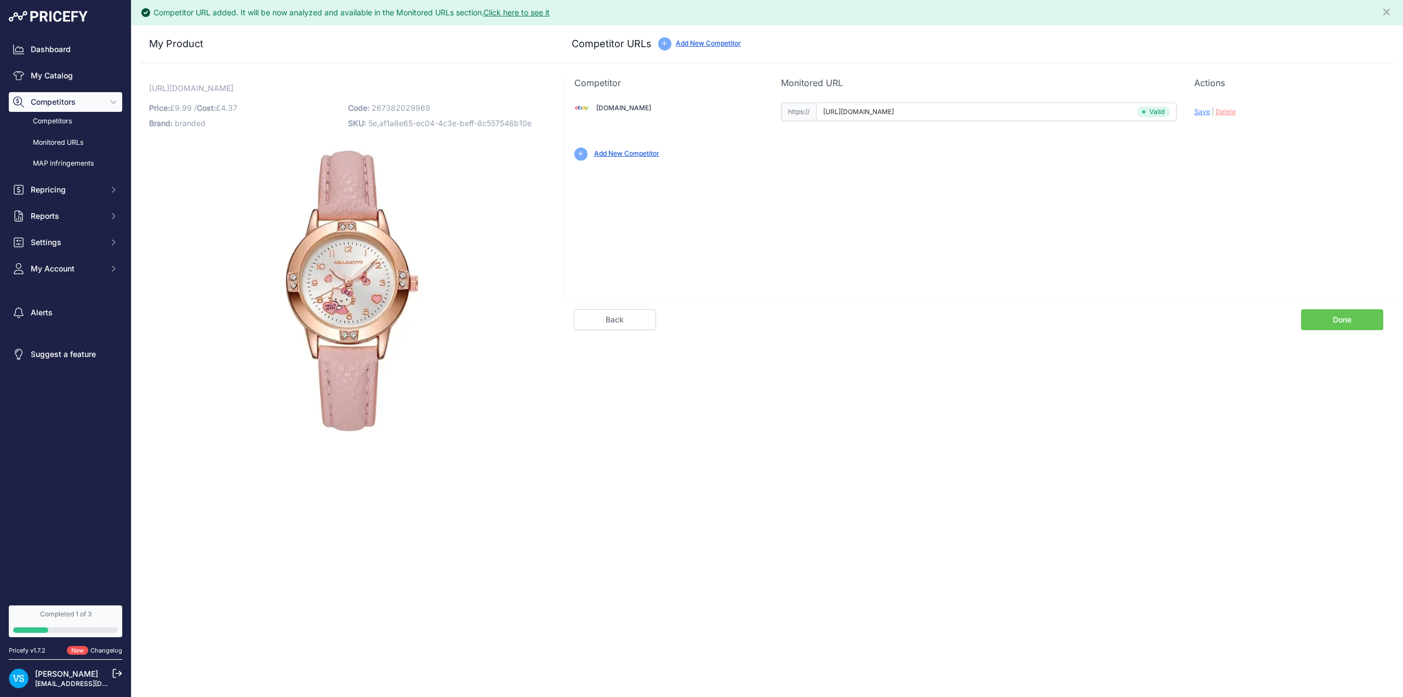
click at [1353, 322] on link "Done" at bounding box center [1342, 319] width 82 height 21
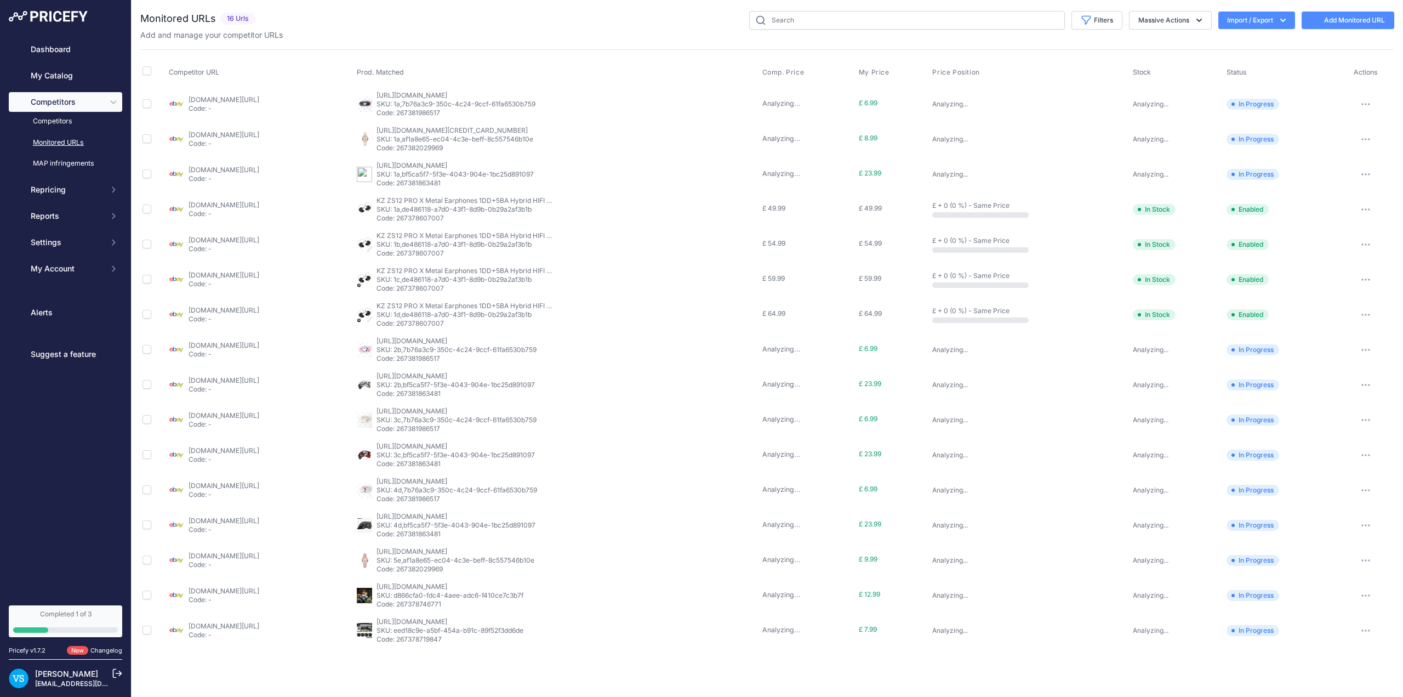
click at [45, 76] on link "My Catalog" at bounding box center [65, 76] width 113 height 20
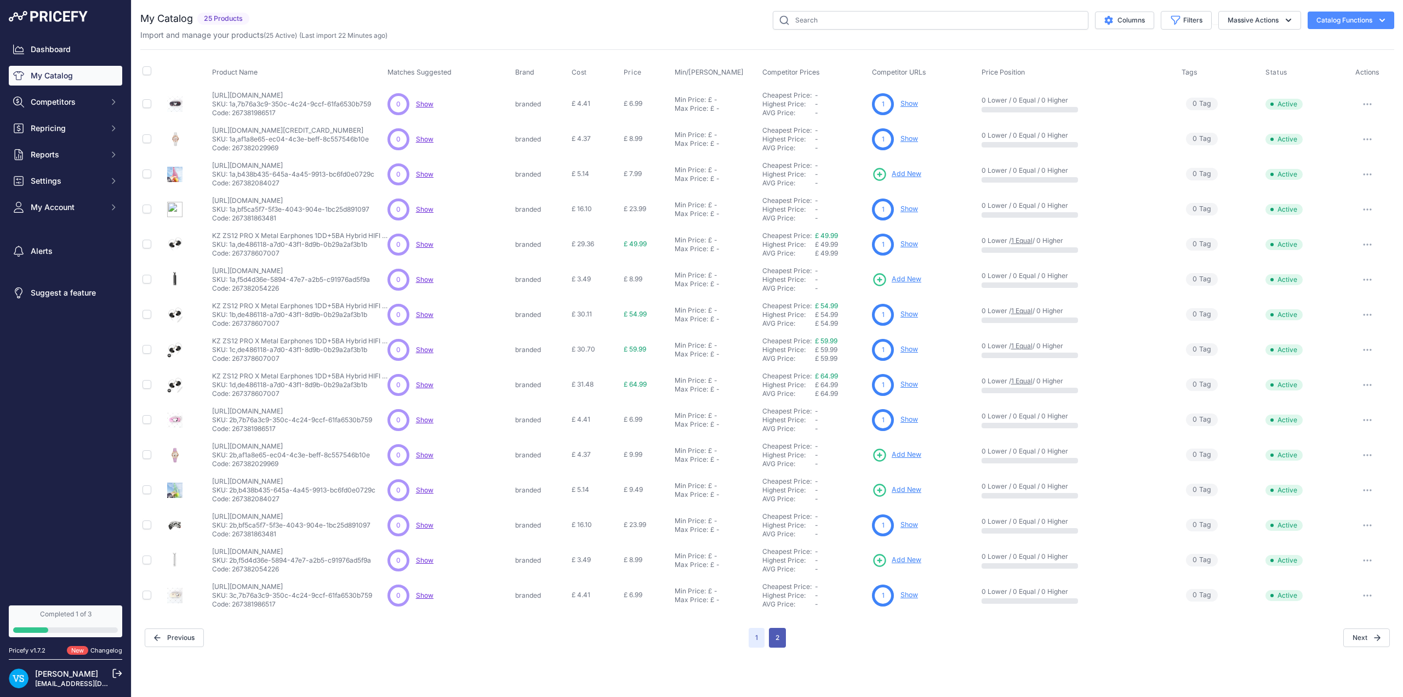
click at [572, 466] on button "2" at bounding box center [777, 637] width 17 height 20
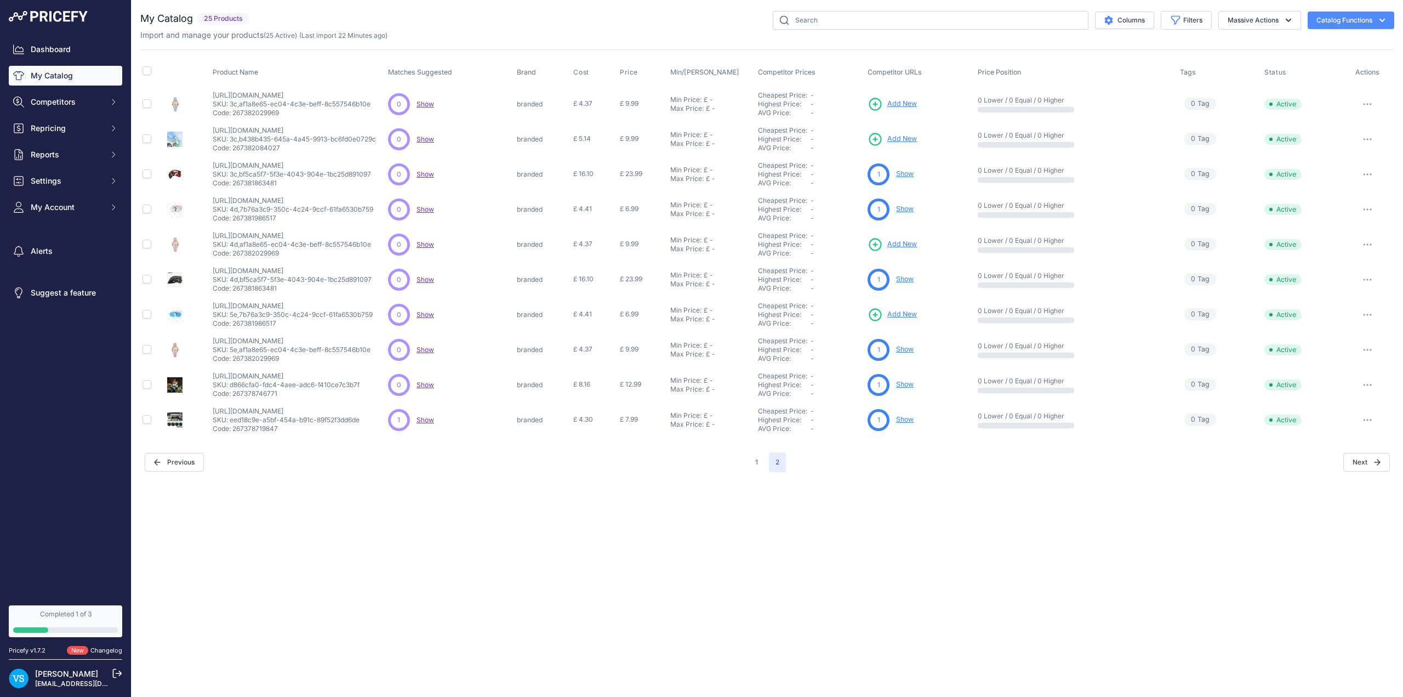
click at [572, 105] on span "Add New" at bounding box center [902, 104] width 30 height 10
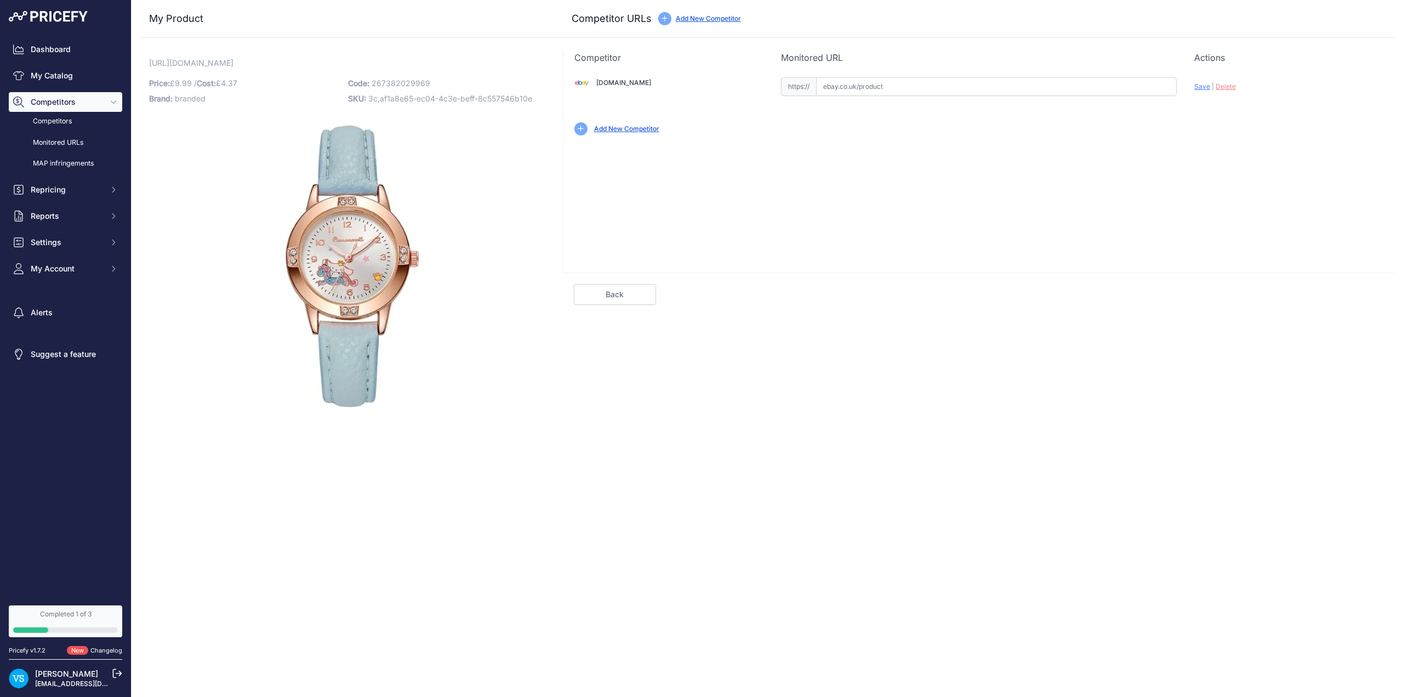
click at [866, 84] on input "text" at bounding box center [996, 86] width 361 height 19
paste input "[URL][DOMAIN_NAME]"
click at [1201, 85] on span "Save" at bounding box center [1202, 86] width 16 height 8
type input "[URL][DOMAIN_NAME]"
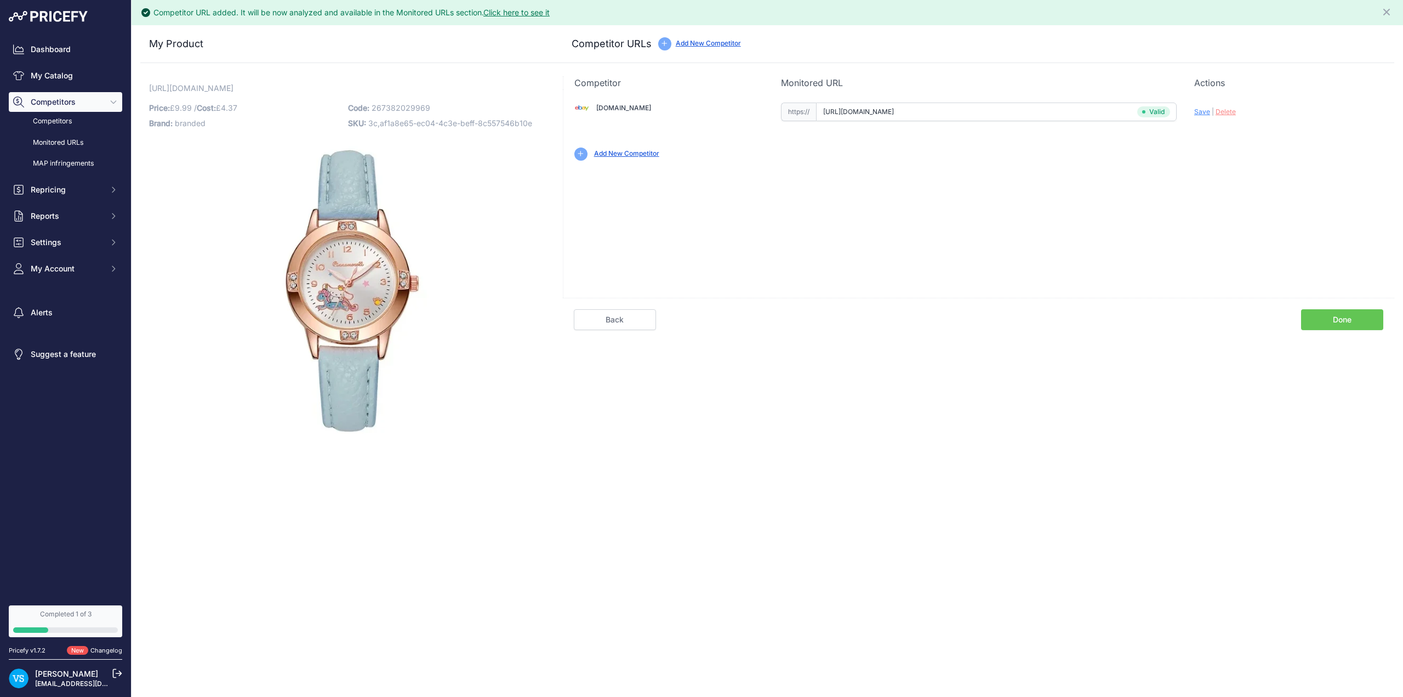
click at [1335, 320] on link "Done" at bounding box center [1342, 319] width 82 height 21
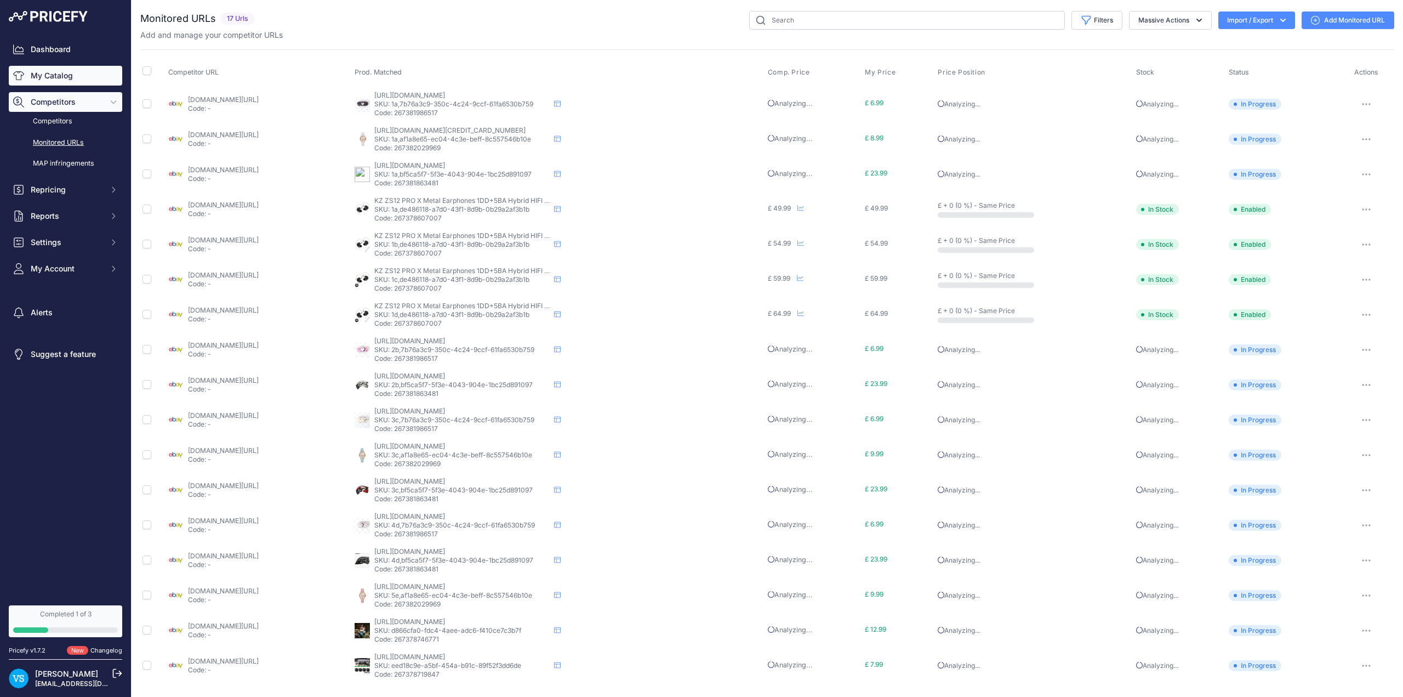
click at [46, 76] on link "My Catalog" at bounding box center [65, 76] width 113 height 20
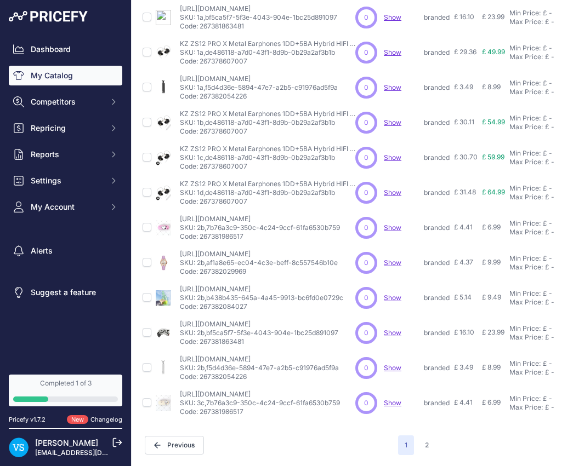
scroll to position [200, 0]
click at [429, 436] on button "2" at bounding box center [426, 446] width 17 height 20
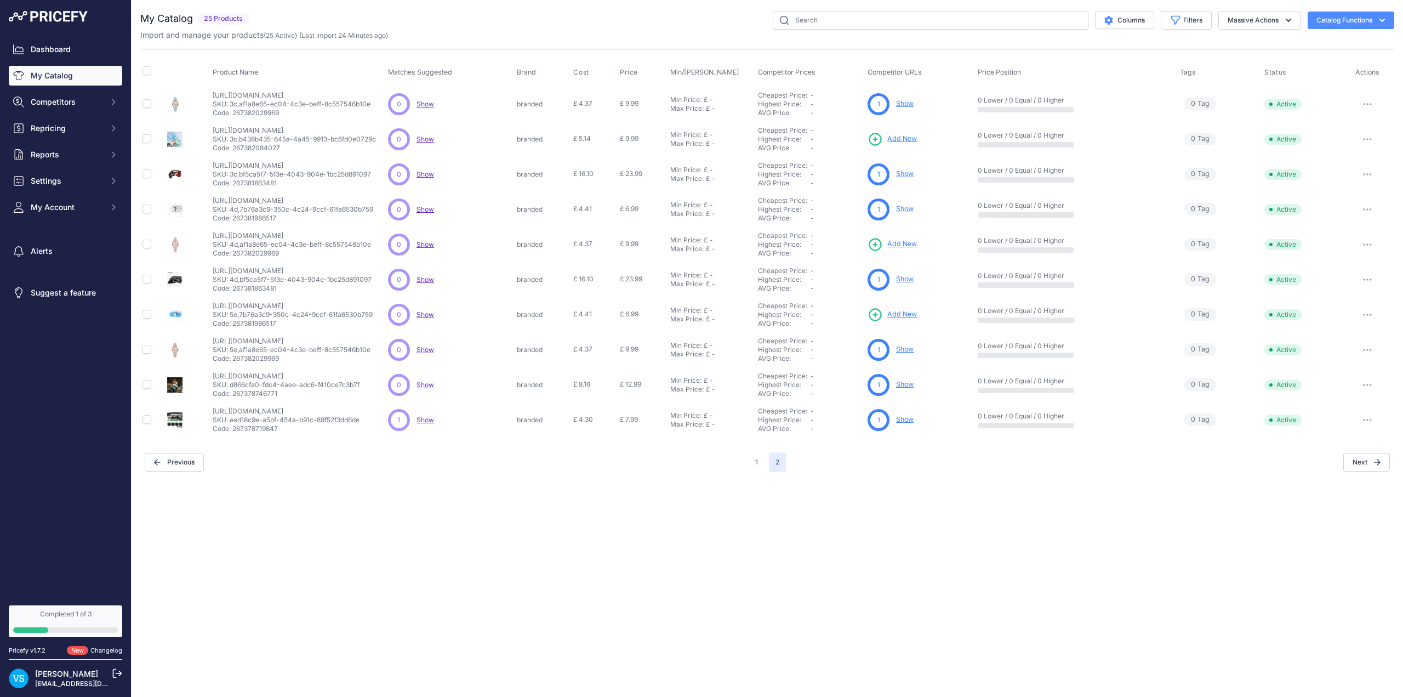
click at [572, 243] on span "Add New" at bounding box center [902, 244] width 30 height 10
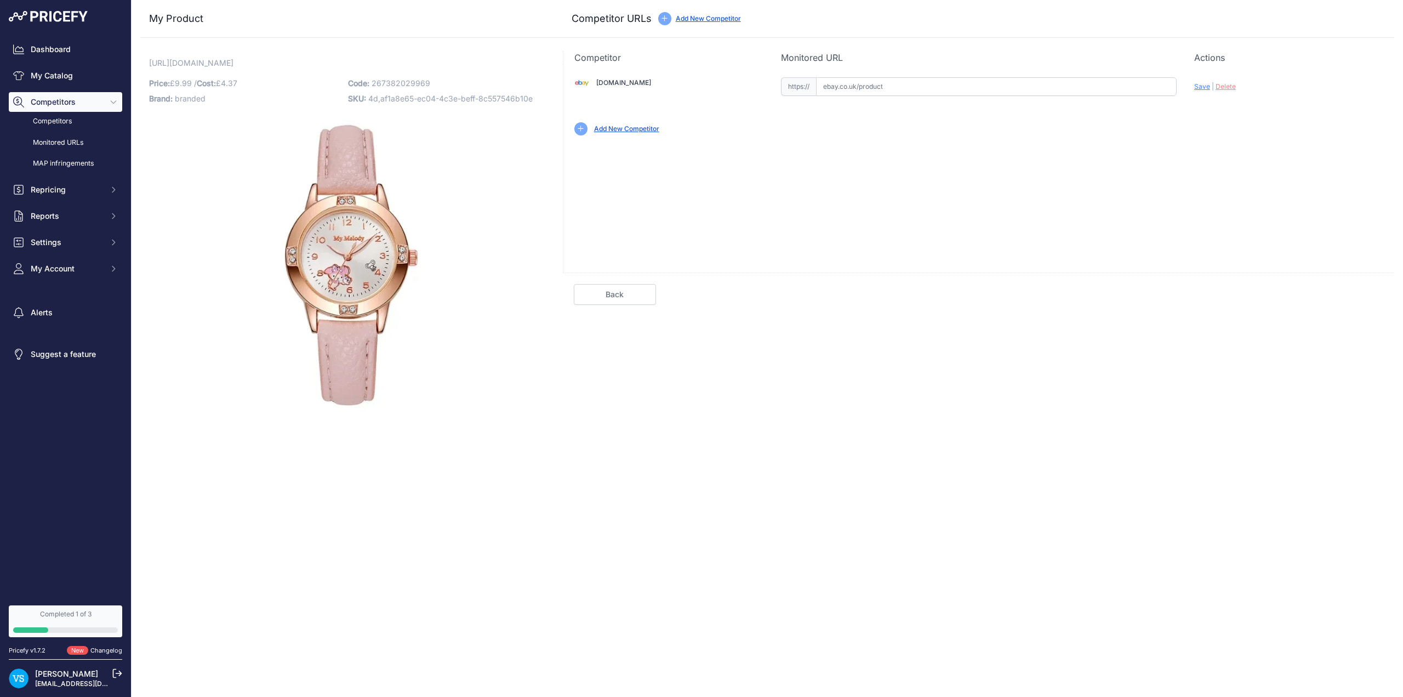
click at [873, 88] on input "text" at bounding box center [996, 86] width 361 height 19
paste input "https://www.ebay.co.uk/itm/226792733832?var=525945676824"
click at [1200, 88] on span "Save" at bounding box center [1202, 86] width 16 height 8
type input "https://www.ebay.co.uk/itm/226792733832?var=525945676824&prirule_jdsnikfkfjsd=9…"
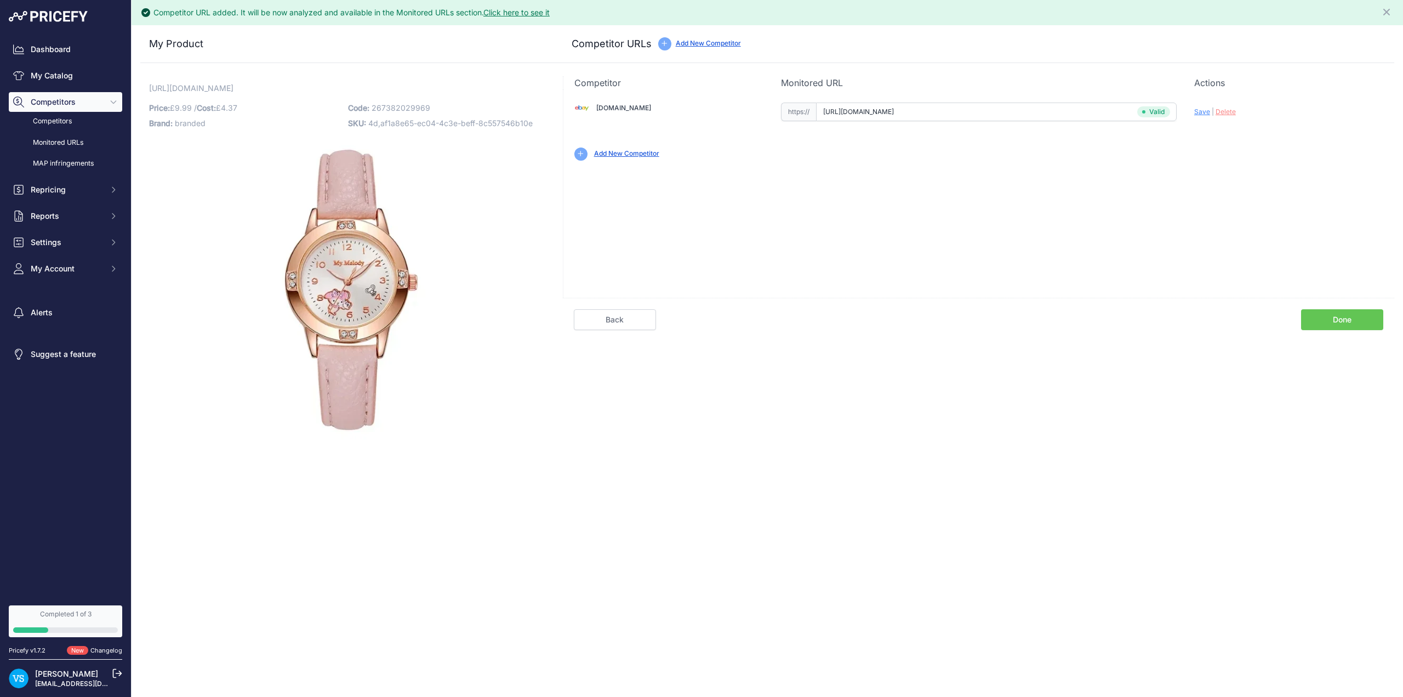
click at [1342, 328] on link "Done" at bounding box center [1342, 319] width 82 height 21
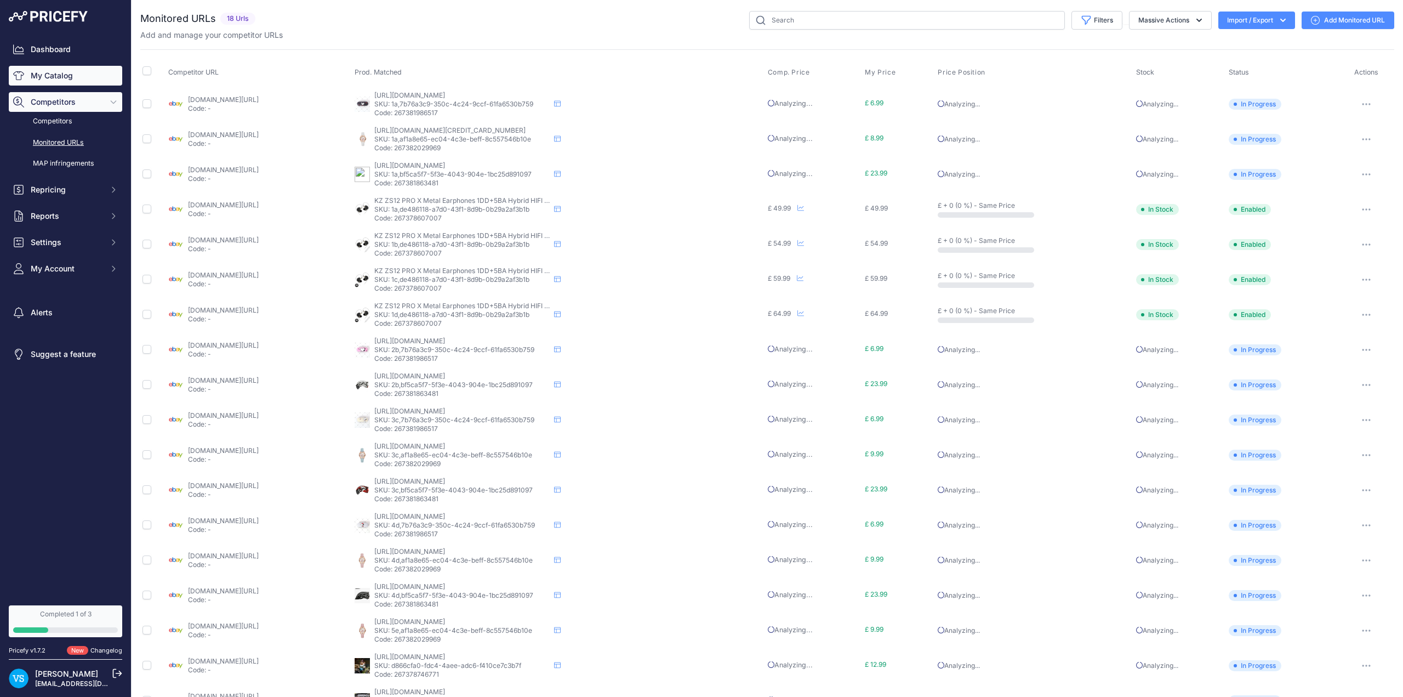
click at [47, 72] on link "My Catalog" at bounding box center [65, 76] width 113 height 20
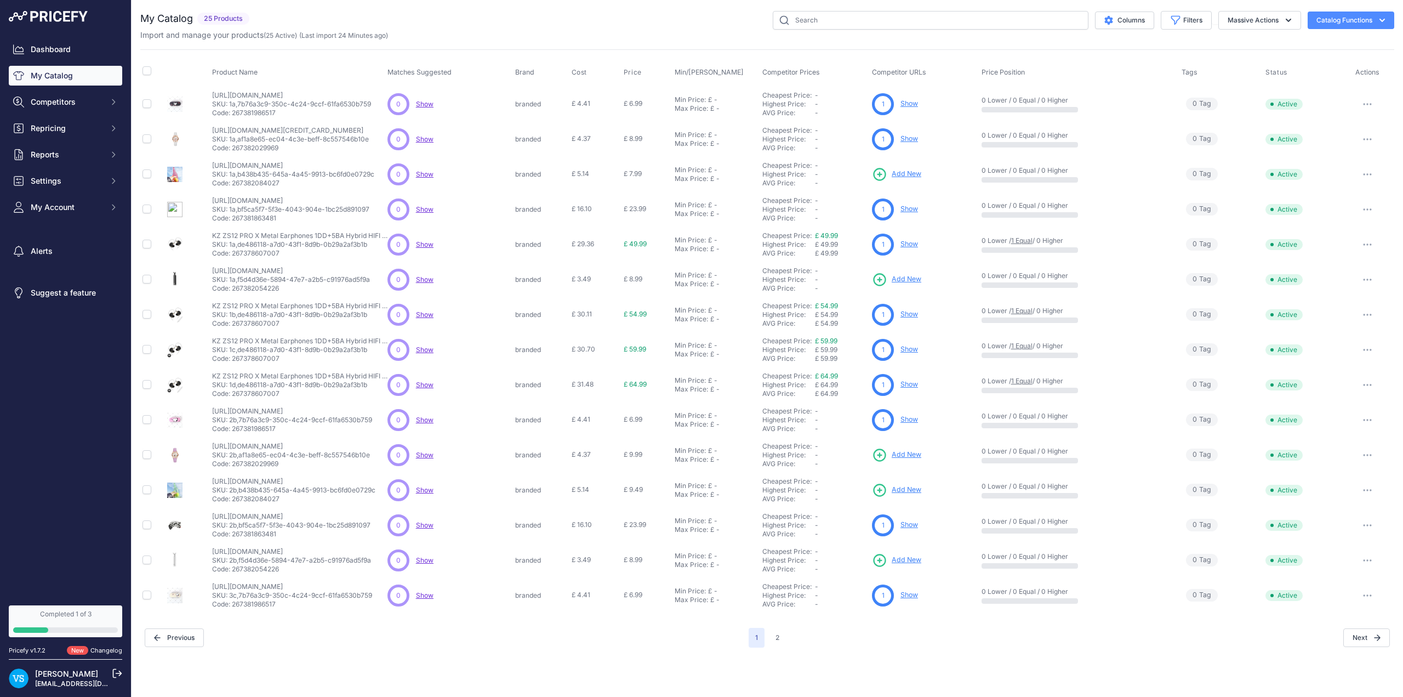
click at [572, 455] on span "Add New" at bounding box center [907, 454] width 30 height 10
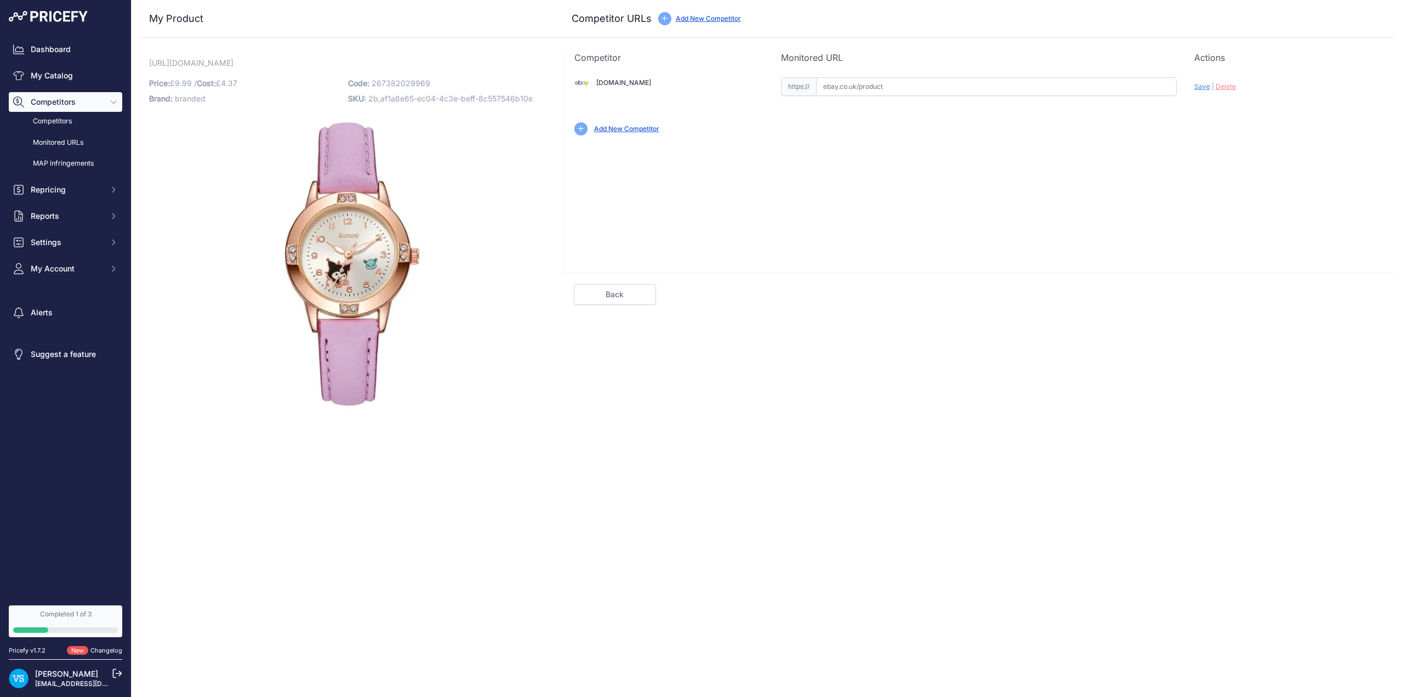
click at [874, 82] on input "text" at bounding box center [996, 86] width 361 height 19
paste input "[URL][DOMAIN_NAME]"
click at [1201, 87] on span "Save" at bounding box center [1202, 86] width 16 height 8
type input "[URL][DOMAIN_NAME]"
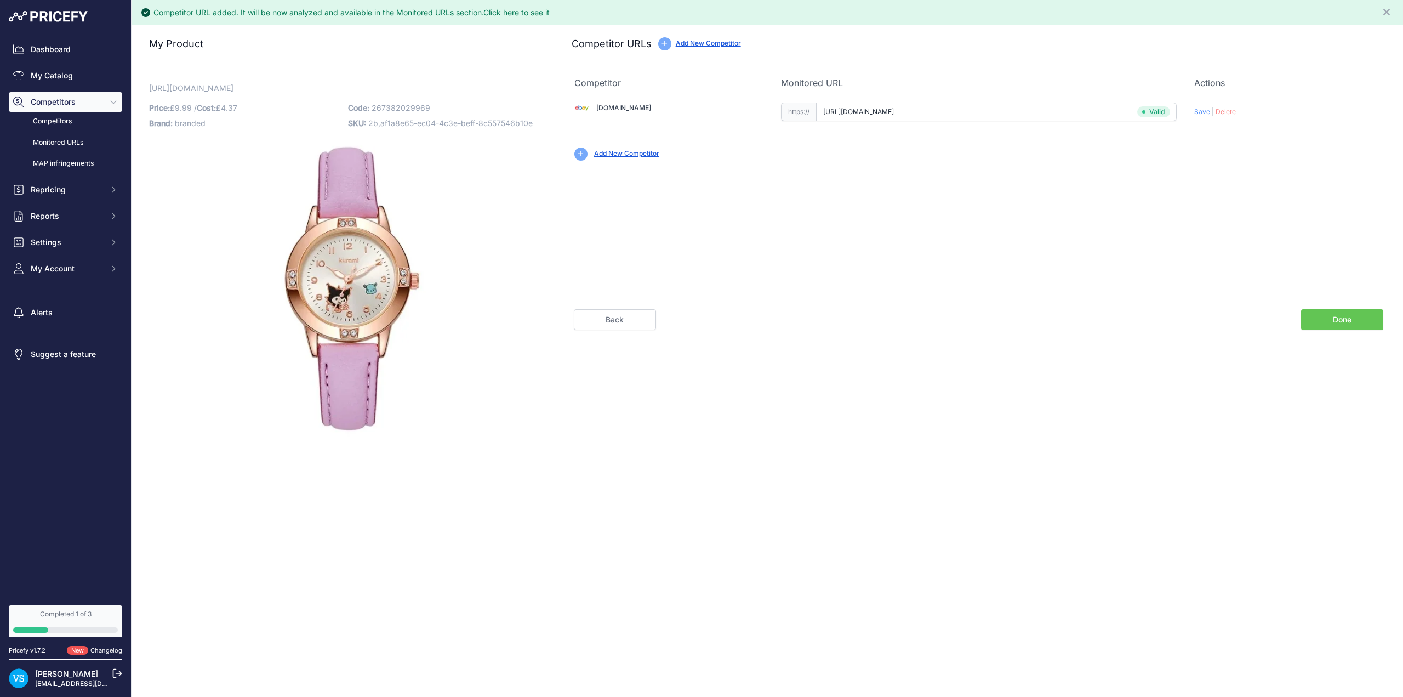
click at [1323, 316] on link "Done" at bounding box center [1342, 319] width 82 height 21
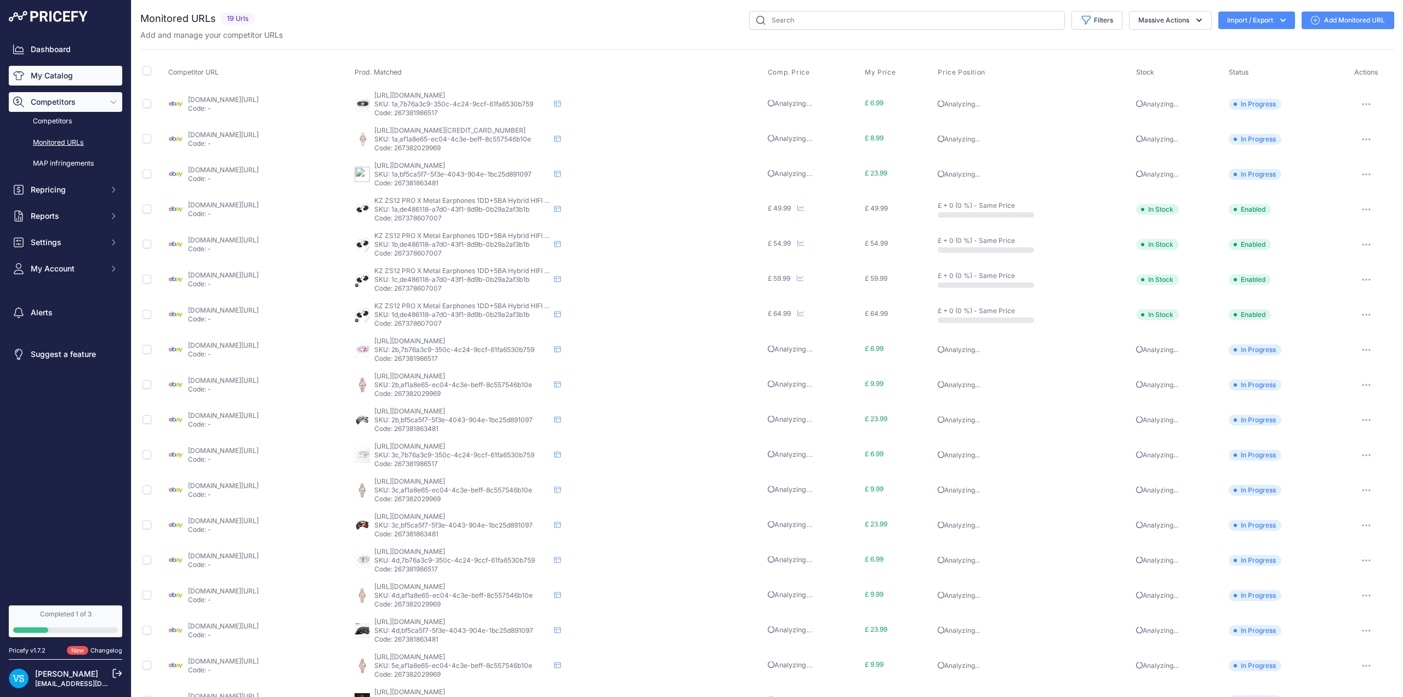
click at [46, 72] on link "My Catalog" at bounding box center [65, 76] width 113 height 20
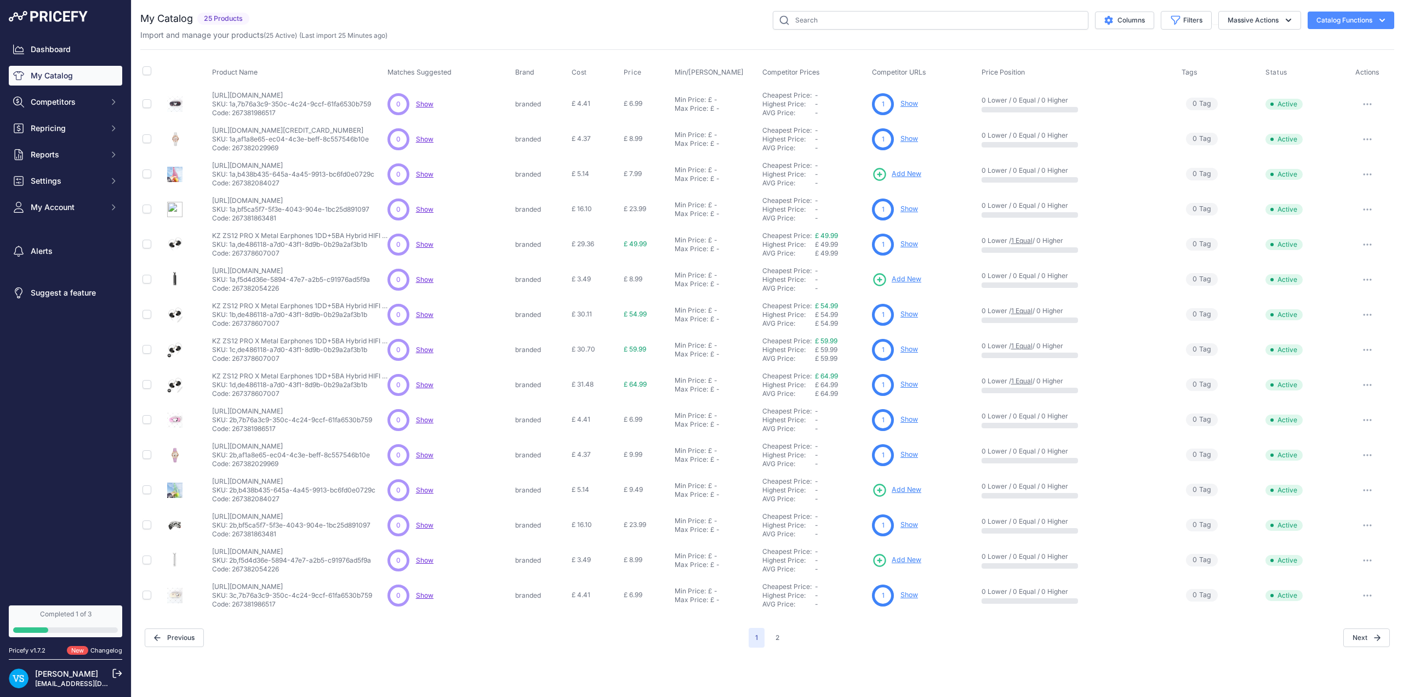
click at [915, 559] on span "Add New" at bounding box center [907, 560] width 30 height 10
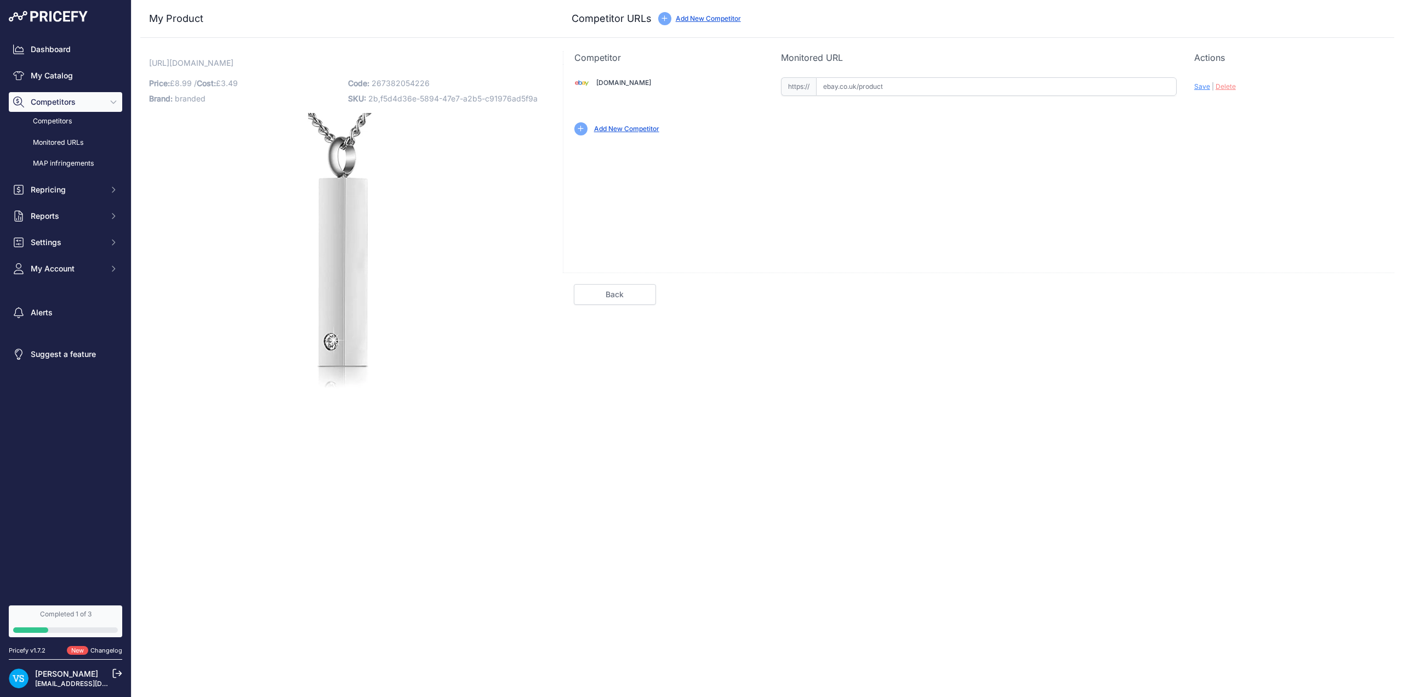
click at [859, 88] on input "text" at bounding box center [996, 86] width 361 height 19
paste input "[URL][DOMAIN_NAME]"
click at [1051, 190] on div "Ebay.co.uk Valid Invalid Save | Delete" at bounding box center [978, 168] width 831 height 208
click at [1194, 86] on span "Save" at bounding box center [1202, 86] width 16 height 8
type input "[URL][DOMAIN_NAME]"
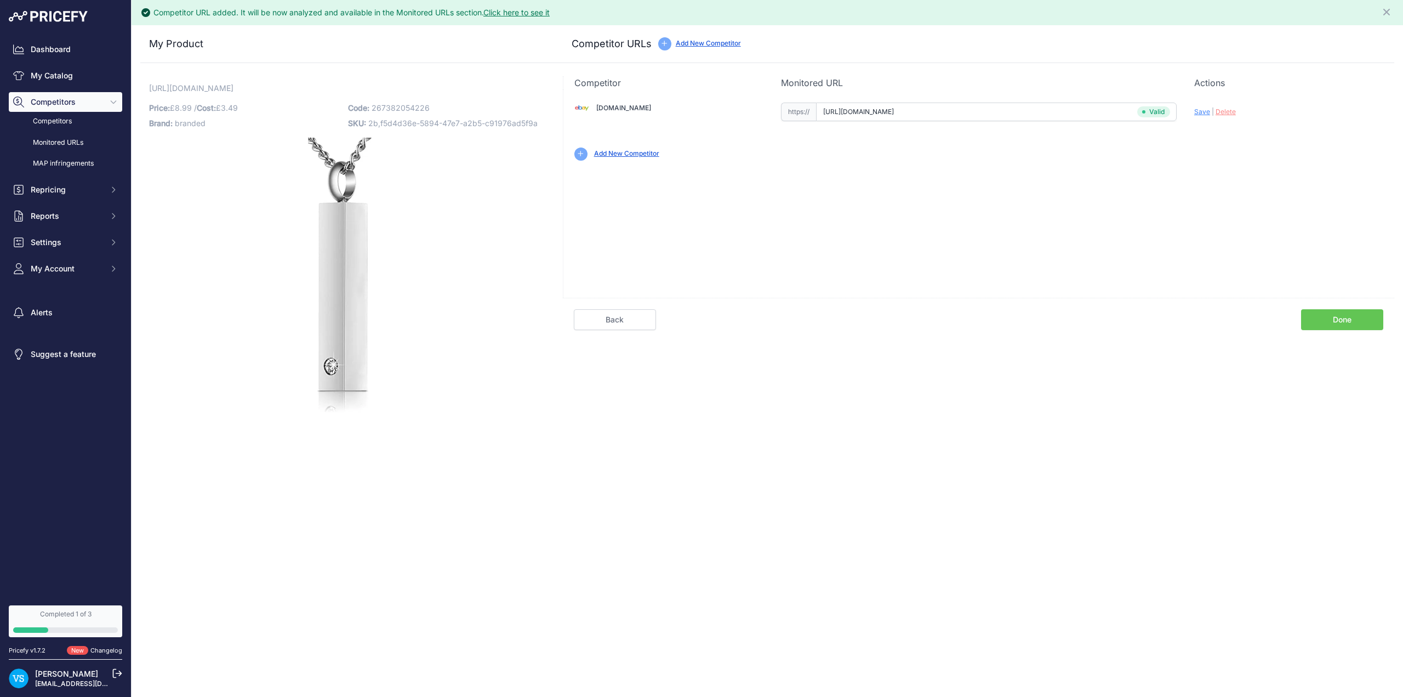
click at [1327, 319] on link "Done" at bounding box center [1342, 319] width 82 height 21
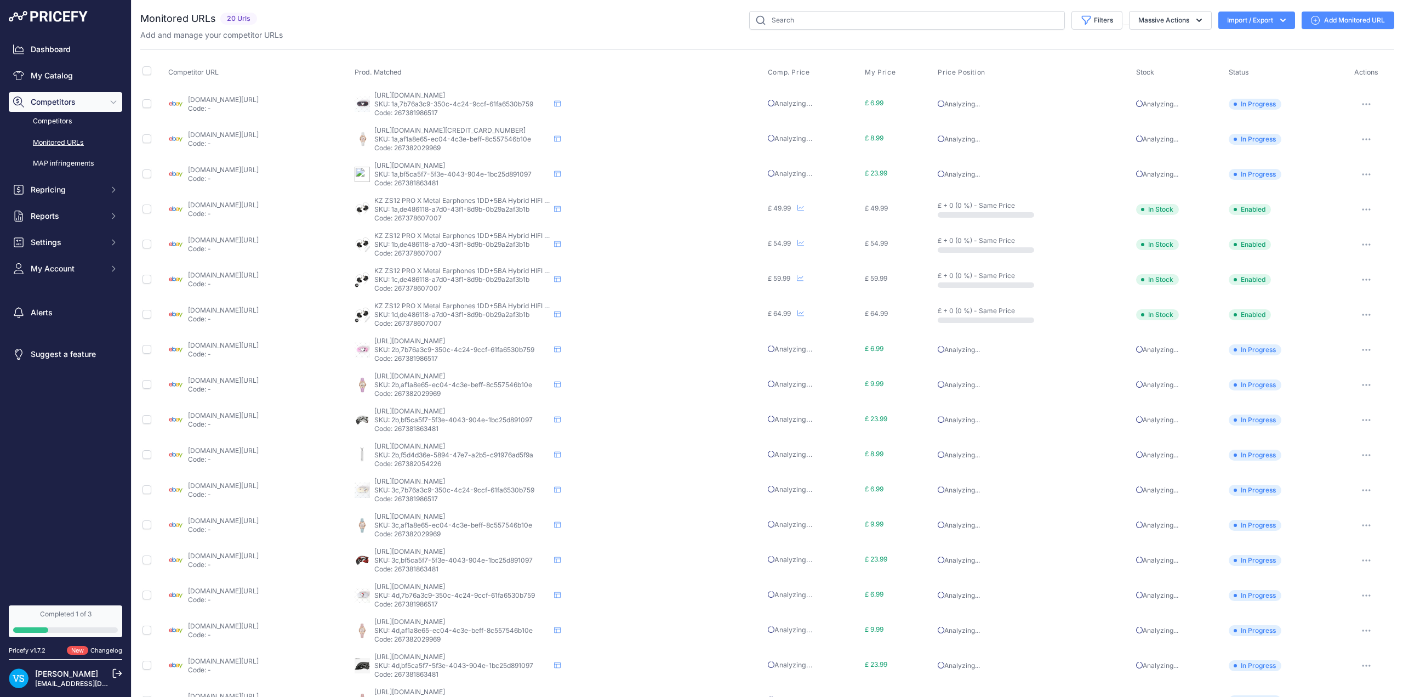
click at [53, 75] on link "My Catalog" at bounding box center [65, 76] width 113 height 20
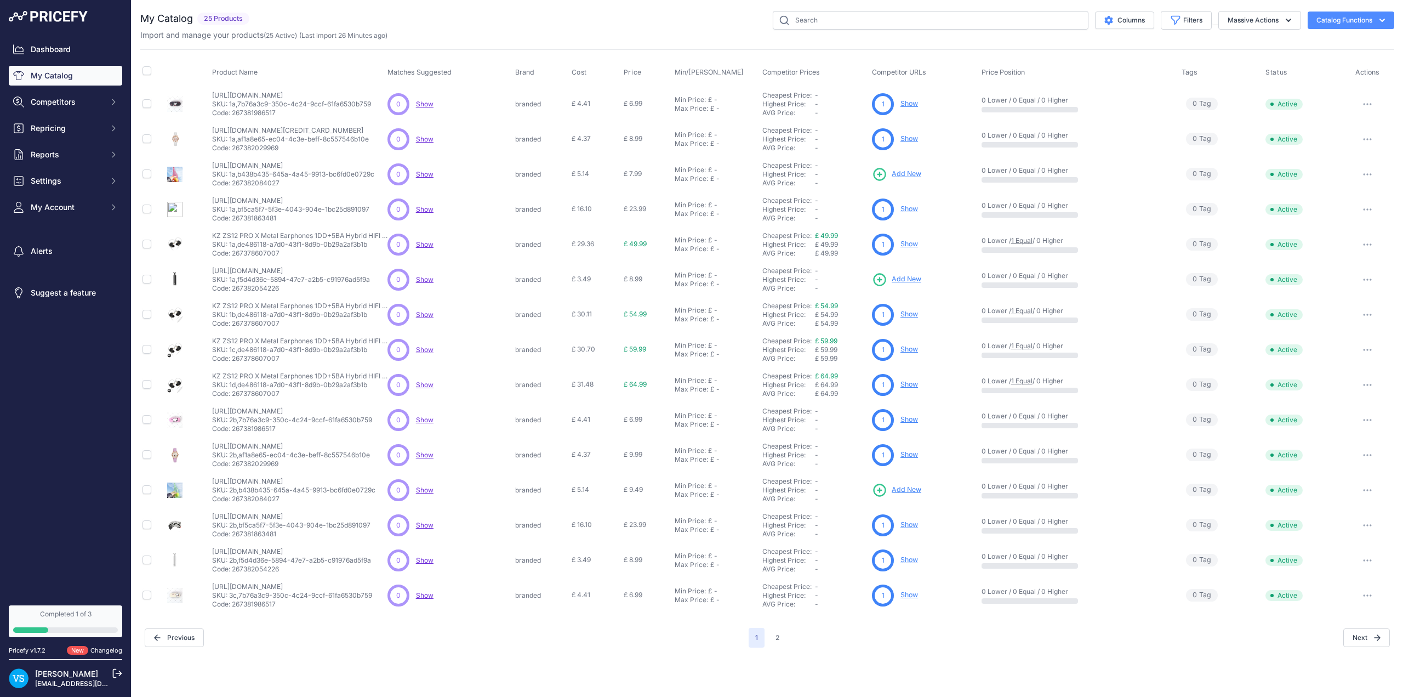
click at [572, 282] on span "Add New" at bounding box center [907, 279] width 30 height 10
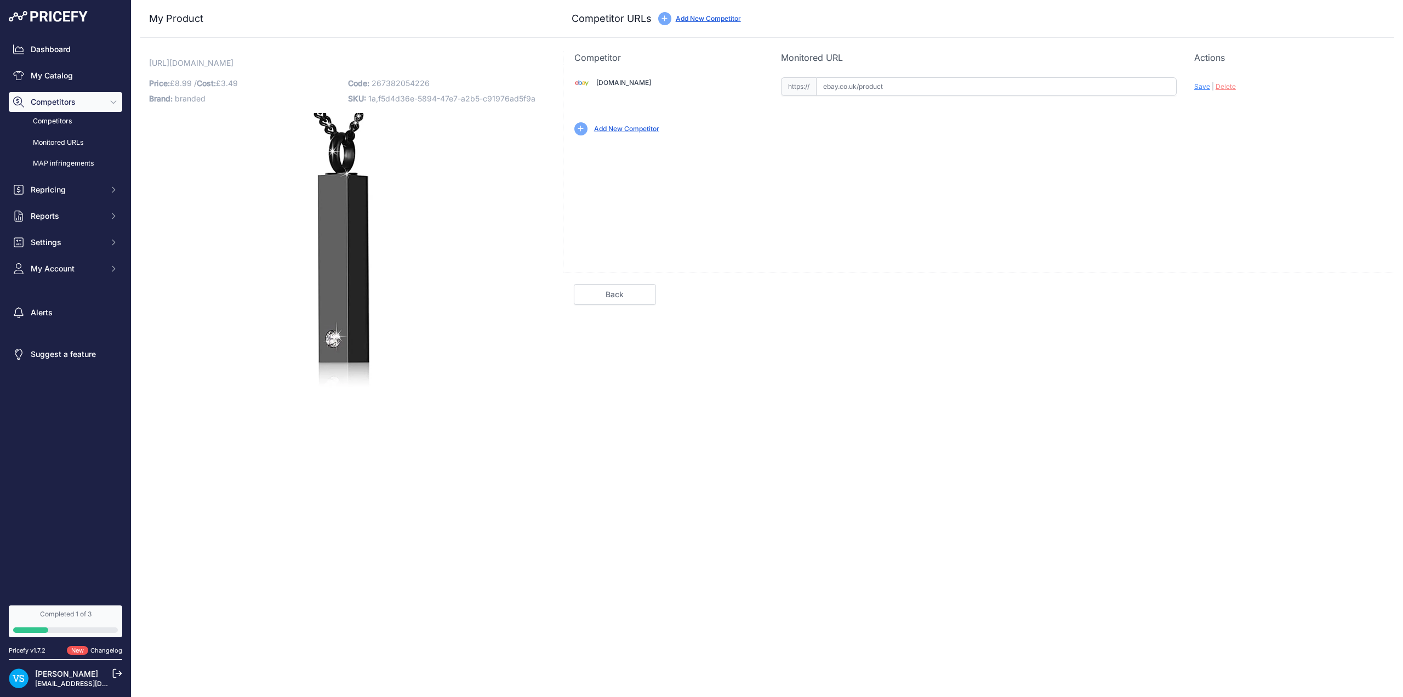
click at [870, 87] on input "text" at bounding box center [996, 86] width 361 height 19
paste input "https://www.ebay.co.uk/itm/226762250942?var=525921083619"
click at [1170, 140] on div "Ebay.co.uk Valid Invalid |" at bounding box center [978, 105] width 831 height 82
drag, startPoint x: 1057, startPoint y: 81, endPoint x: 817, endPoint y: 85, distance: 240.1
click at [817, 85] on input "www.ebay.co.uk/itm/226762250942?var=525921083619" at bounding box center [996, 86] width 361 height 19
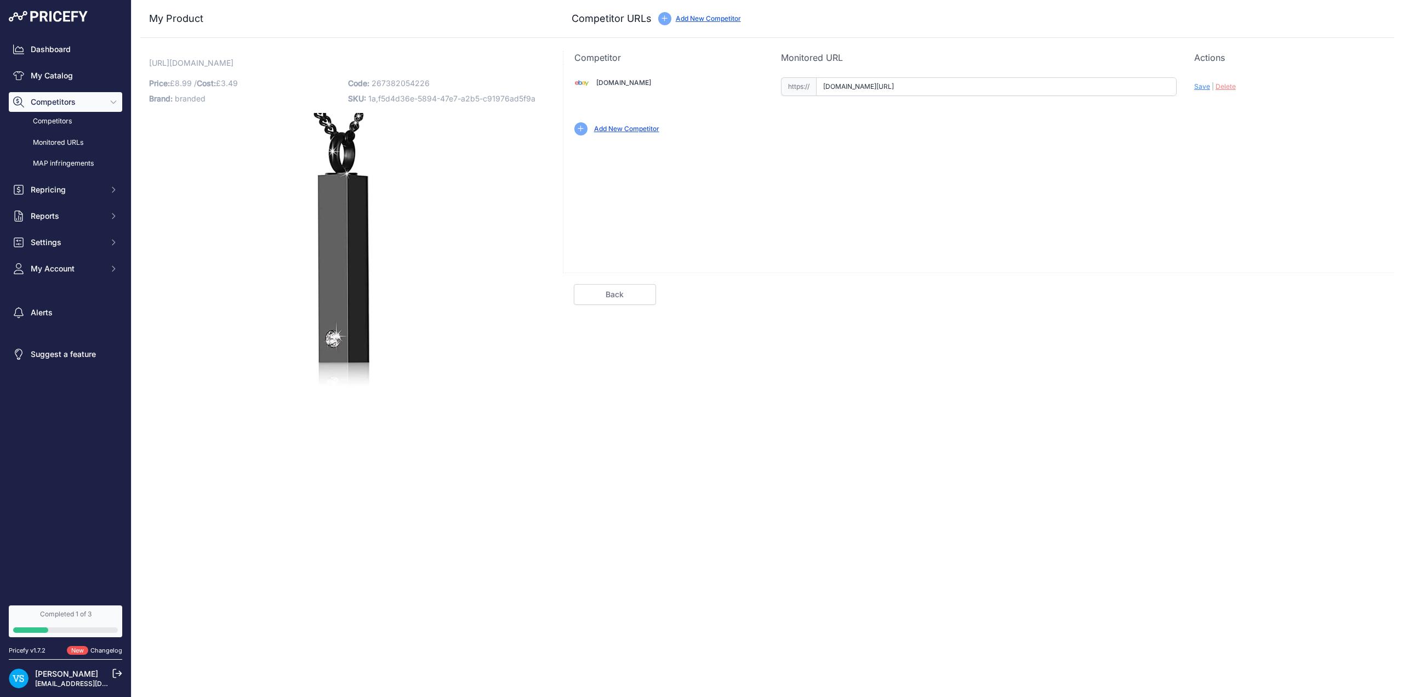
paste input "https://"
click at [966, 188] on div "Ebay.co.uk Valid Invalid Save | Delete" at bounding box center [978, 168] width 831 height 208
drag, startPoint x: 1037, startPoint y: 85, endPoint x: 818, endPoint y: 85, distance: 219.2
click at [818, 85] on input "www.ebay.co.uk/itm/226762250942?var=525921083619" at bounding box center [996, 86] width 361 height 19
paste input "https://"
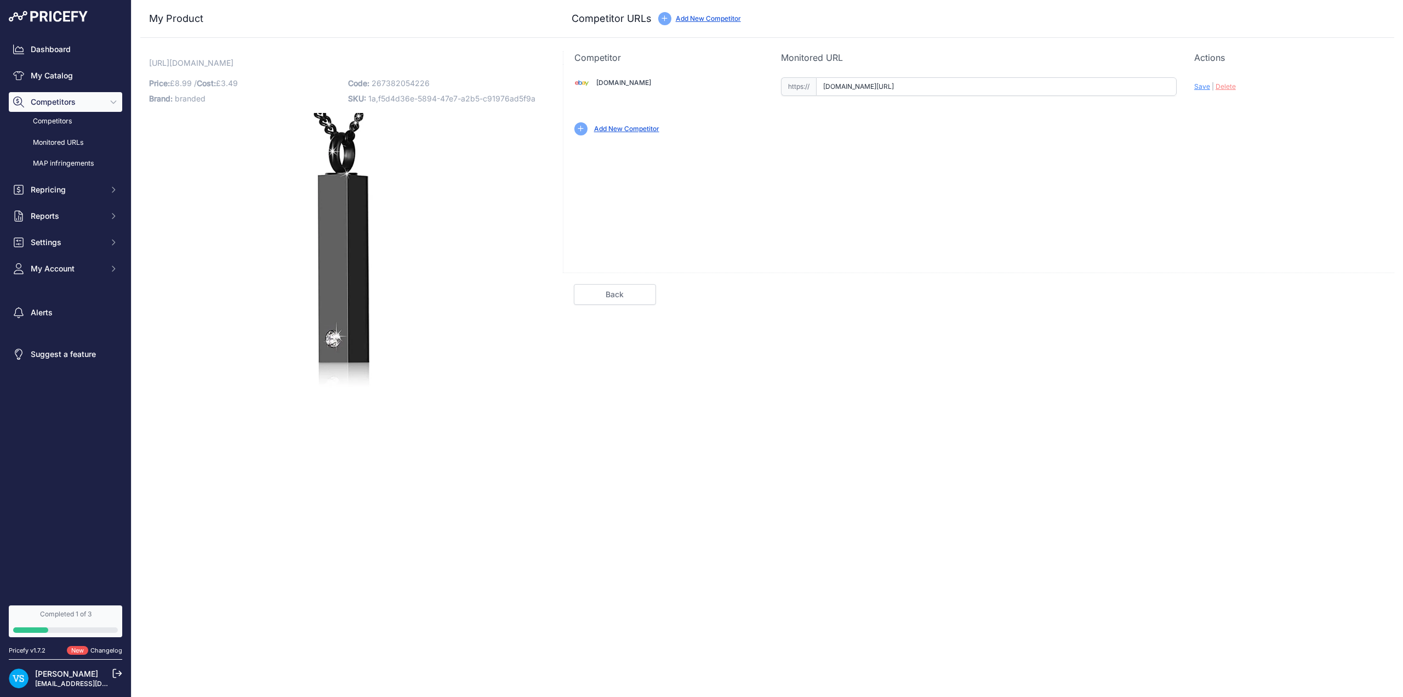
click at [1198, 85] on span "Save" at bounding box center [1202, 86] width 16 height 8
type input "https://www.ebay.co.uk/itm/226762250942?var=525921083619&prirule_jdsnikfkfjsd=9…"
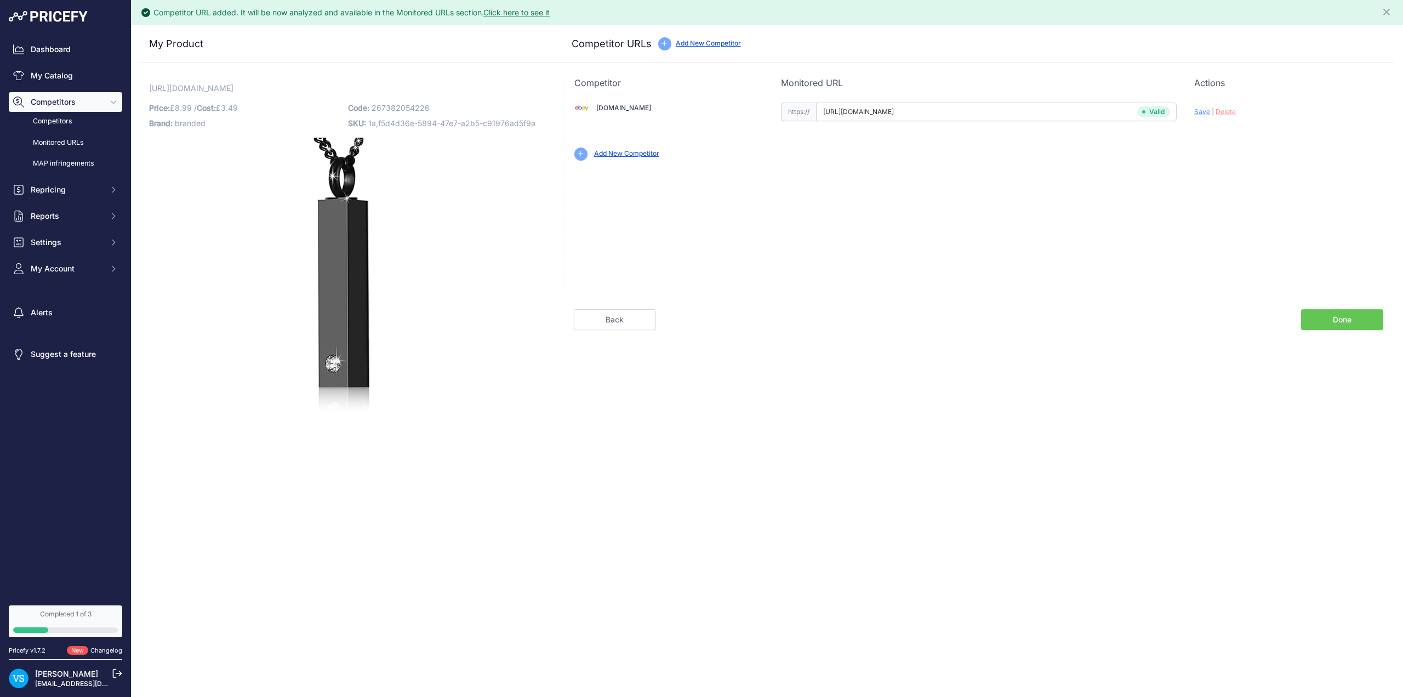
click at [1343, 316] on link "Done" at bounding box center [1342, 319] width 82 height 21
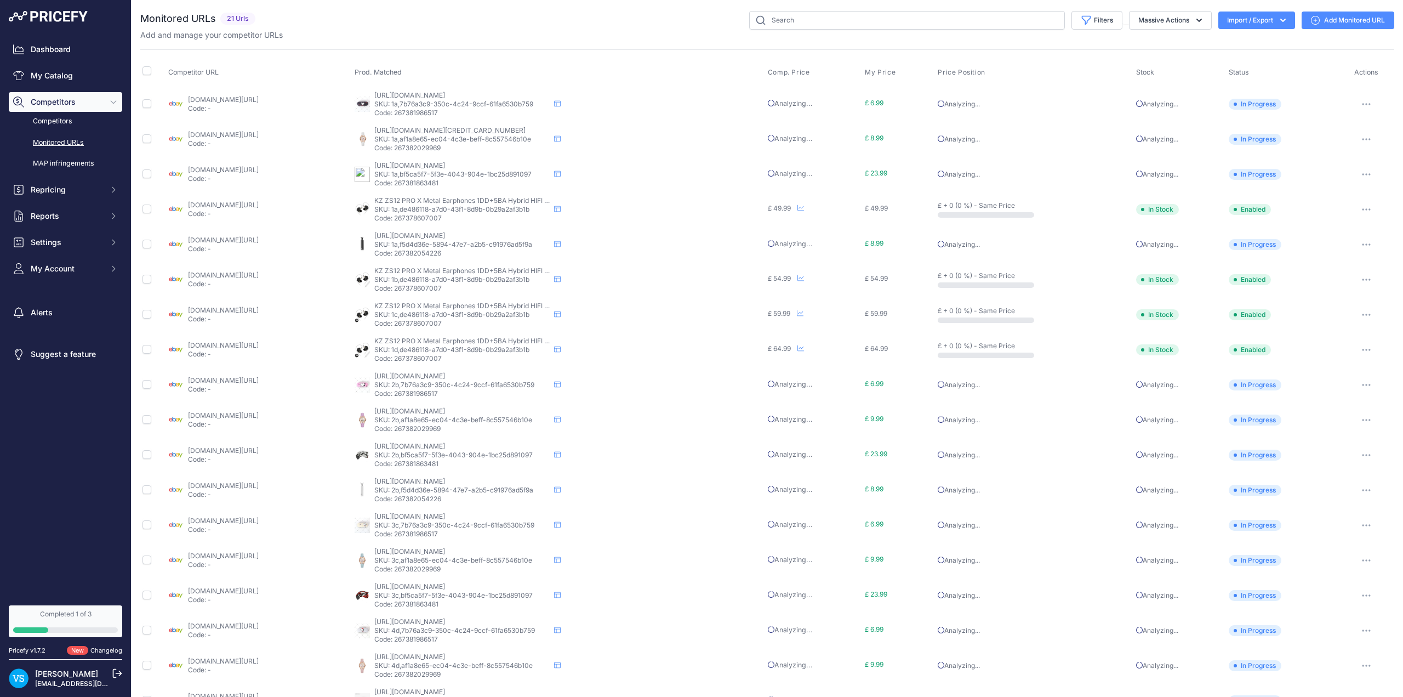
click at [55, 77] on link "My Catalog" at bounding box center [65, 76] width 113 height 20
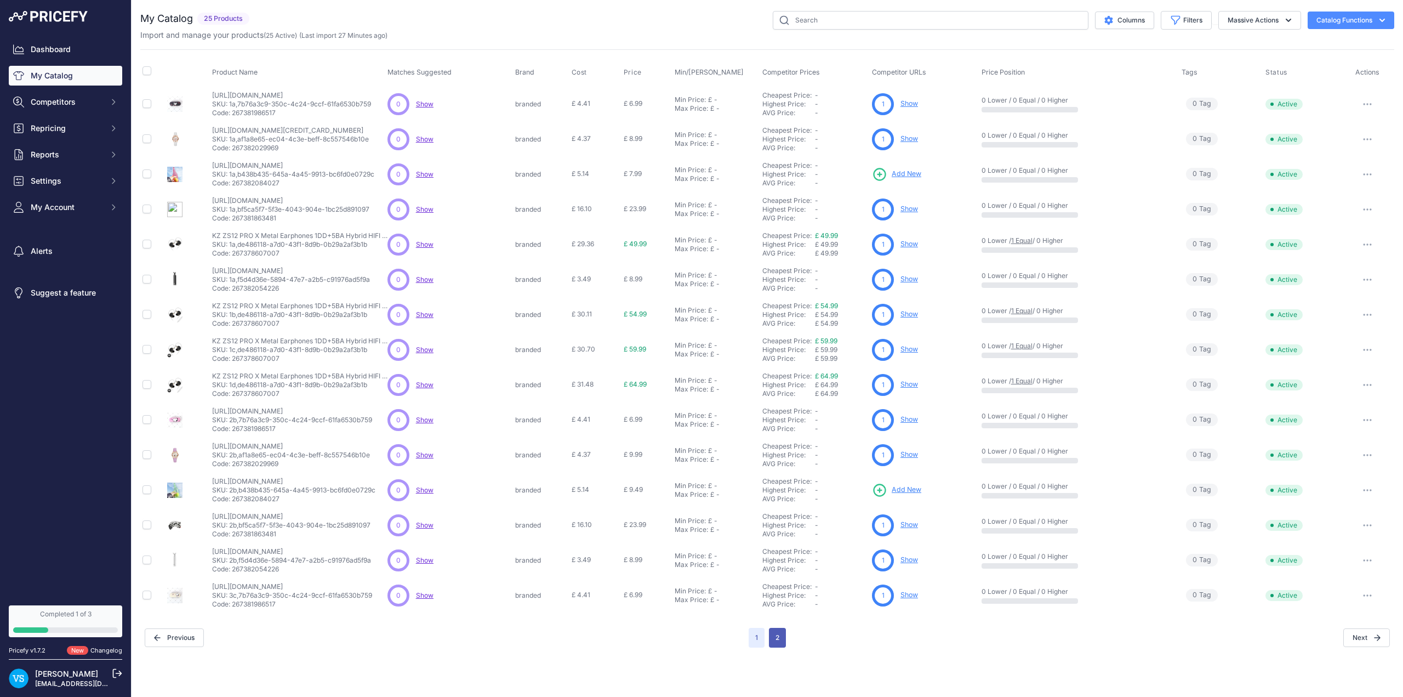
click at [778, 640] on button "2" at bounding box center [777, 637] width 17 height 20
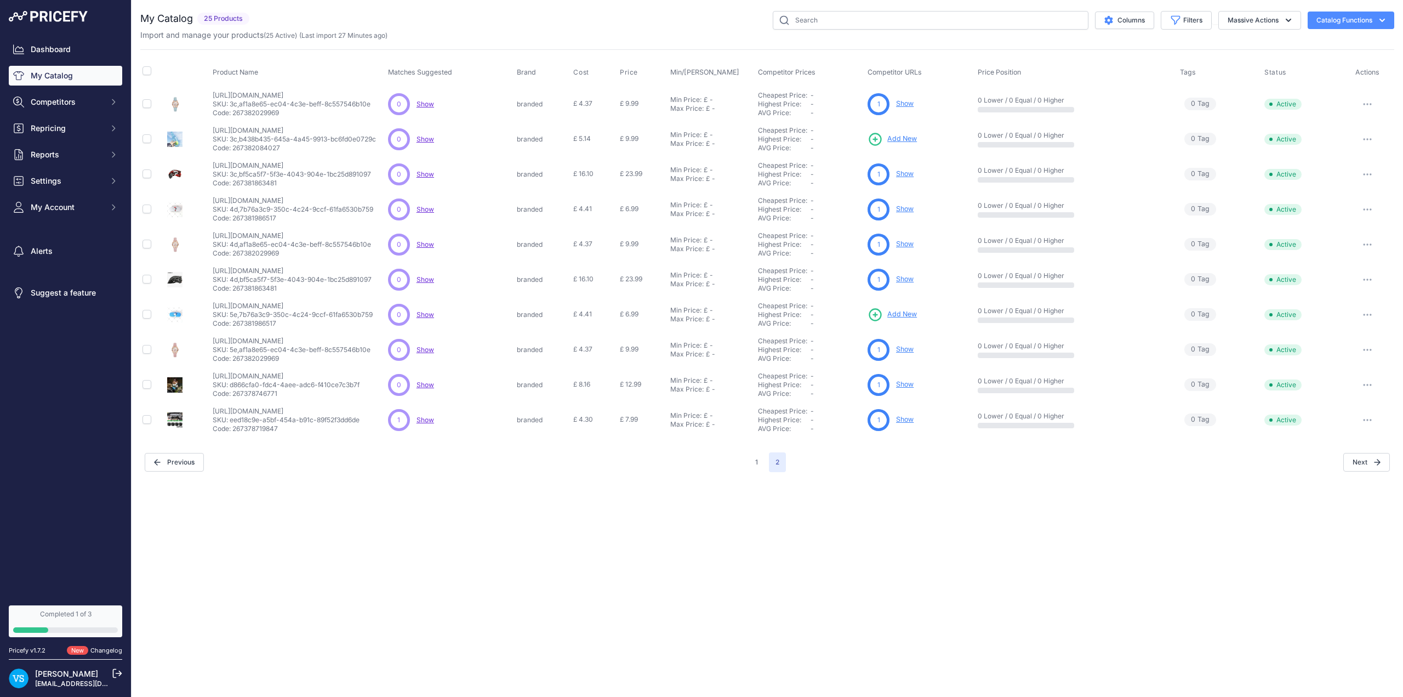
click at [909, 140] on span "Add New" at bounding box center [902, 139] width 30 height 10
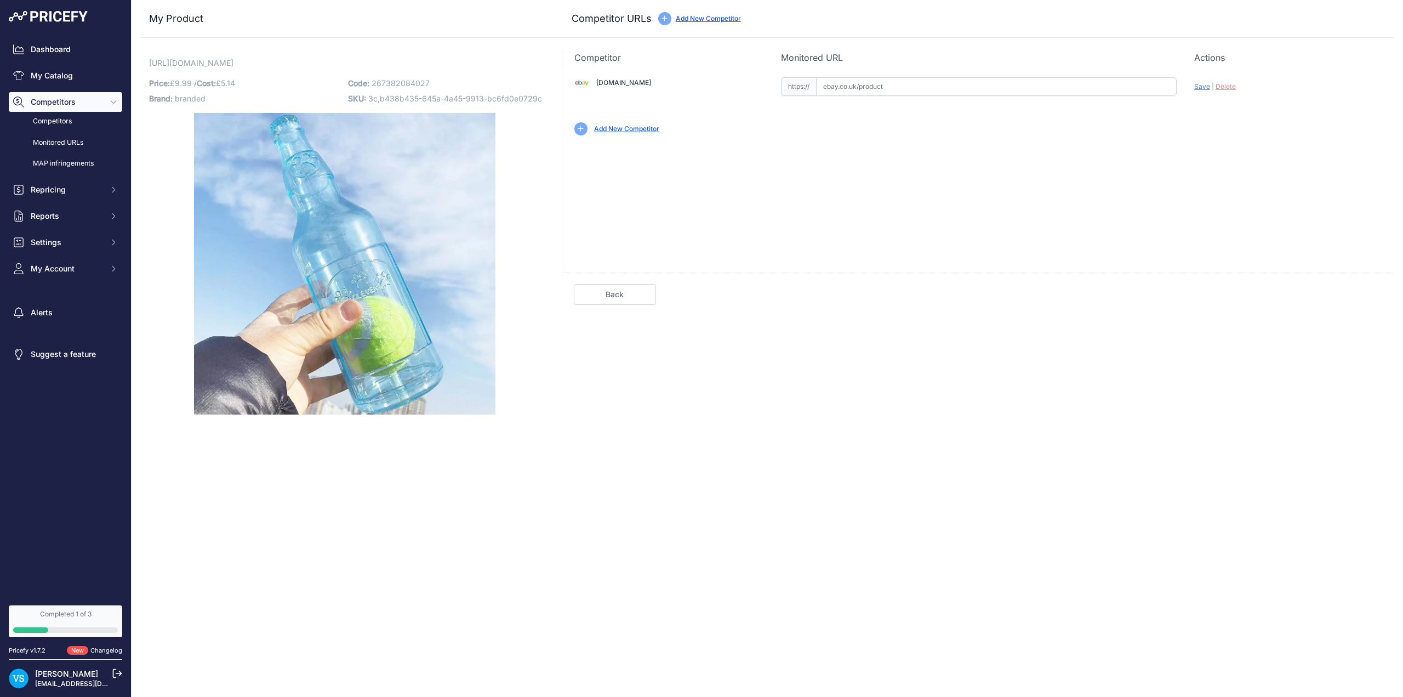
click at [857, 82] on input "text" at bounding box center [996, 86] width 361 height 19
paste input "https://www.ebay.co.uk/itm/226621273942?var=525797185500"
click at [1202, 88] on span "Save" at bounding box center [1202, 86] width 16 height 8
type input "https://www.ebay.co.uk/itm/226621273942?var=525797185500&prirule_jdsnikfkfjsd=9…"
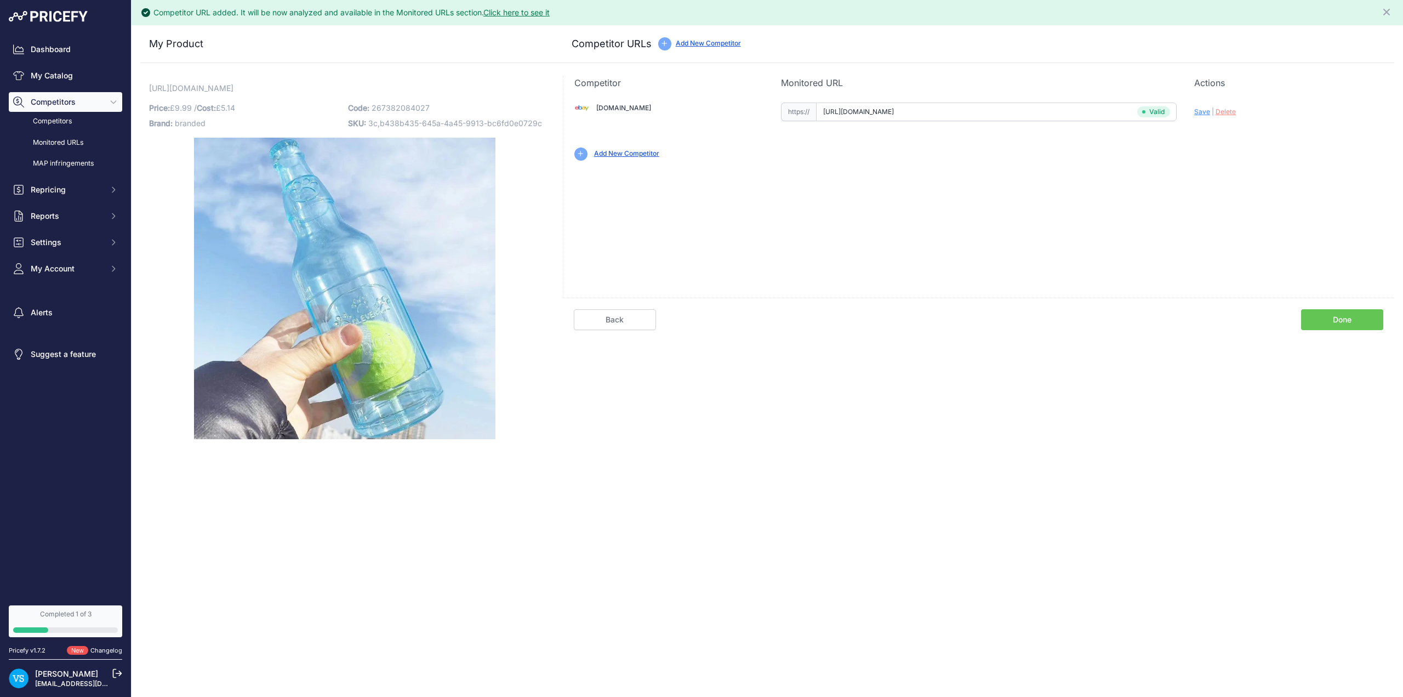
click at [1350, 318] on link "Done" at bounding box center [1342, 319] width 82 height 21
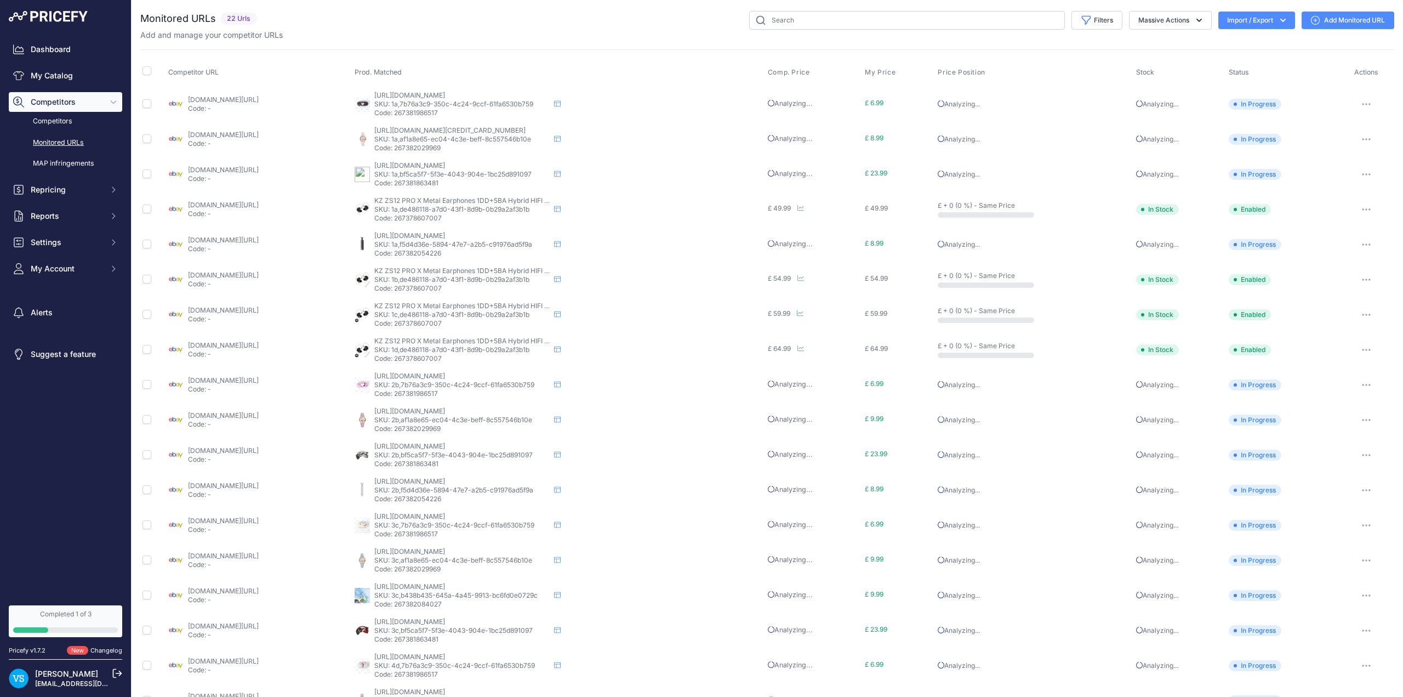
click at [48, 77] on link "My Catalog" at bounding box center [65, 76] width 113 height 20
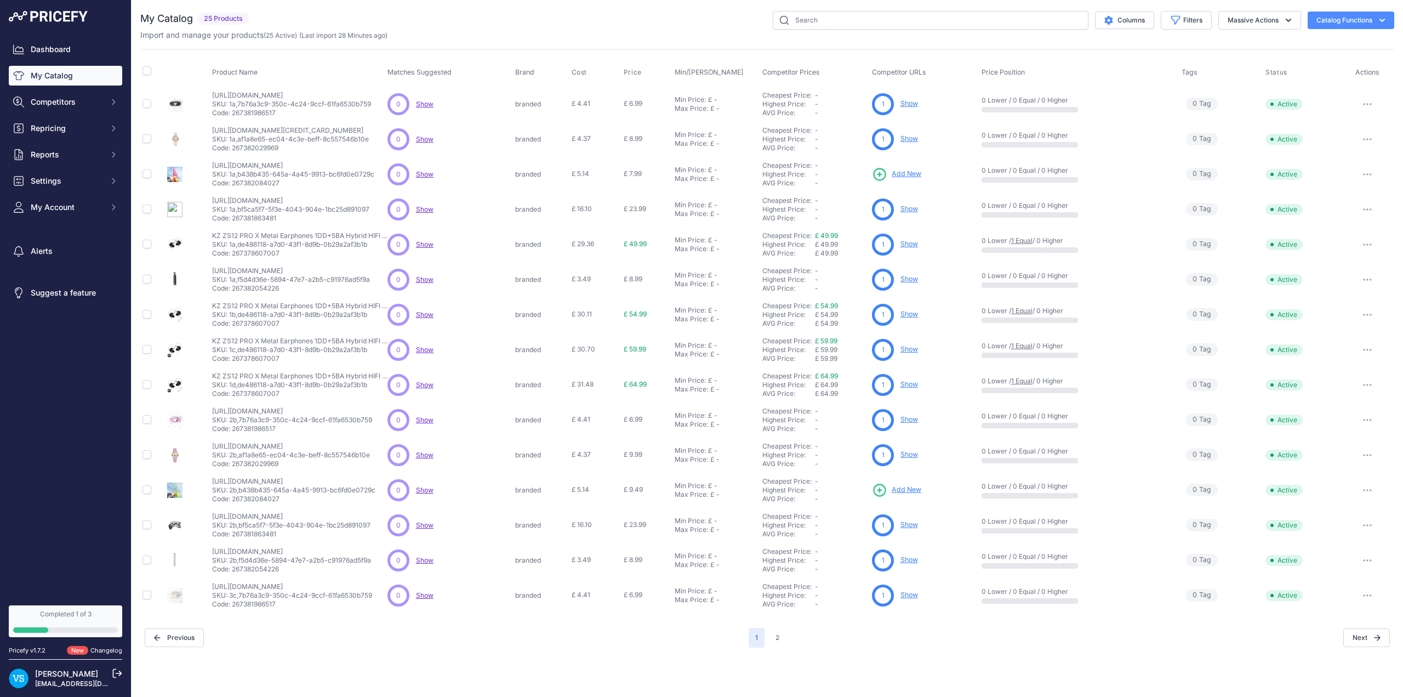
click at [909, 491] on span "Add New" at bounding box center [907, 489] width 30 height 10
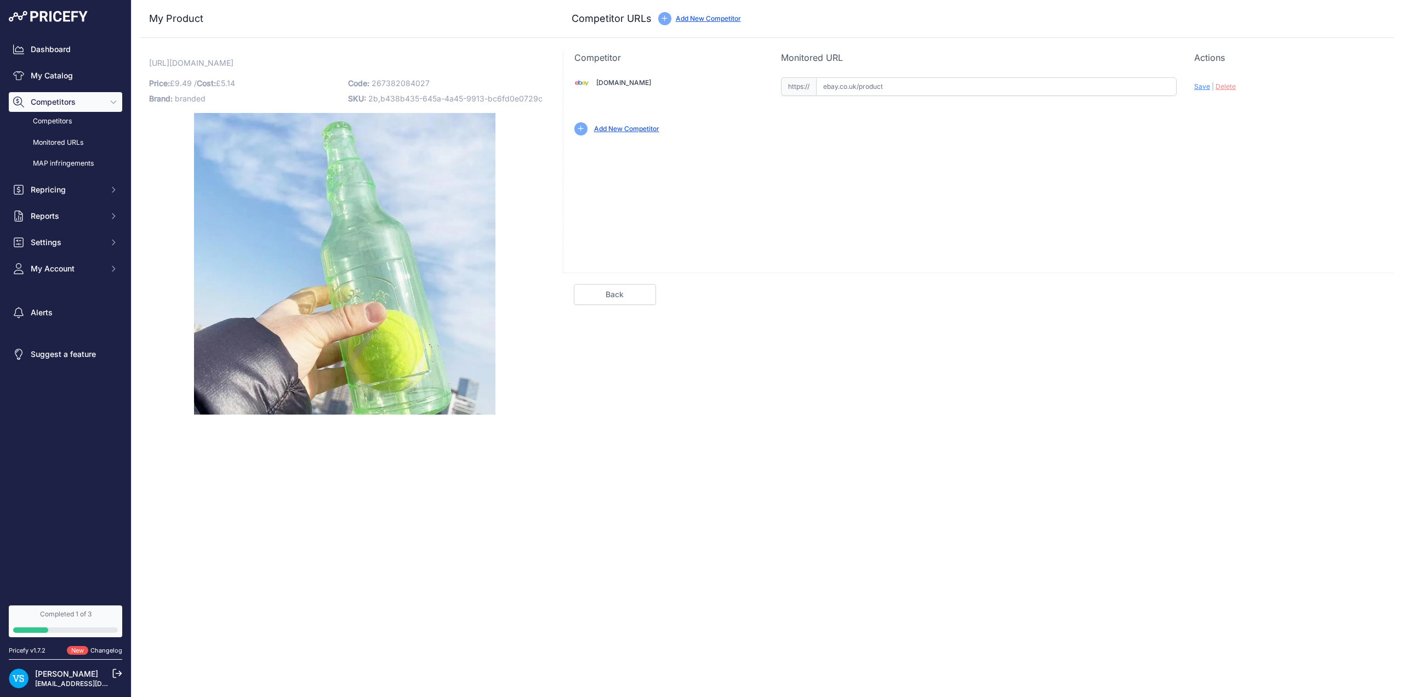
click at [854, 87] on input "text" at bounding box center [996, 86] width 361 height 19
paste input "https://www.ebay.co.uk/itm/226621273942?var=525797185501"
click at [1197, 84] on span "Save" at bounding box center [1202, 86] width 16 height 8
type input "[URL][DOMAIN_NAME]"
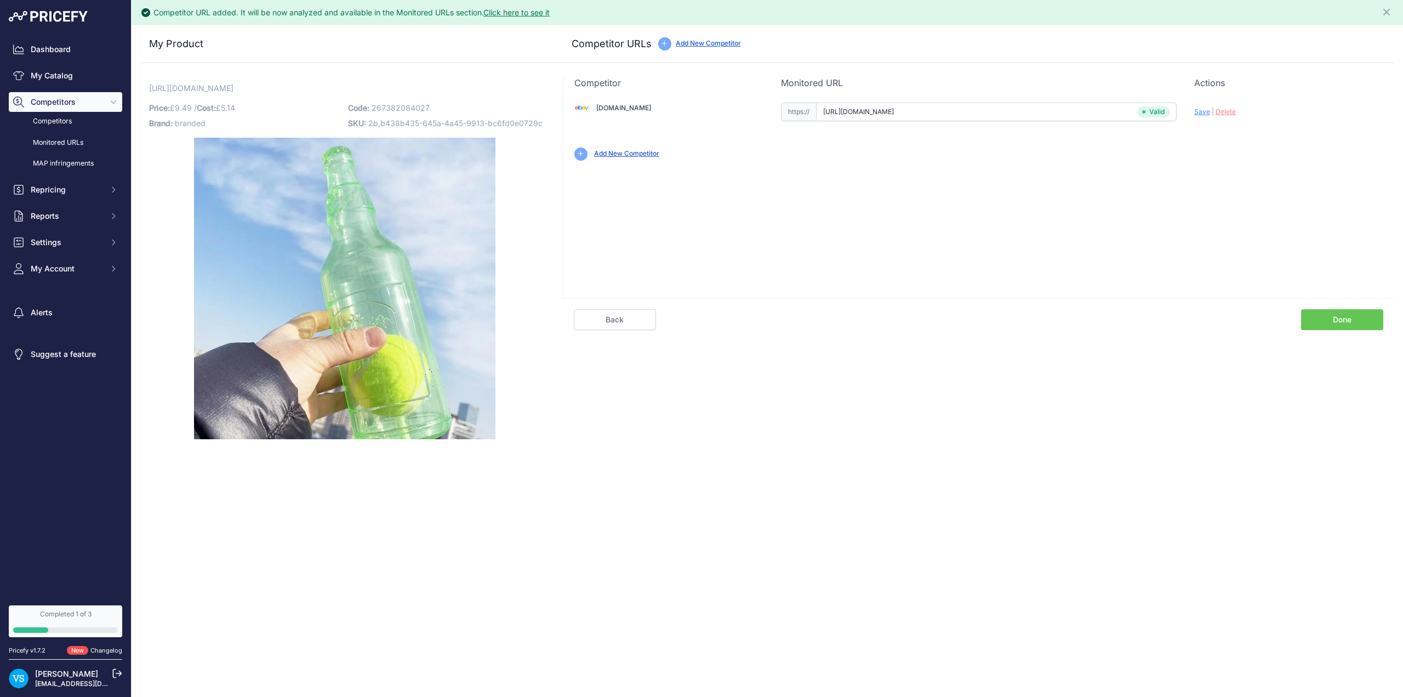
click at [1326, 324] on link "Done" at bounding box center [1342, 319] width 82 height 21
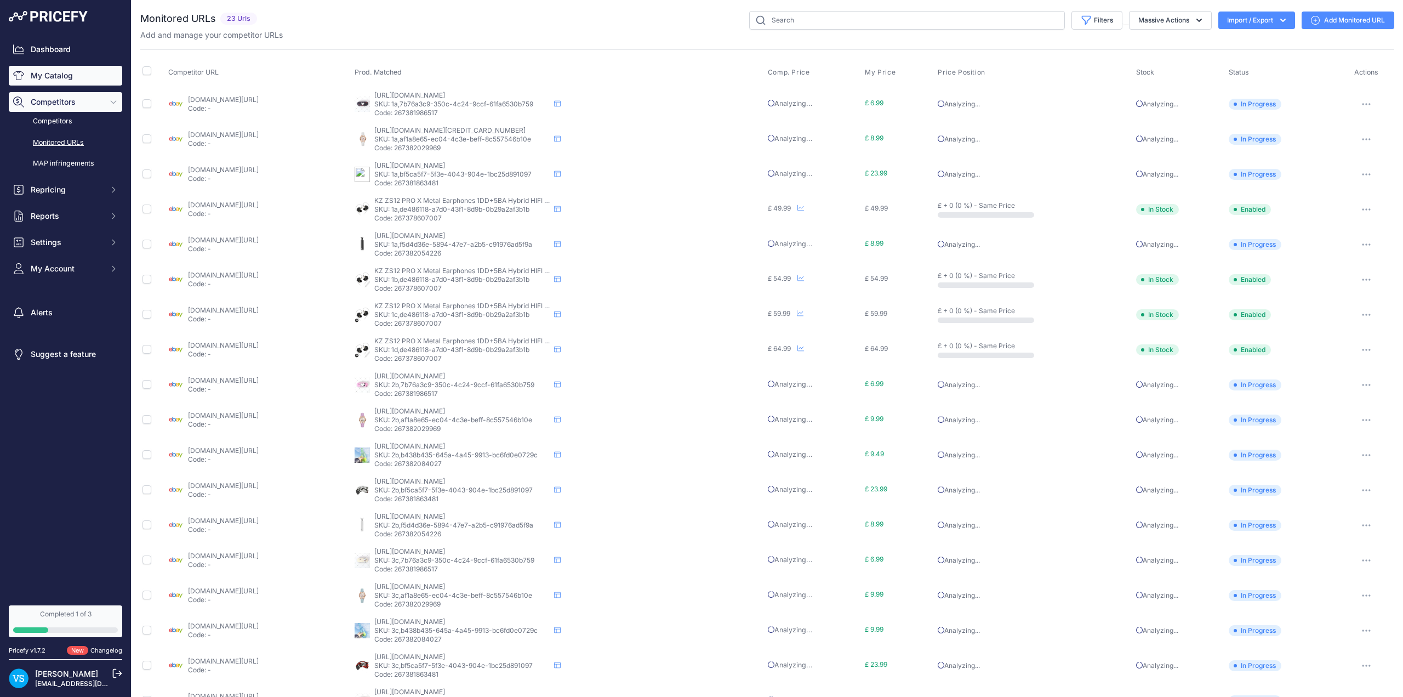
click at [62, 72] on link "My Catalog" at bounding box center [65, 76] width 113 height 20
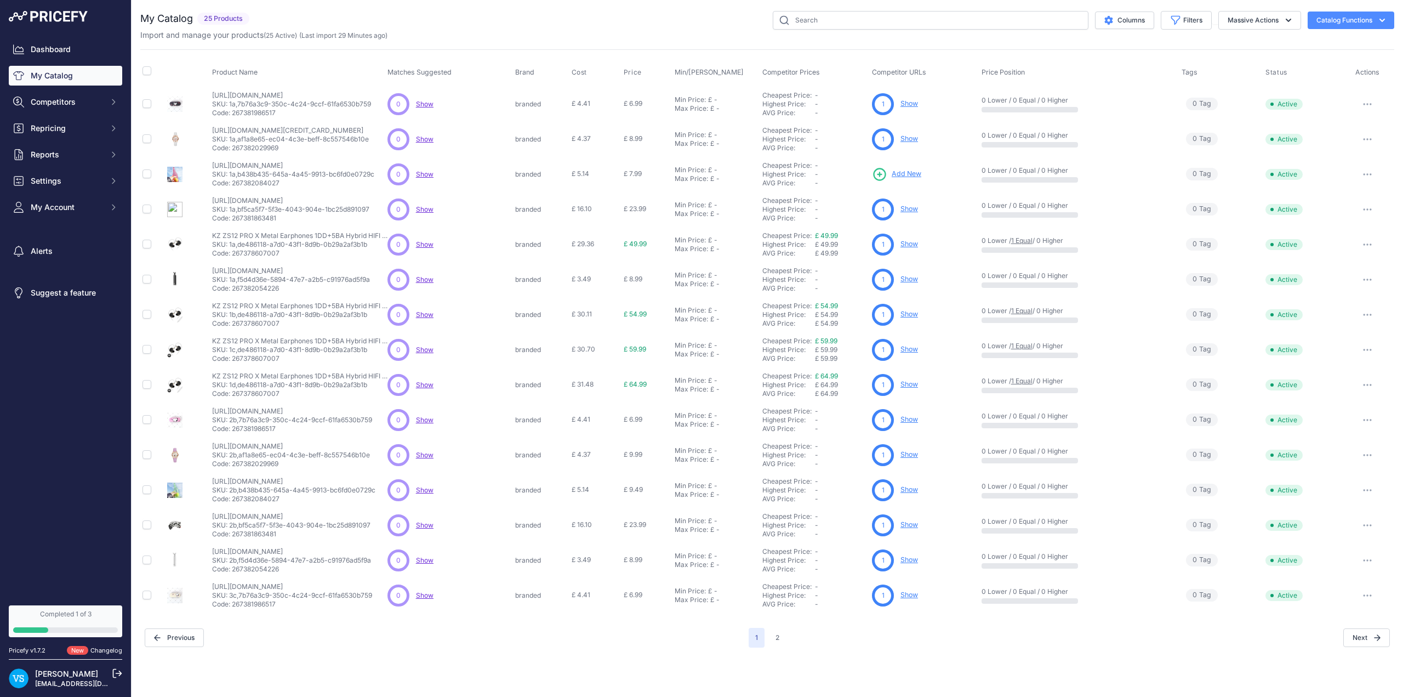
click at [910, 172] on span "Add New" at bounding box center [907, 174] width 30 height 10
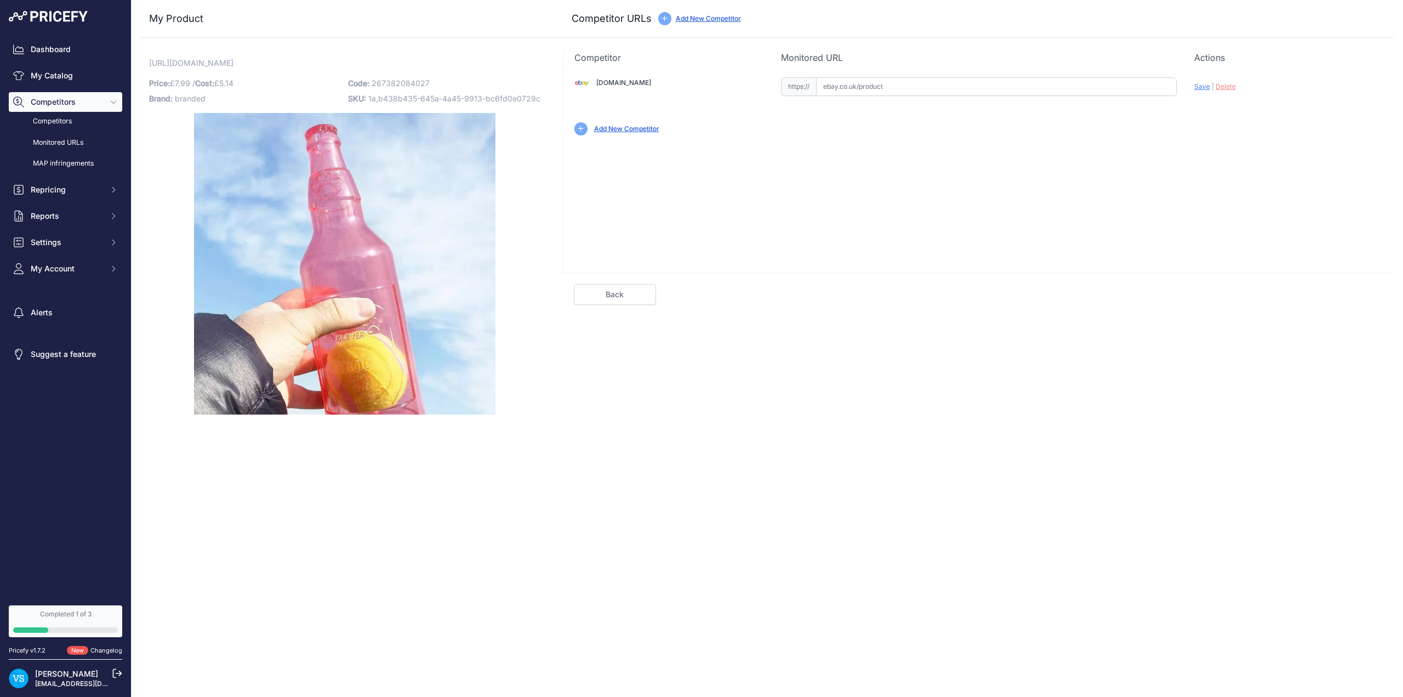
click at [870, 86] on input "text" at bounding box center [996, 86] width 361 height 19
paste input "[URL][DOMAIN_NAME]"
click at [1200, 85] on span "Save" at bounding box center [1202, 86] width 16 height 8
type input "[URL][DOMAIN_NAME]"
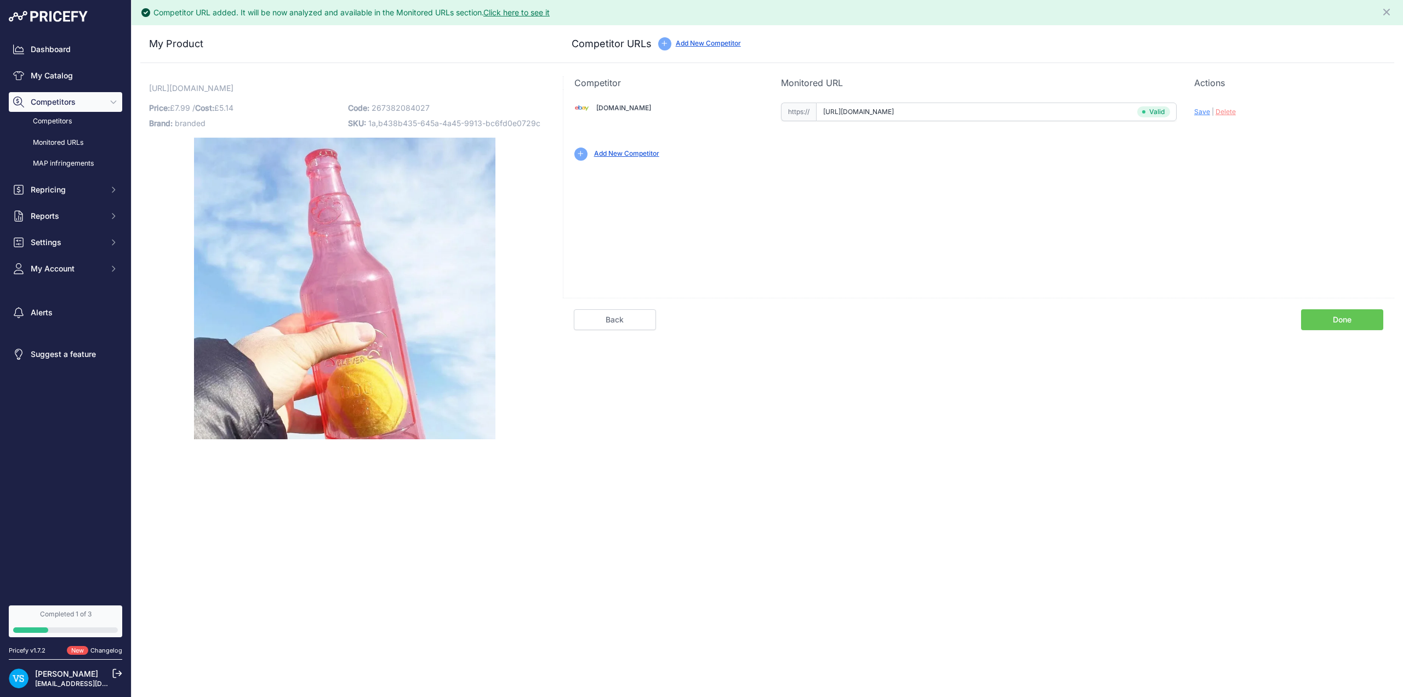
click at [1334, 321] on link "Done" at bounding box center [1342, 319] width 82 height 21
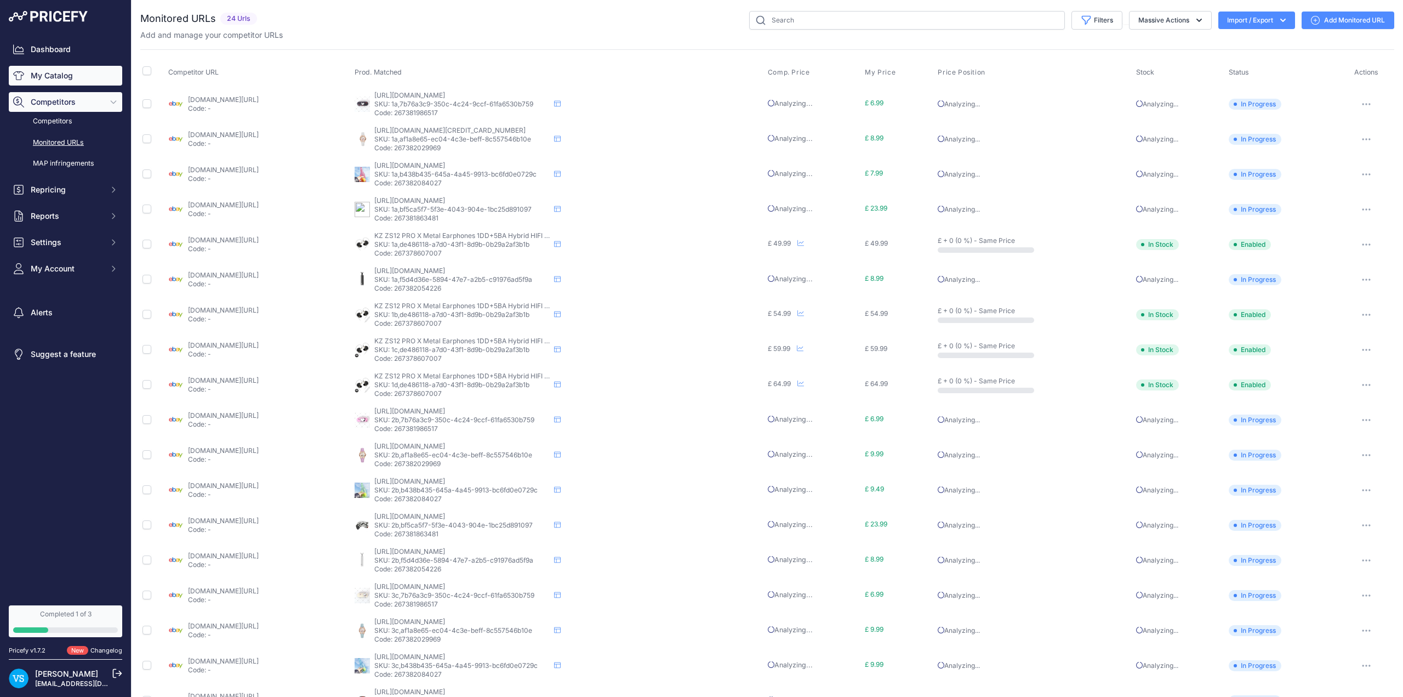
click at [52, 79] on link "My Catalog" at bounding box center [65, 76] width 113 height 20
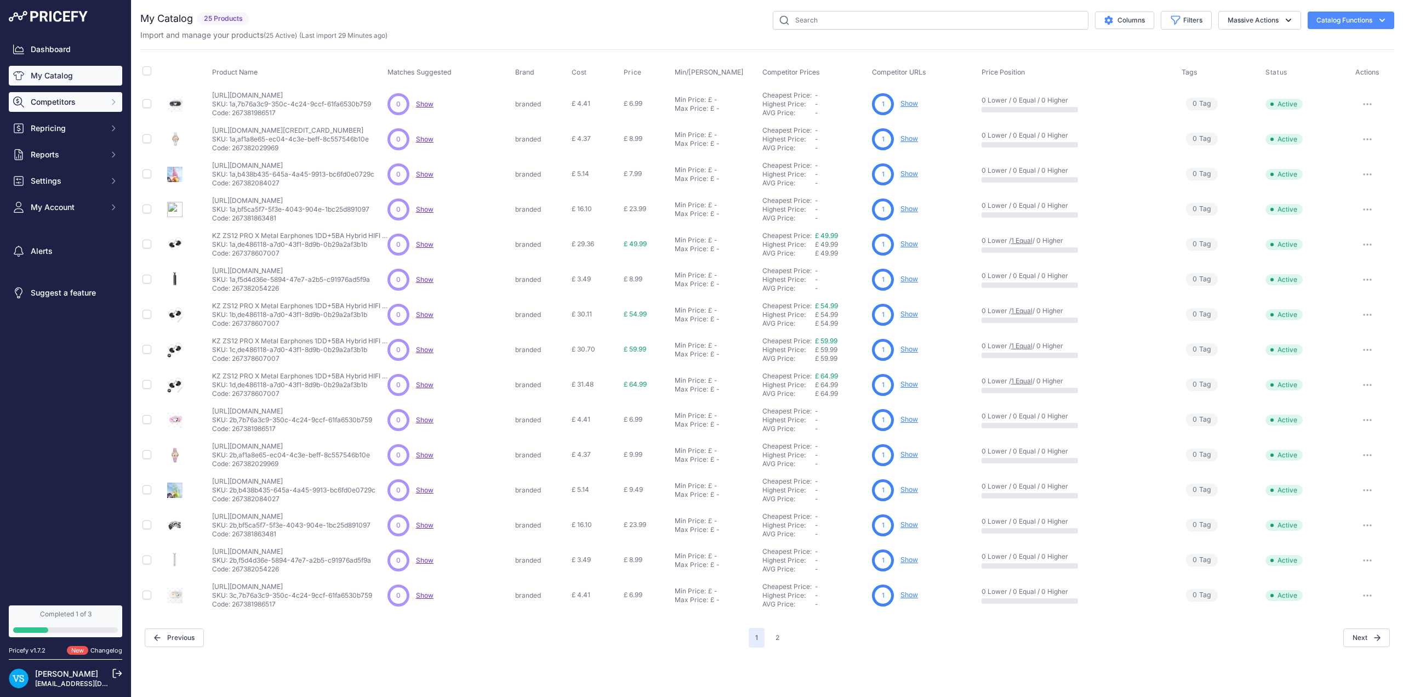
click at [60, 104] on span "Competitors" at bounding box center [67, 101] width 72 height 11
click at [56, 117] on link "Competitors" at bounding box center [65, 121] width 113 height 19
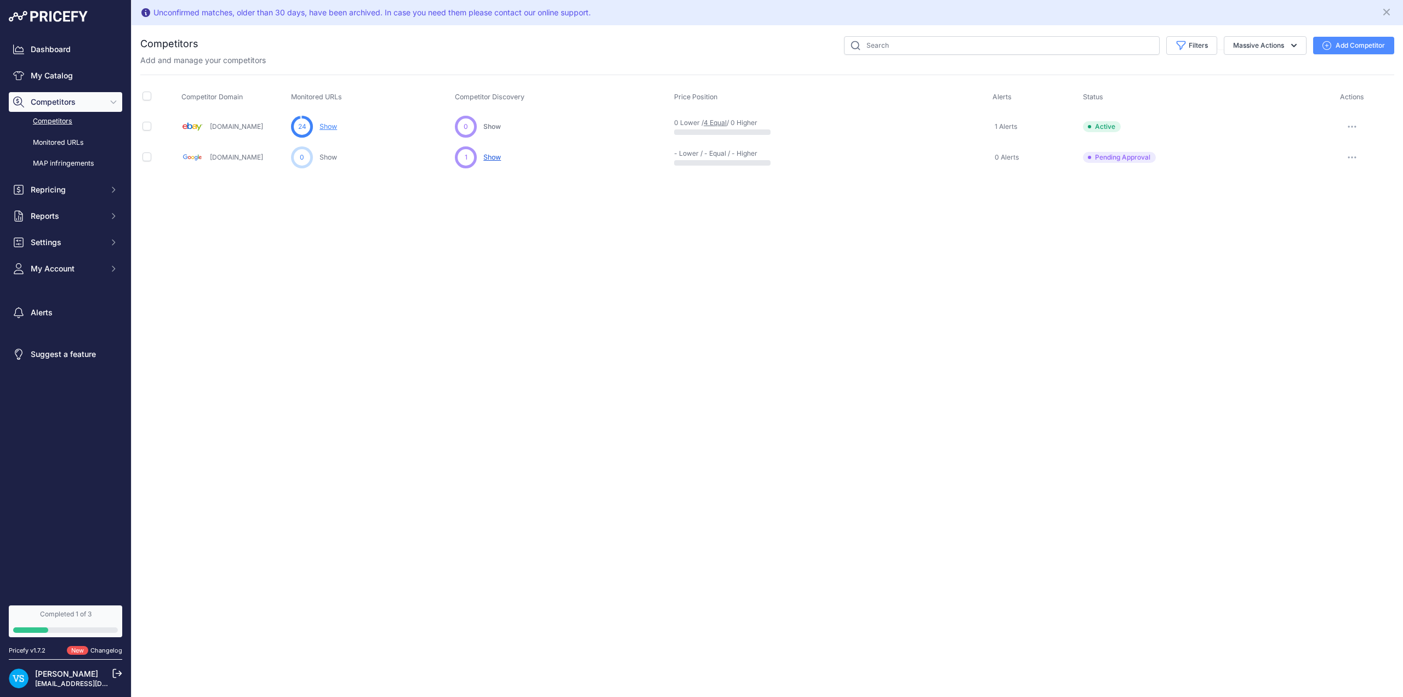
click at [237, 158] on link "[DOMAIN_NAME]" at bounding box center [236, 157] width 53 height 8
click at [495, 158] on span "Show" at bounding box center [492, 157] width 18 height 8
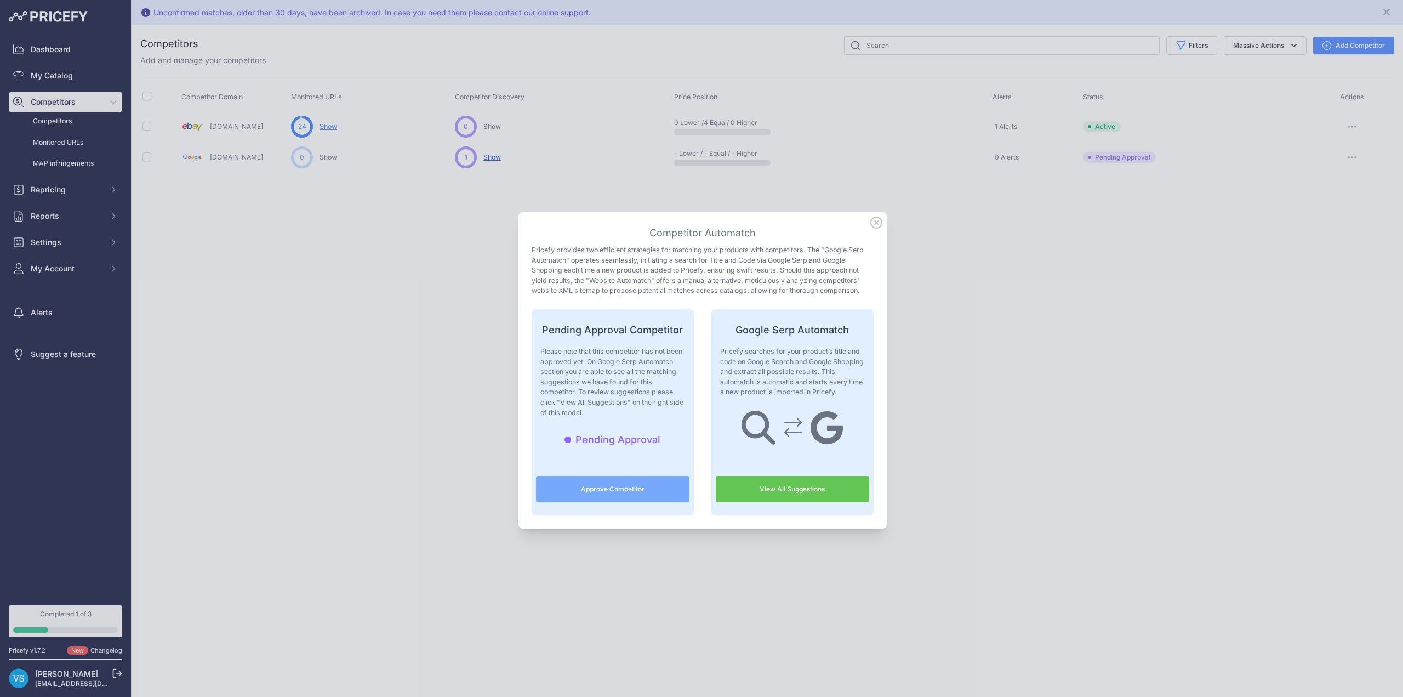
click at [873, 225] on icon at bounding box center [876, 222] width 12 height 12
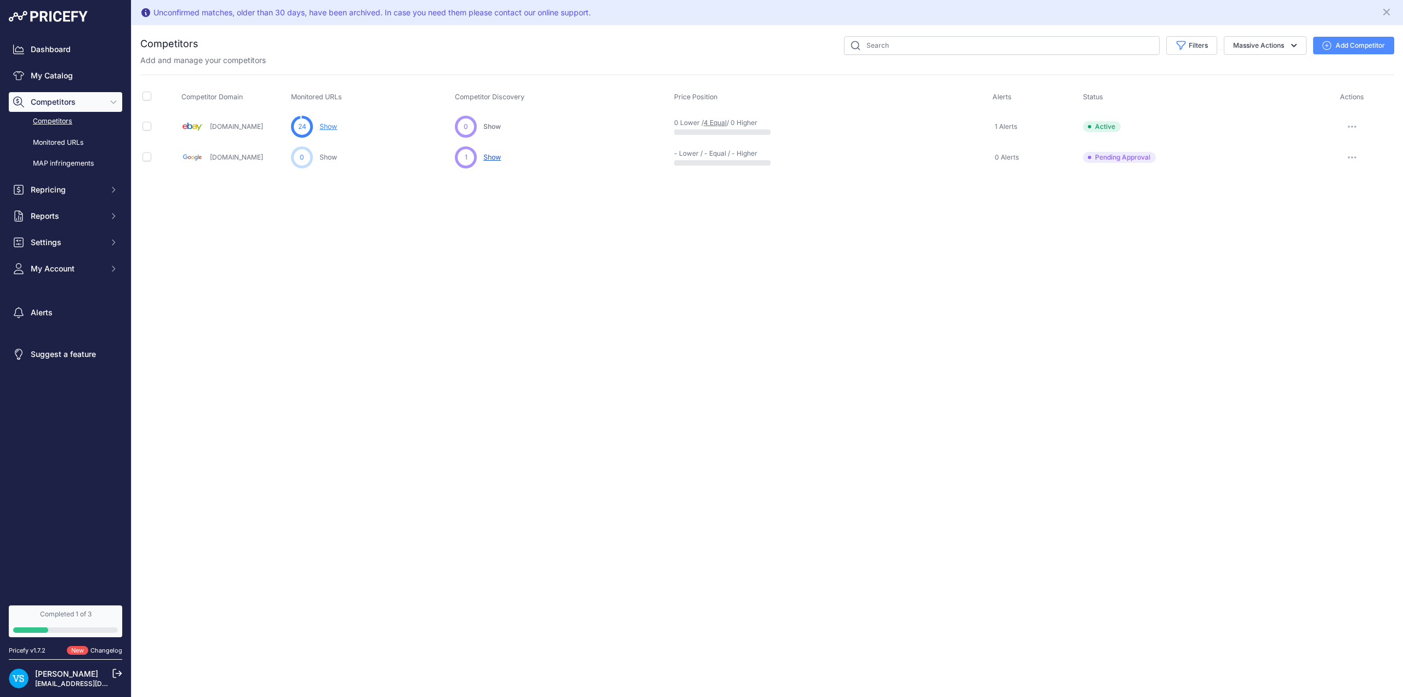
click at [220, 126] on link "[DOMAIN_NAME]" at bounding box center [236, 126] width 53 height 8
click at [55, 122] on link "Competitors" at bounding box center [65, 121] width 113 height 19
click at [55, 145] on link "Monitored URLs" at bounding box center [65, 142] width 113 height 19
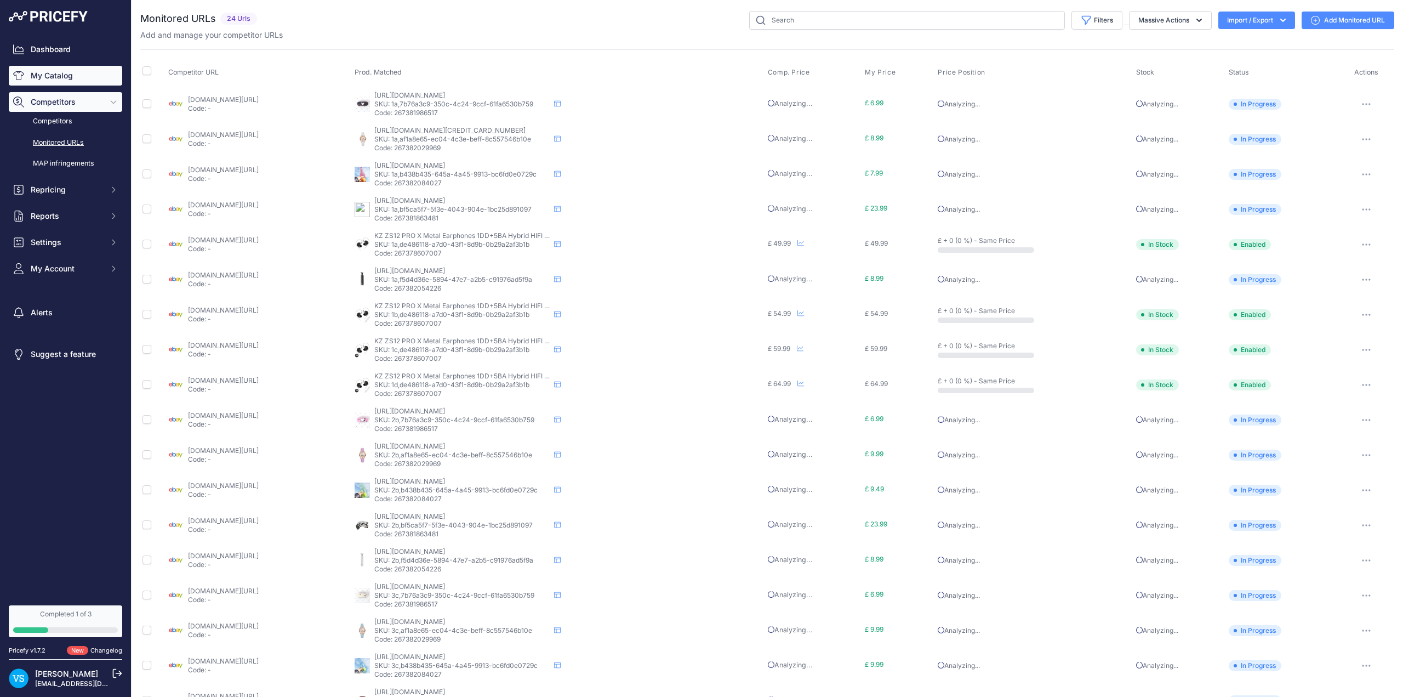
click at [43, 71] on link "My Catalog" at bounding box center [65, 76] width 113 height 20
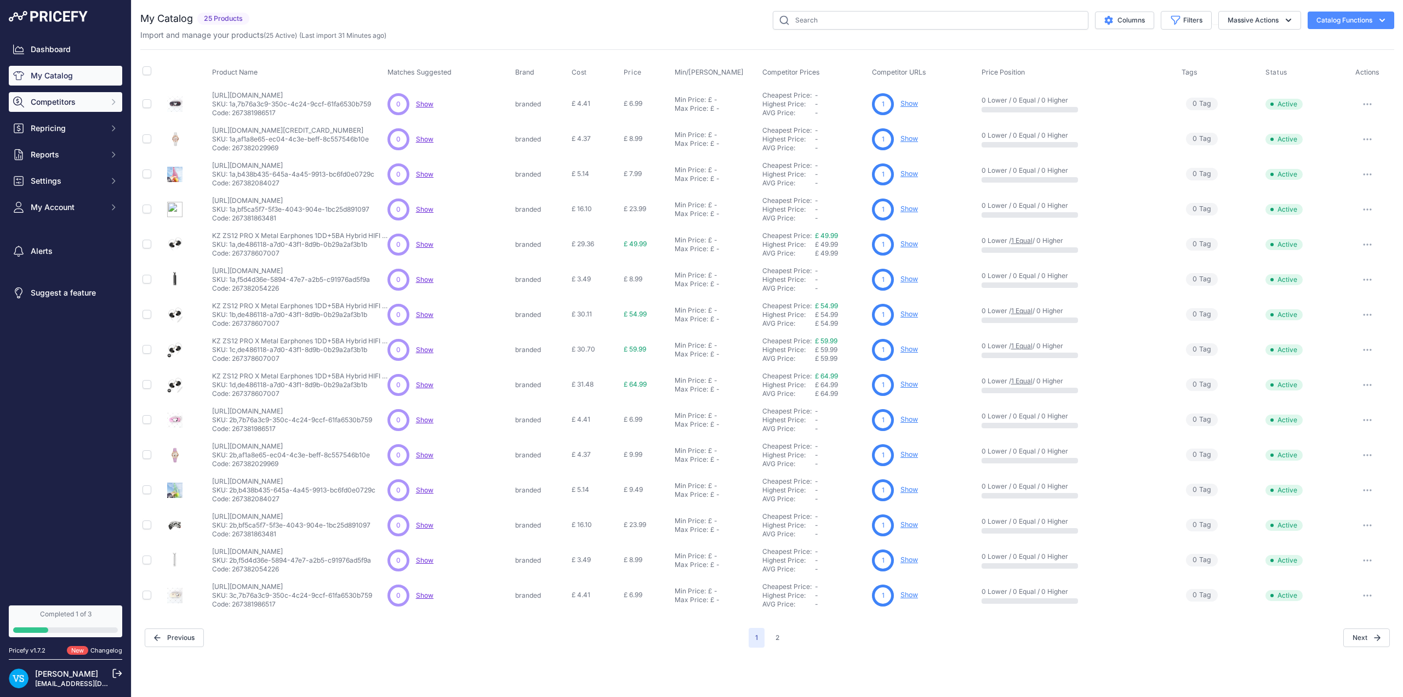
click at [79, 99] on span "Competitors" at bounding box center [67, 101] width 72 height 11
click at [54, 146] on link "Monitored URLs" at bounding box center [65, 142] width 113 height 19
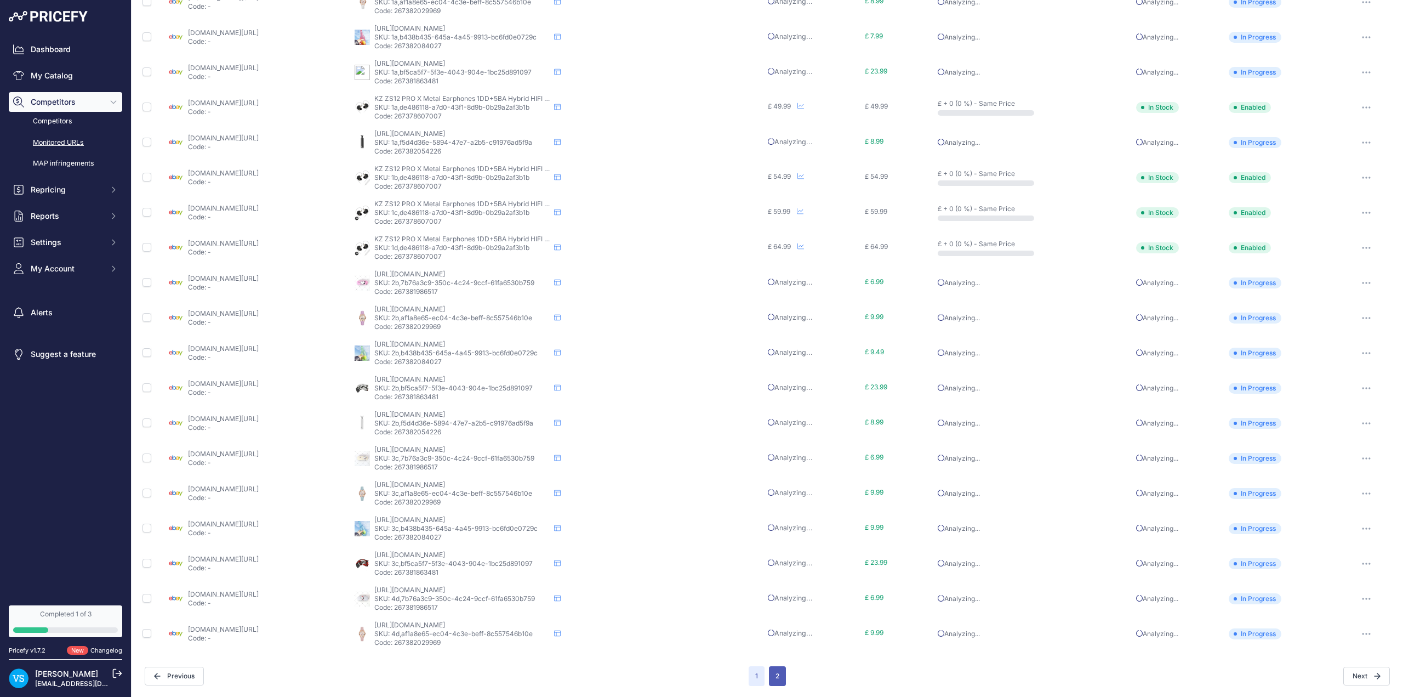
click at [773, 675] on button "2" at bounding box center [777, 676] width 17 height 20
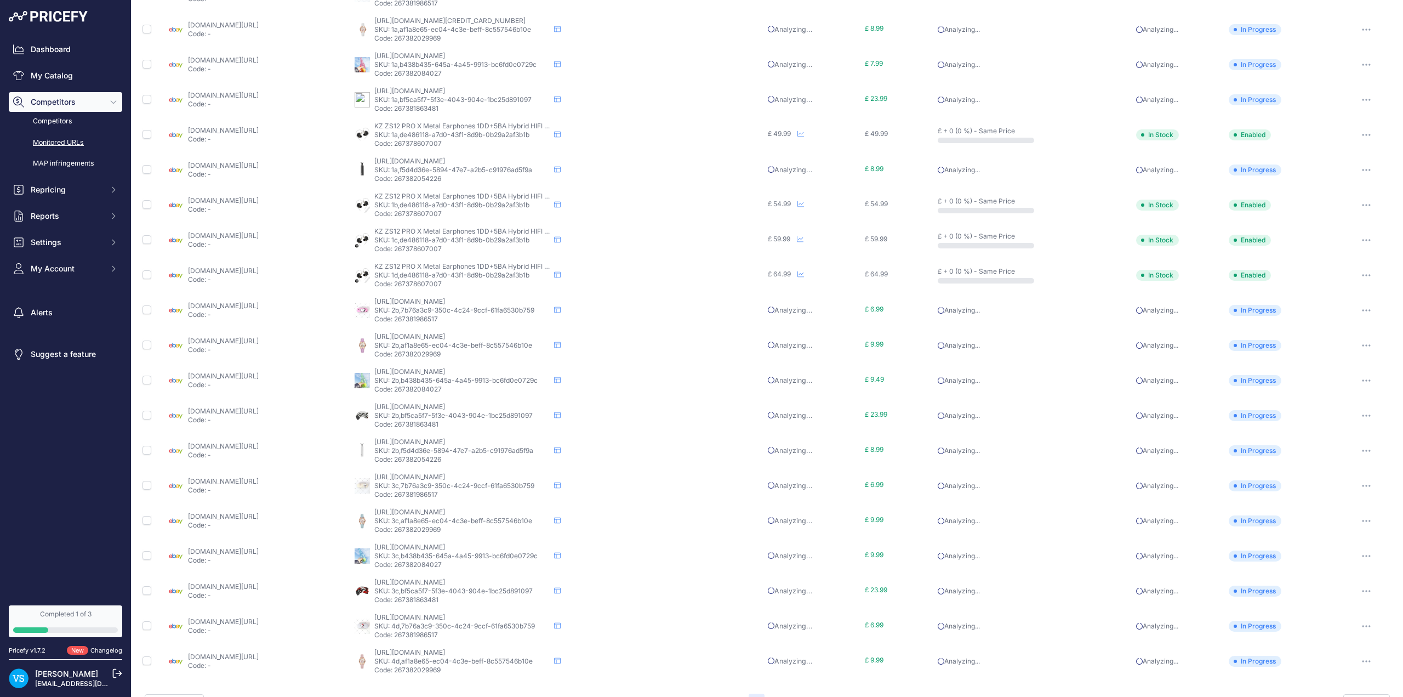
scroll to position [164, 0]
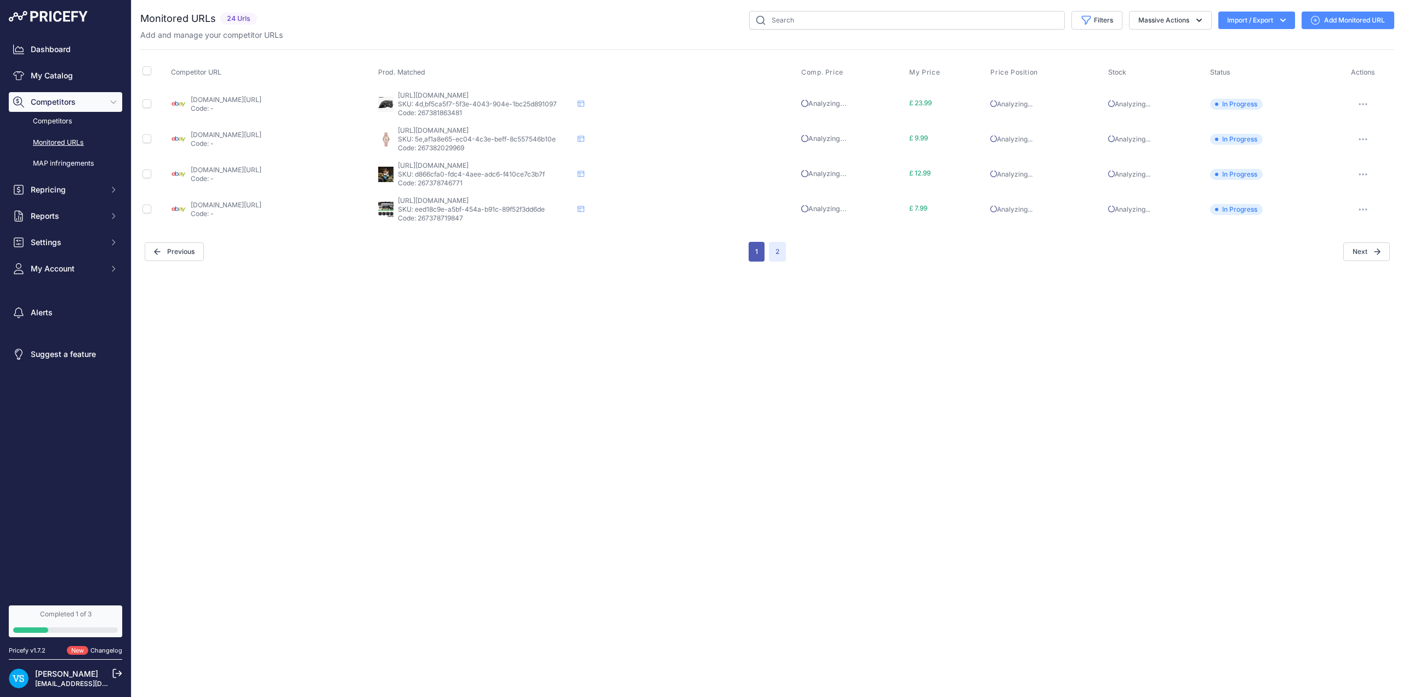
click at [755, 256] on button "1" at bounding box center [757, 252] width 16 height 20
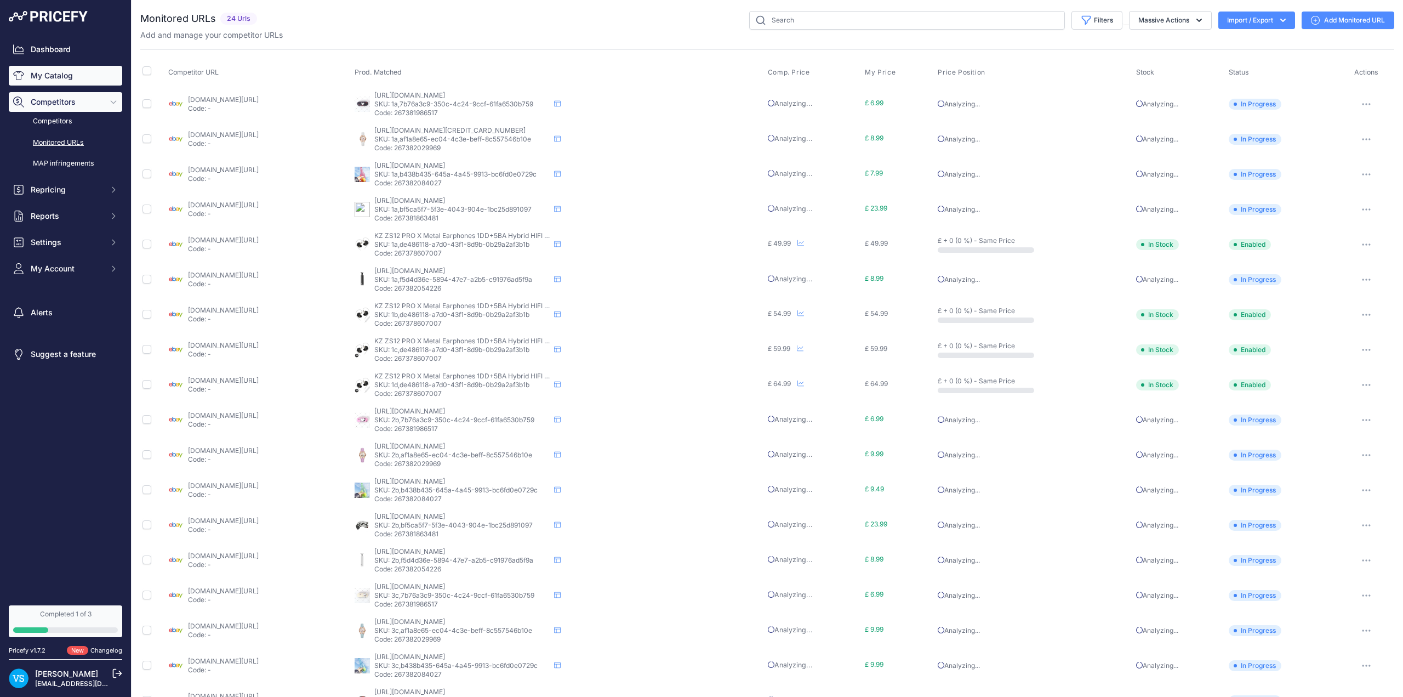
click at [59, 76] on link "My Catalog" at bounding box center [65, 76] width 113 height 20
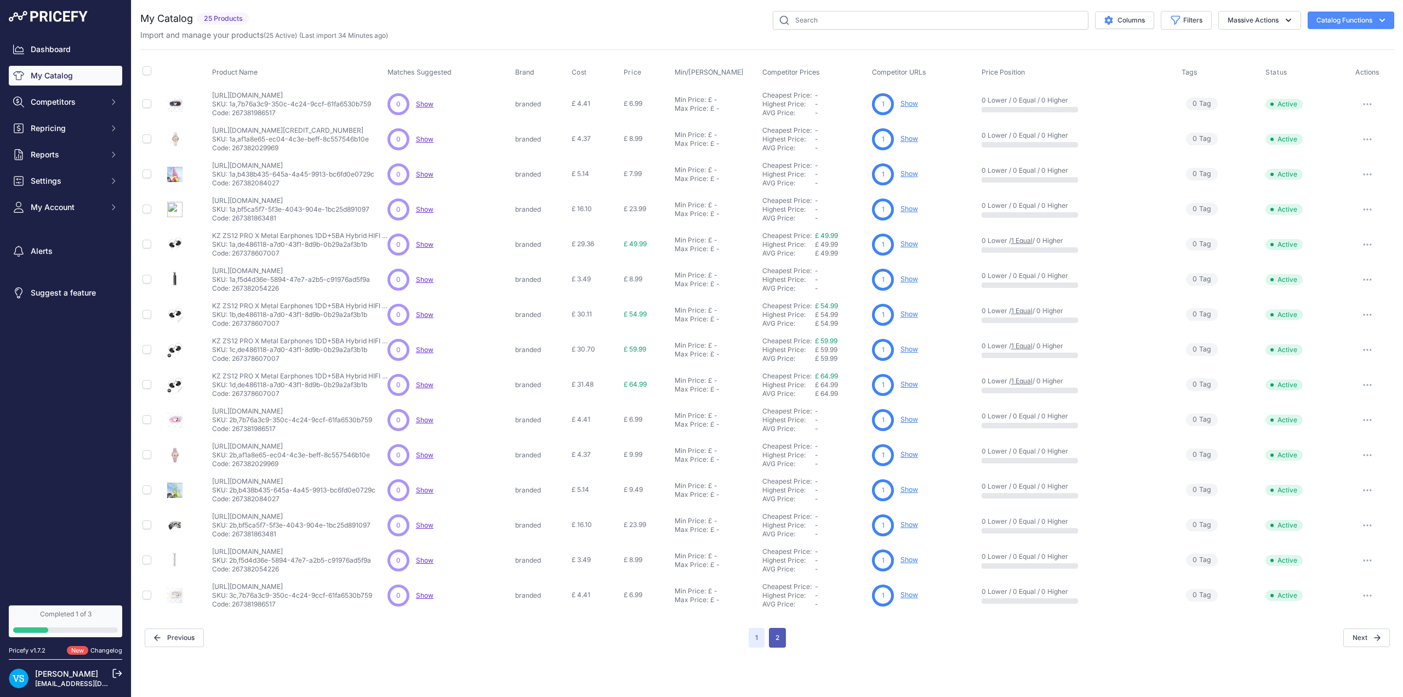
click at [773, 638] on button "2" at bounding box center [777, 637] width 17 height 20
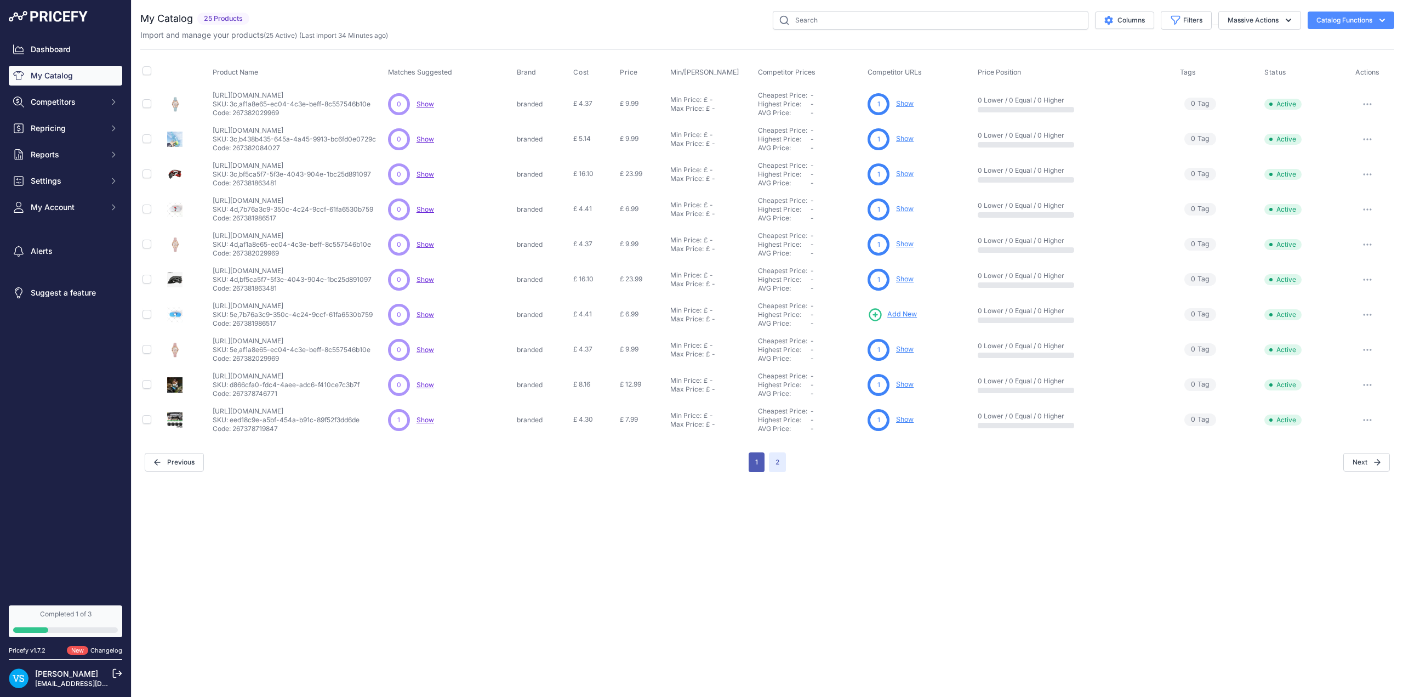
click at [758, 464] on button "1" at bounding box center [757, 462] width 16 height 20
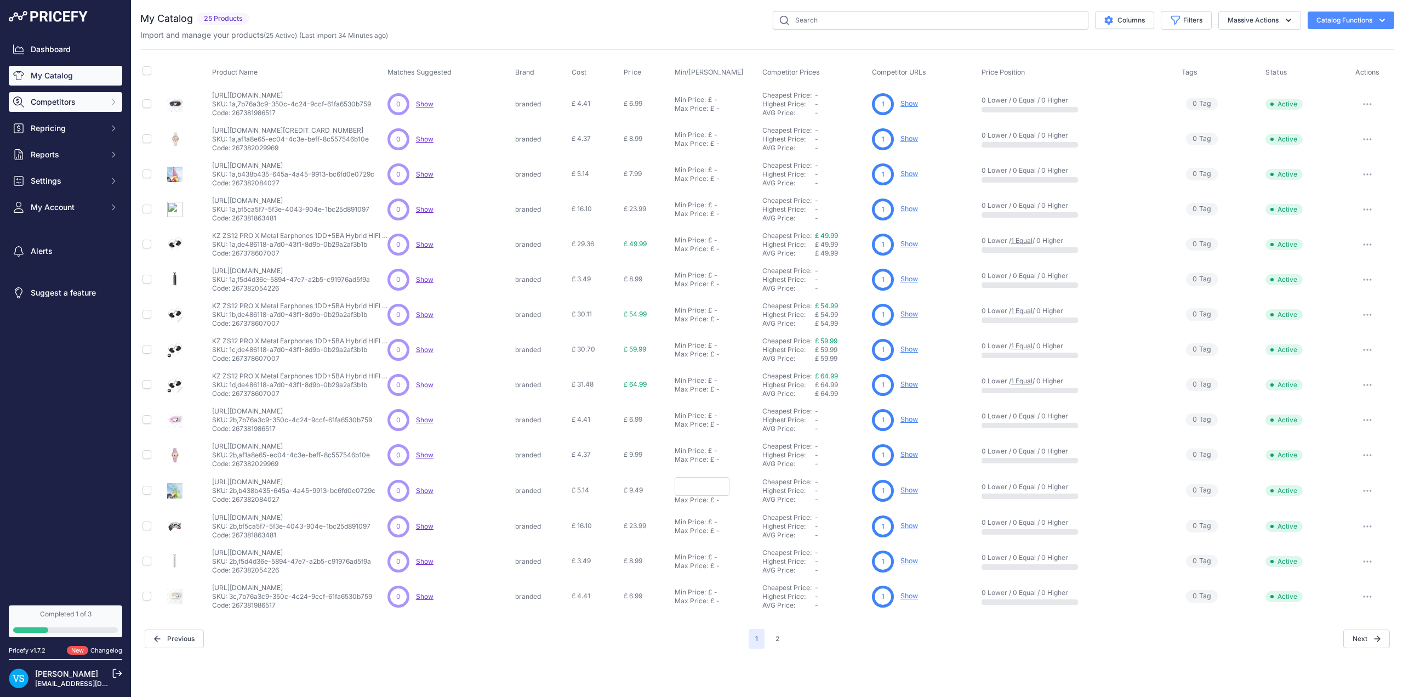
click at [74, 102] on span "Competitors" at bounding box center [67, 101] width 72 height 11
click at [58, 144] on link "Monitored URLs" at bounding box center [65, 142] width 113 height 19
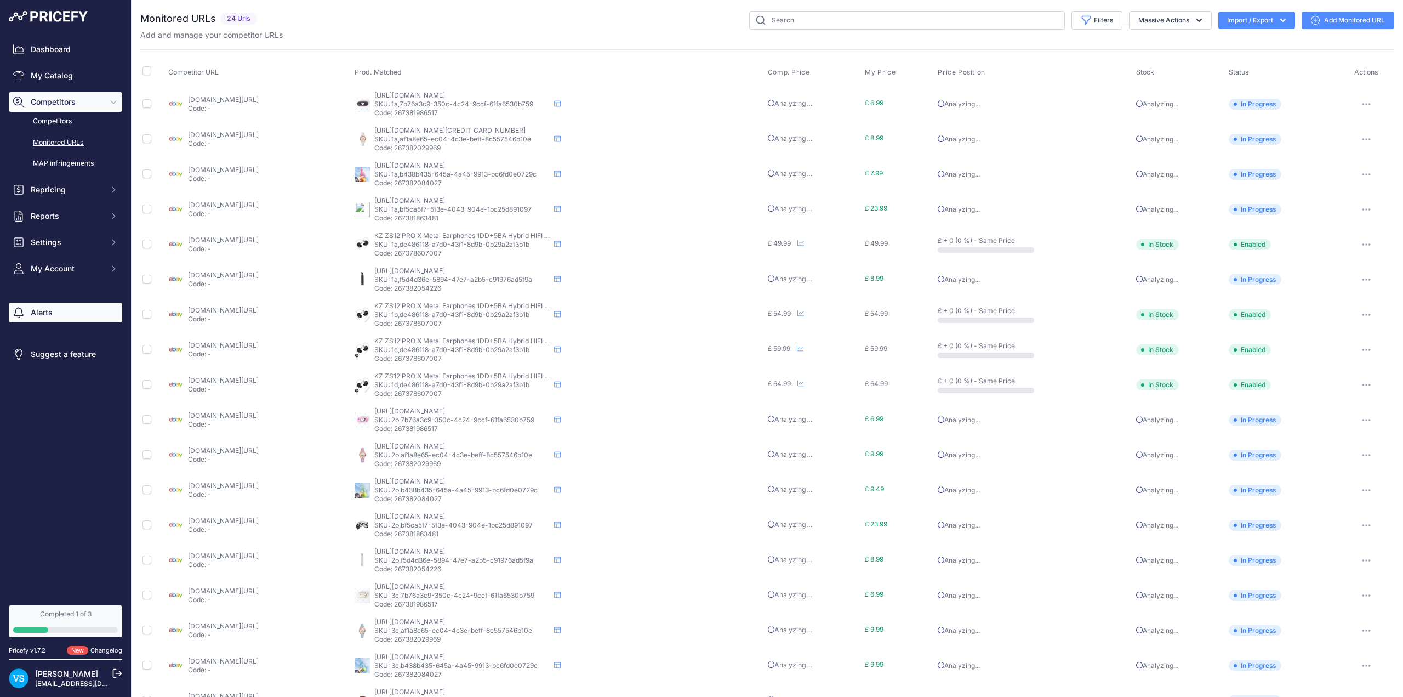
click at [45, 318] on link "Alerts" at bounding box center [65, 313] width 113 height 20
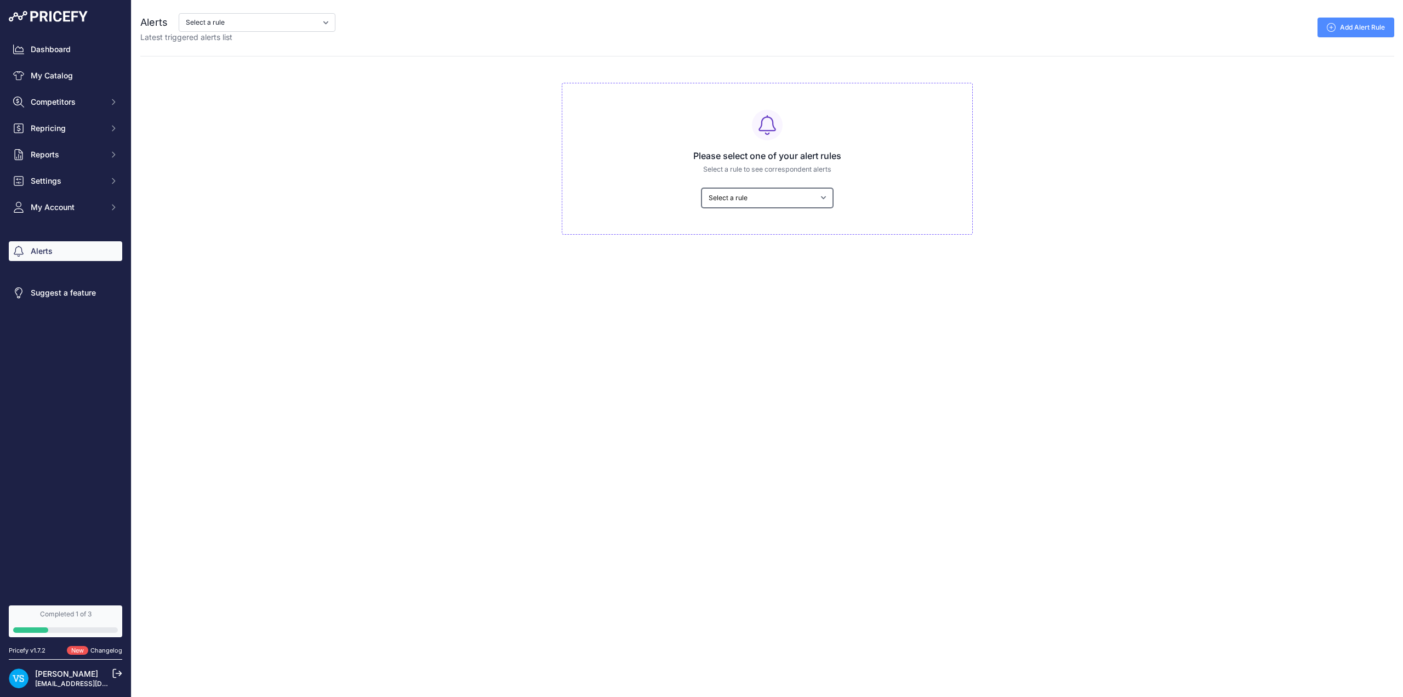
click at [809, 197] on select "Select a rule My competitors are 5% cheaper than me" at bounding box center [767, 198] width 132 height 20
select select "9395"
click at [701, 188] on select "Select a rule My competitors are 5% cheaper than me" at bounding box center [767, 198] width 132 height 20
click at [322, 22] on select "My competitors are 5% cheaper than me" at bounding box center [257, 22] width 157 height 19
click at [368, 95] on div "Alerts My competitors are 5% cheaper than me eMail alert not sent yet Latest tr…" at bounding box center [767, 107] width 1271 height 215
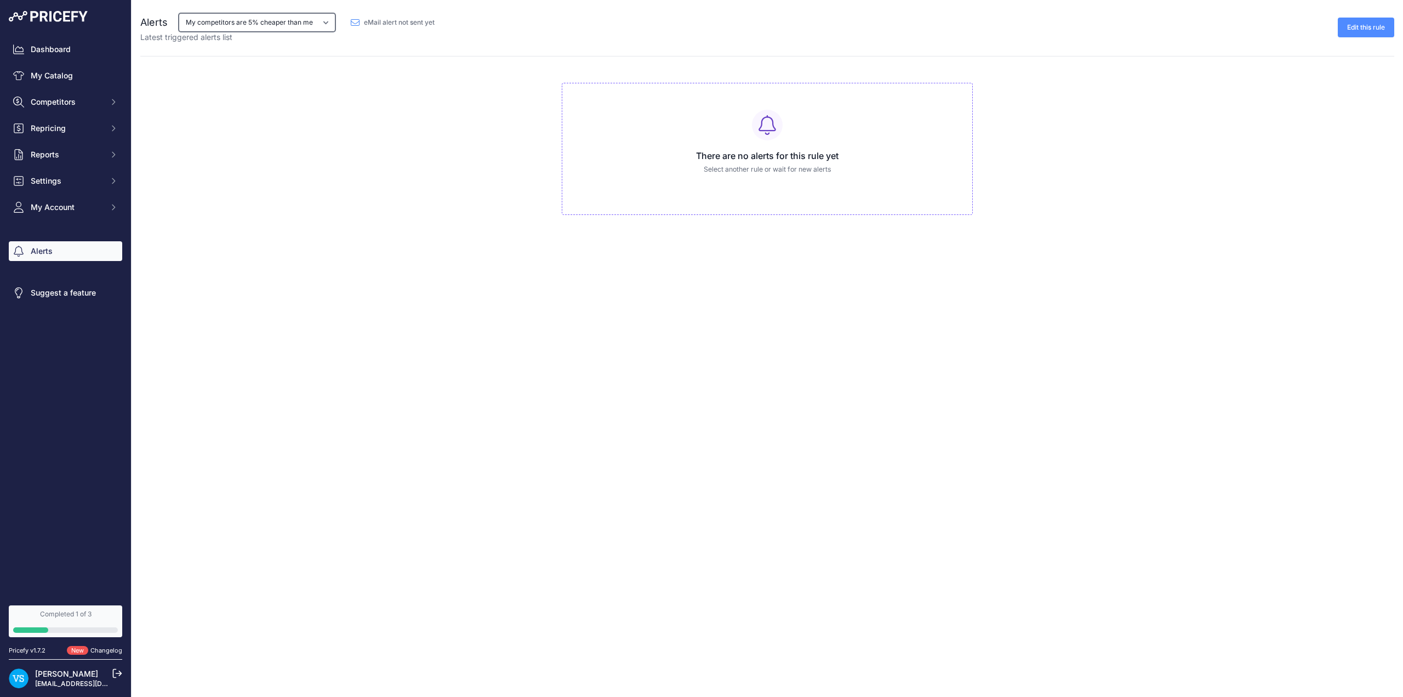
click at [286, 20] on select "My competitors are 5% cheaper than me" at bounding box center [257, 22] width 157 height 19
click at [283, 112] on div "Alerts My competitors are 5% cheaper than me eMail alert not sent yet Latest tr…" at bounding box center [767, 107] width 1271 height 215
click at [54, 158] on span "Reports" at bounding box center [67, 154] width 72 height 11
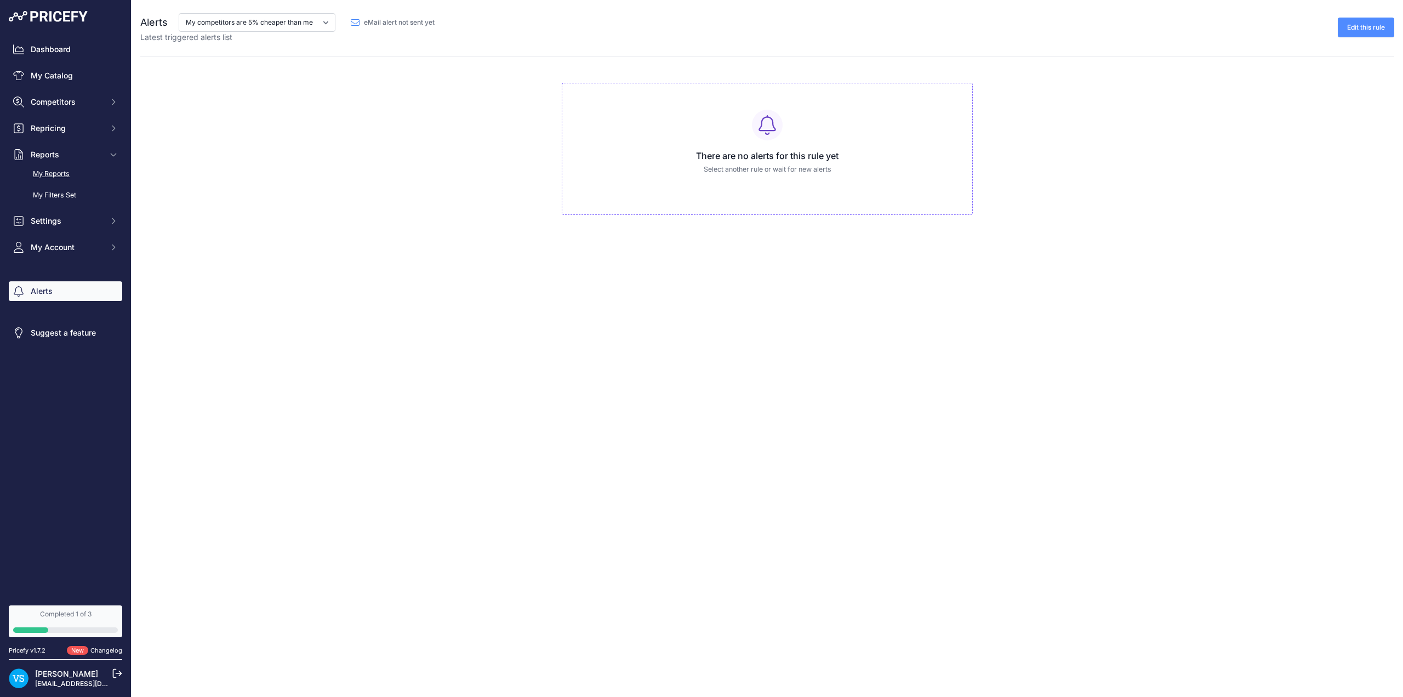
click at [54, 173] on link "My Reports" at bounding box center [65, 173] width 113 height 19
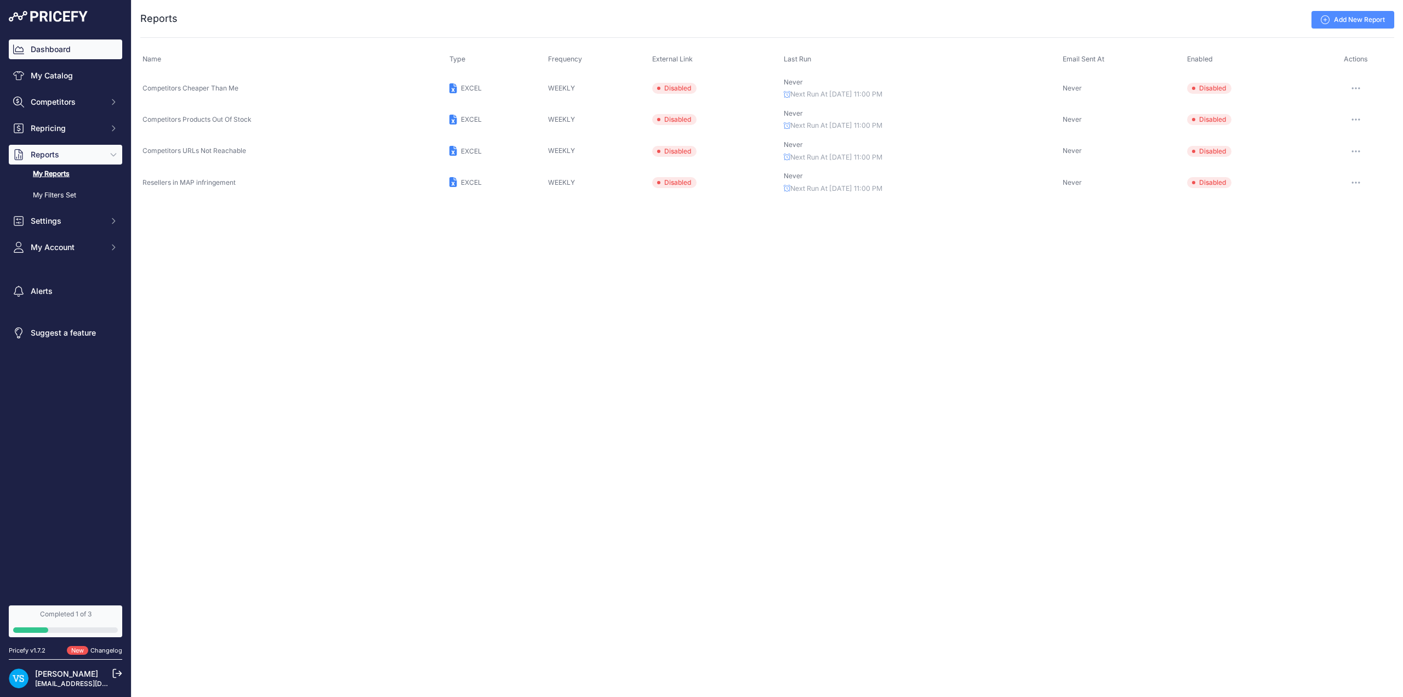
click at [48, 53] on link "Dashboard" at bounding box center [65, 49] width 113 height 20
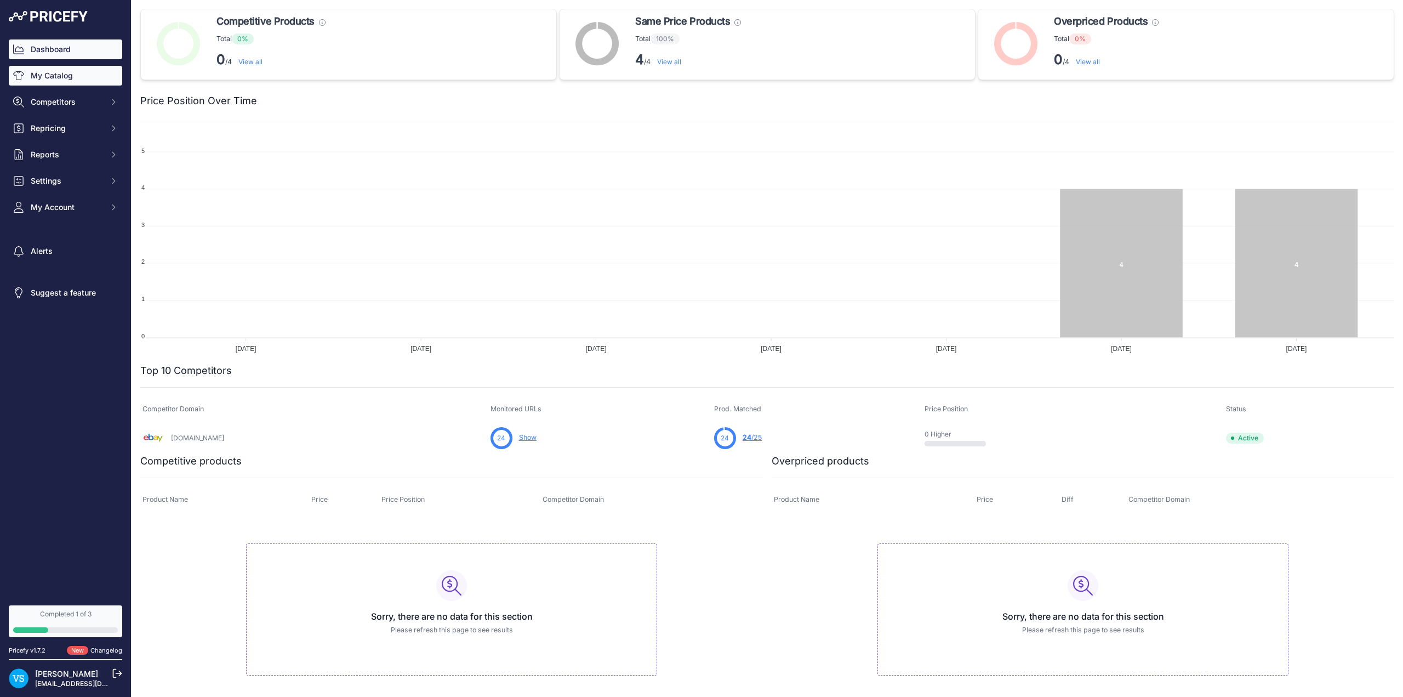
click at [49, 83] on link "My Catalog" at bounding box center [65, 76] width 113 height 20
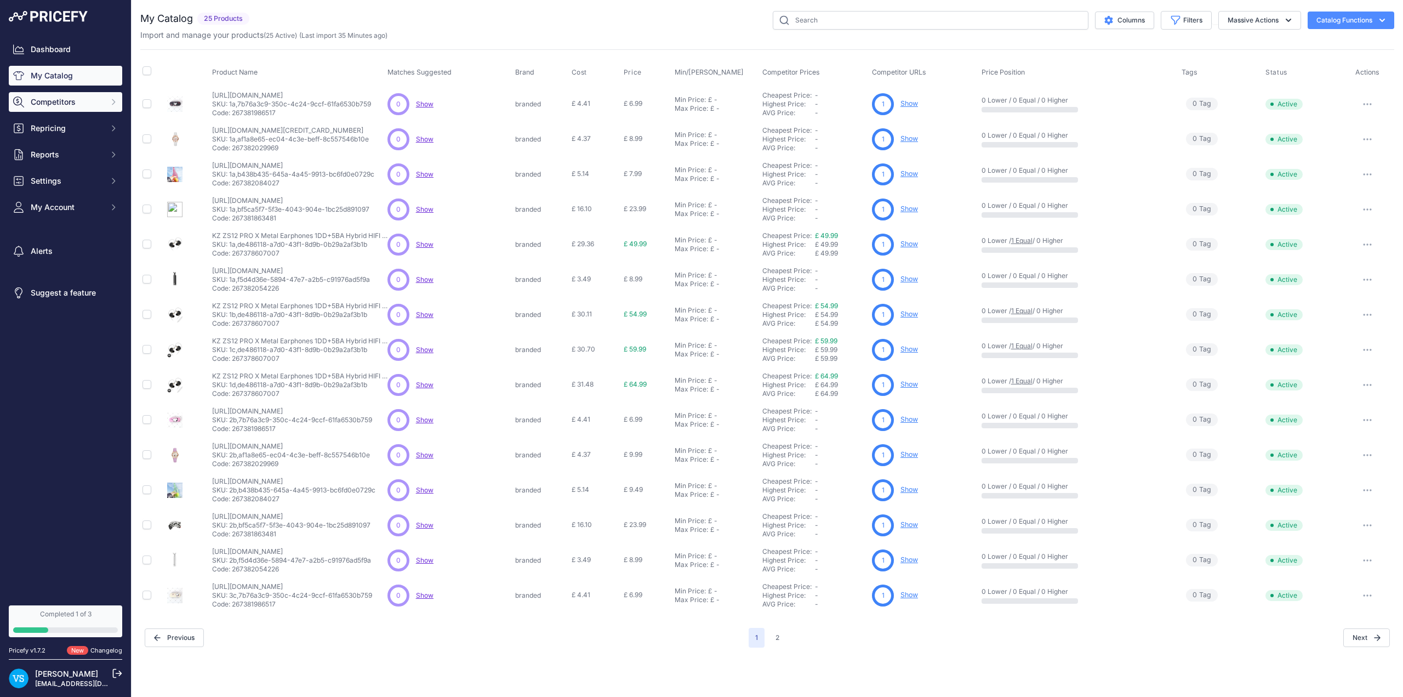
click at [56, 105] on span "Competitors" at bounding box center [67, 101] width 72 height 11
click at [54, 145] on link "Monitored URLs" at bounding box center [65, 142] width 113 height 19
